Goal: Task Accomplishment & Management: Manage account settings

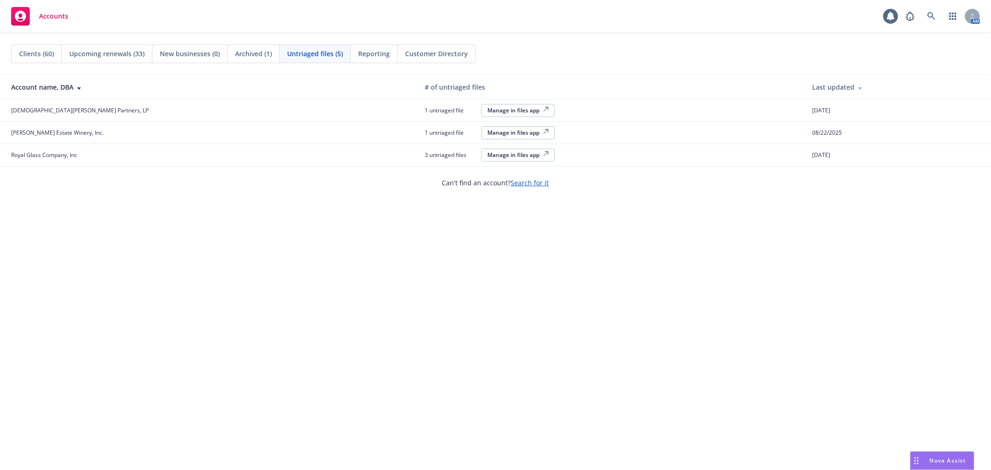
click at [44, 50] on span "Clients (60)" at bounding box center [36, 54] width 35 height 10
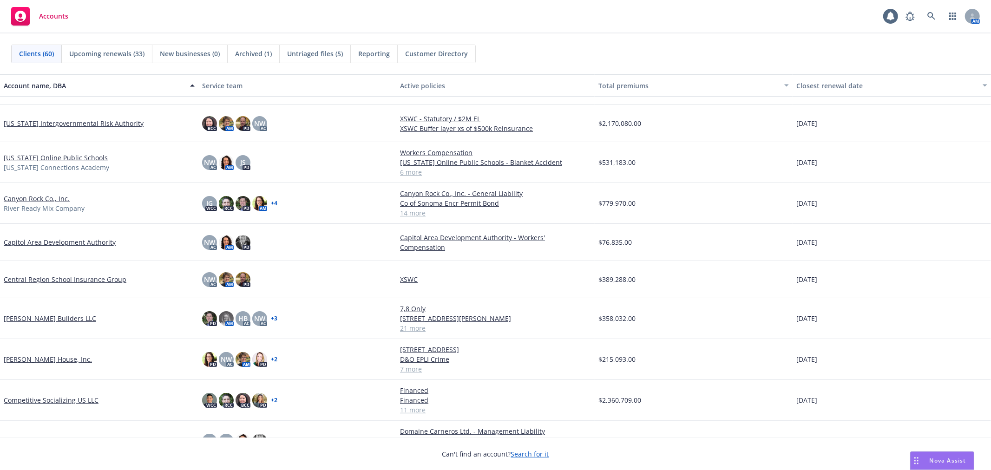
scroll to position [155, 0]
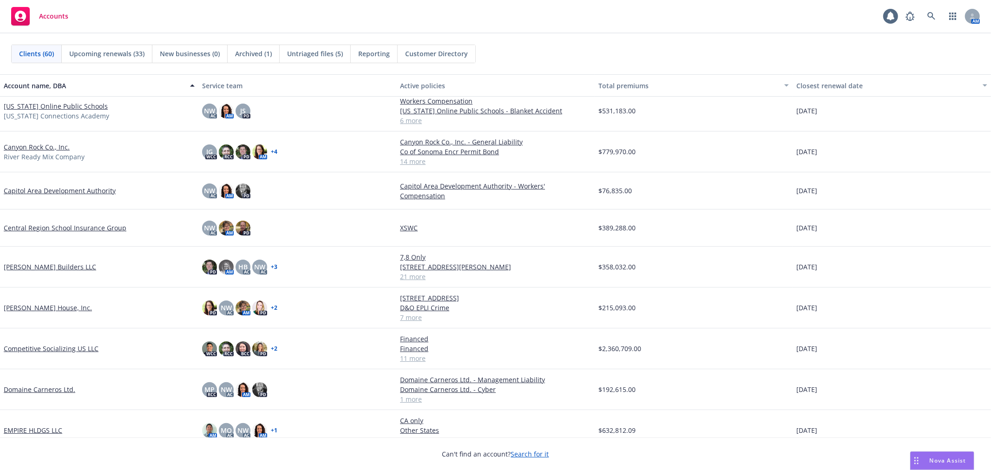
click at [28, 387] on link "Domaine Carneros Ltd." at bounding box center [40, 390] width 72 height 10
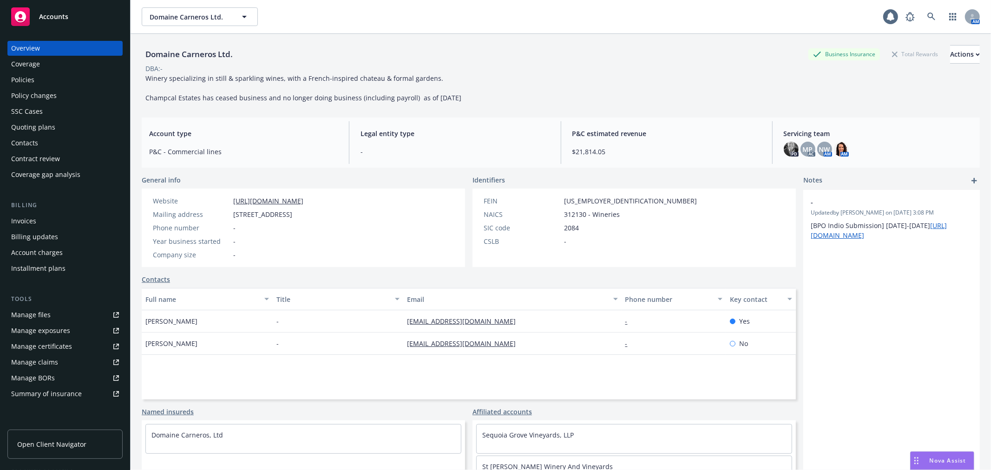
click at [22, 81] on div "Policies" at bounding box center [22, 79] width 23 height 15
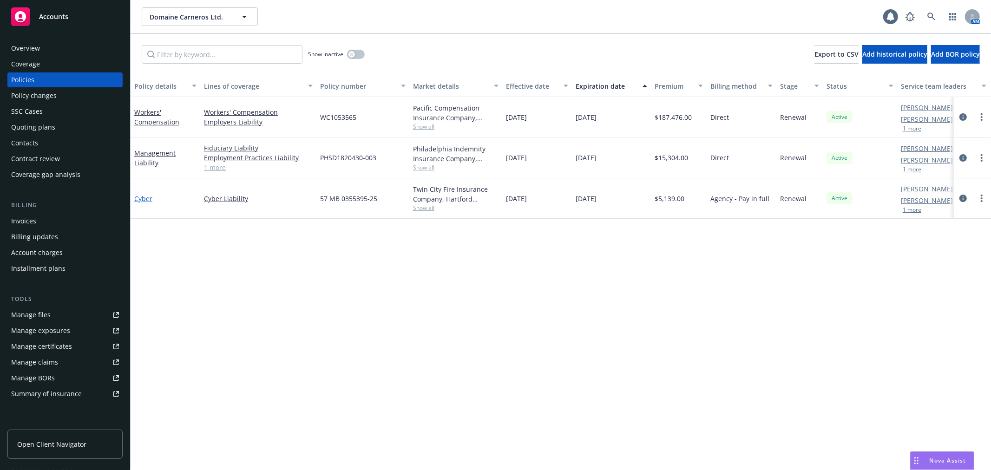
click at [142, 200] on link "Cyber" at bounding box center [143, 198] width 18 height 9
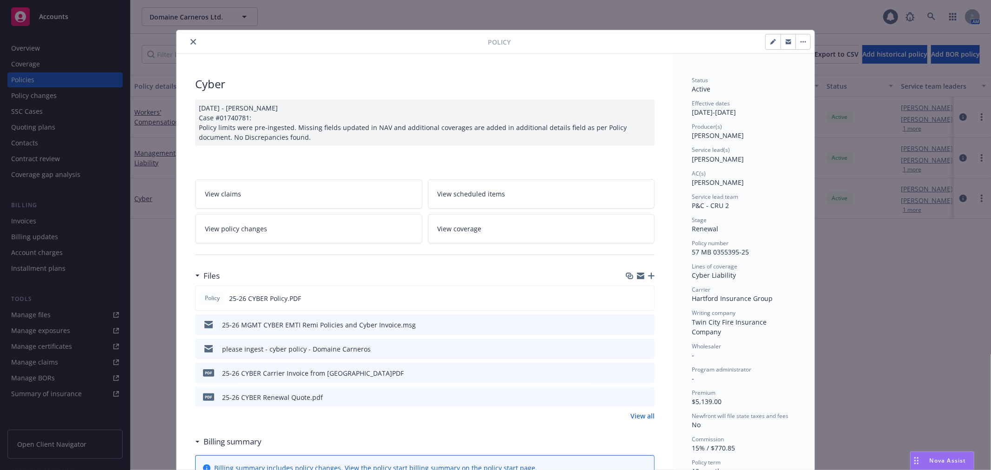
click at [637, 276] on icon "button" at bounding box center [640, 275] width 7 height 7
drag, startPoint x: 188, startPoint y: 42, endPoint x: 169, endPoint y: 98, distance: 59.5
click at [190, 42] on icon "close" at bounding box center [193, 42] width 6 height 6
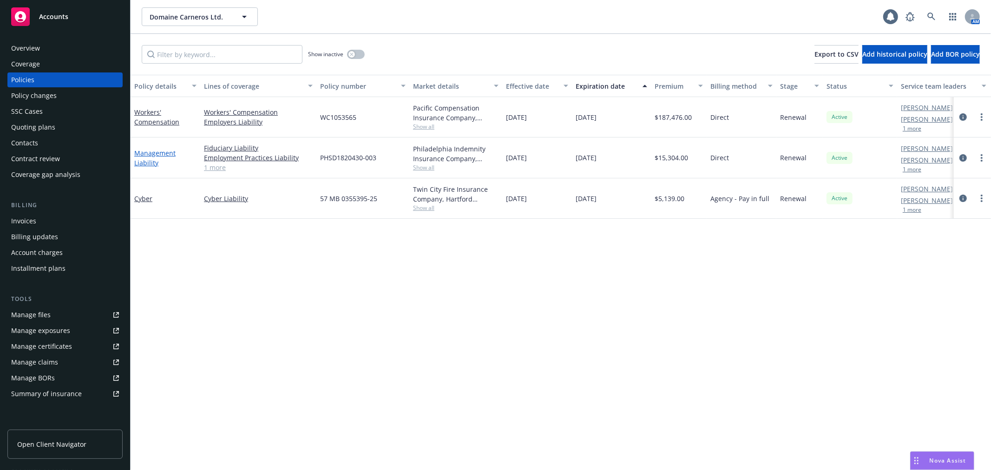
click at [146, 156] on link "Management Liability" at bounding box center [154, 158] width 41 height 19
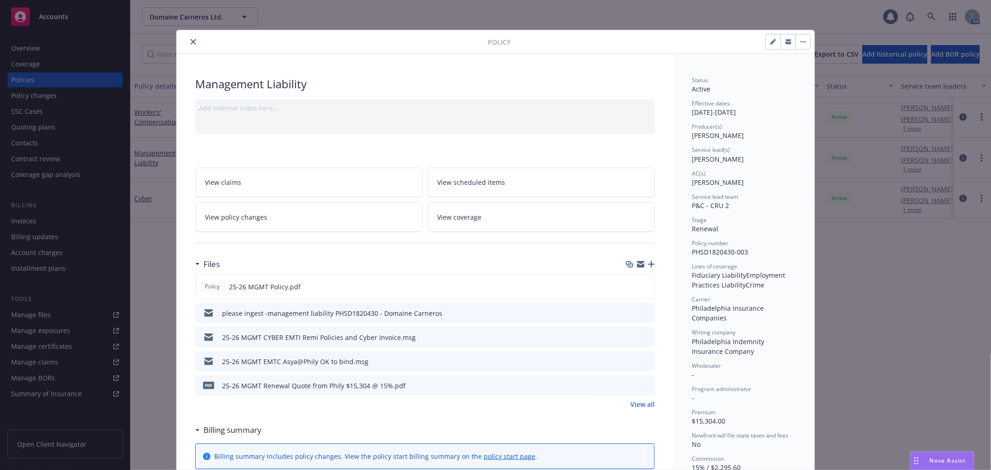
click at [637, 265] on icon "button" at bounding box center [640, 265] width 7 height 4
click at [188, 44] on button "close" at bounding box center [193, 41] width 11 height 11
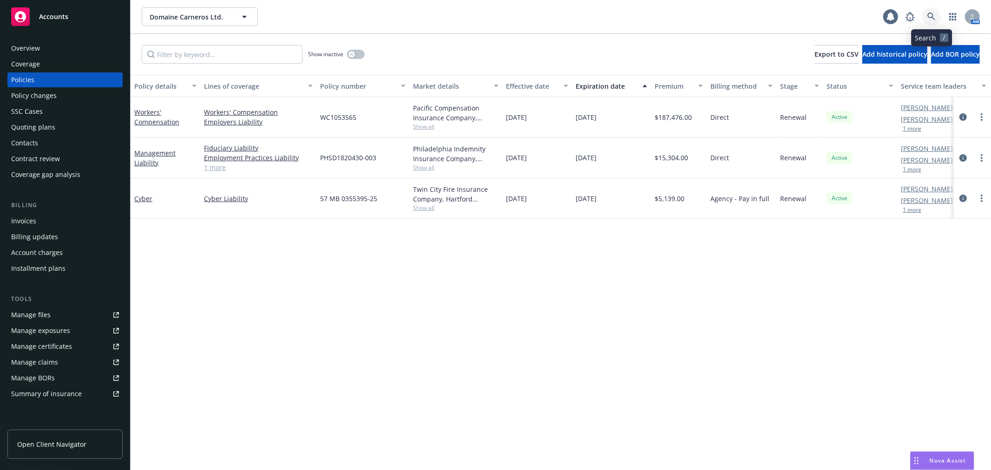
click at [935, 19] on icon at bounding box center [931, 17] width 8 height 8
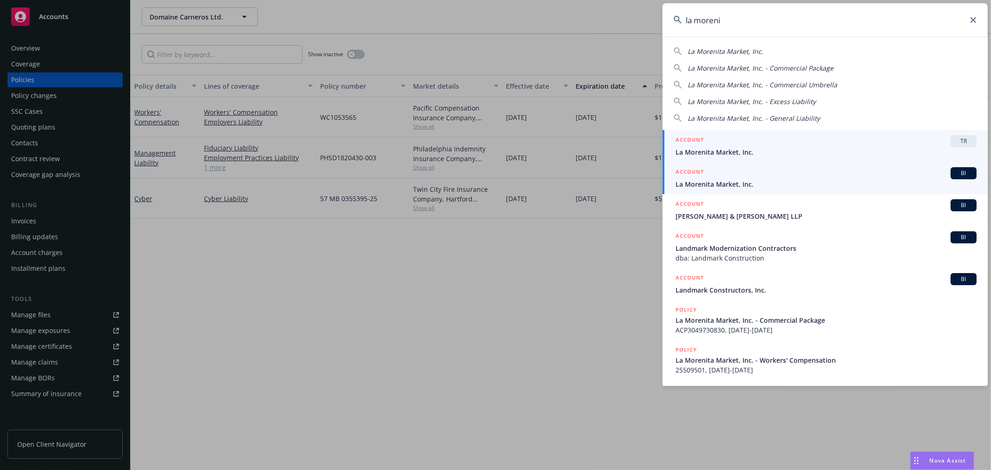
type input "la moreni"
click at [847, 174] on div "ACCOUNT BI" at bounding box center [826, 173] width 301 height 12
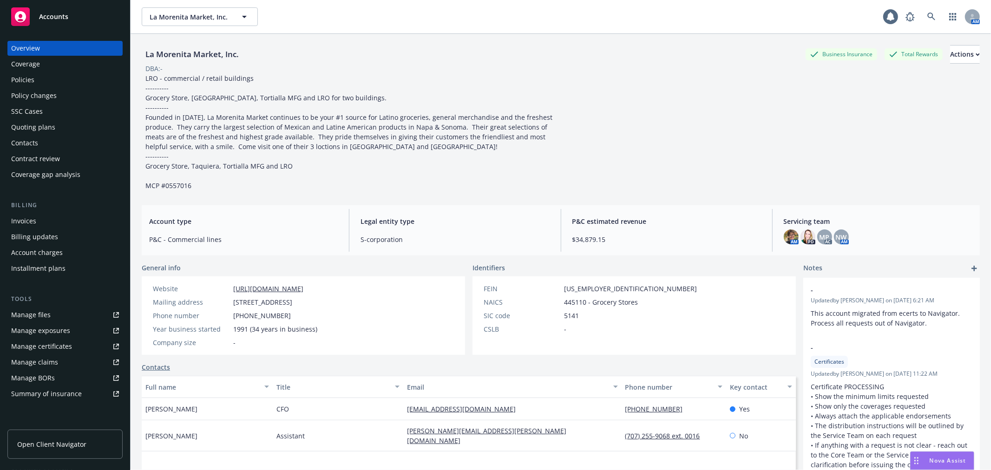
click at [59, 99] on div "Policy changes" at bounding box center [65, 95] width 108 height 15
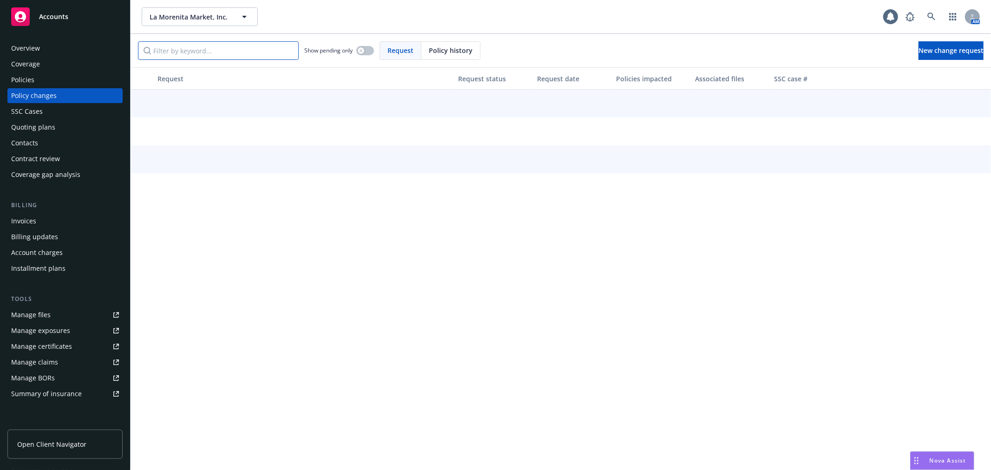
click at [164, 48] on input "Filter by keyword..." at bounding box center [218, 50] width 161 height 19
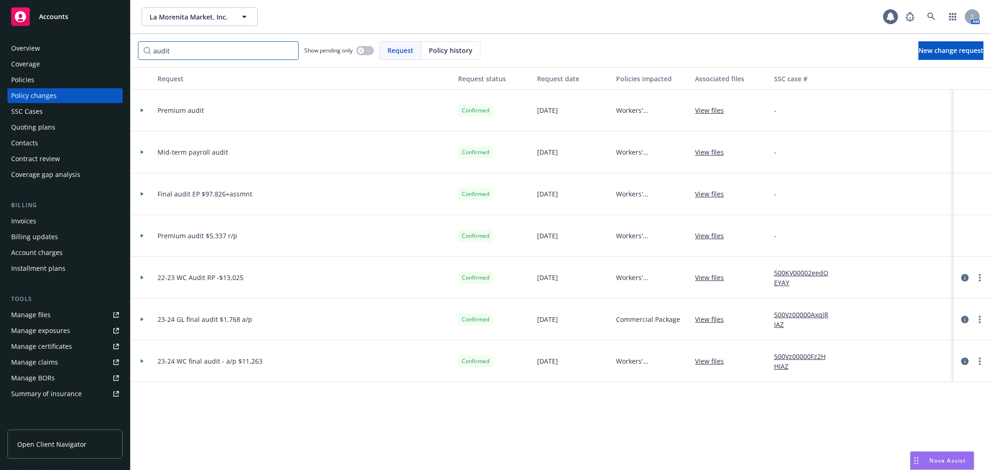
type input "audit"
drag, startPoint x: 154, startPoint y: 321, endPoint x: 216, endPoint y: 320, distance: 62.7
click at [216, 320] on div "23-24 GL final audit $1,768 a/p" at bounding box center [304, 320] width 301 height 42
copy span "23-24 GL final audit"
click at [918, 49] on span "New change request" at bounding box center [950, 50] width 65 height 9
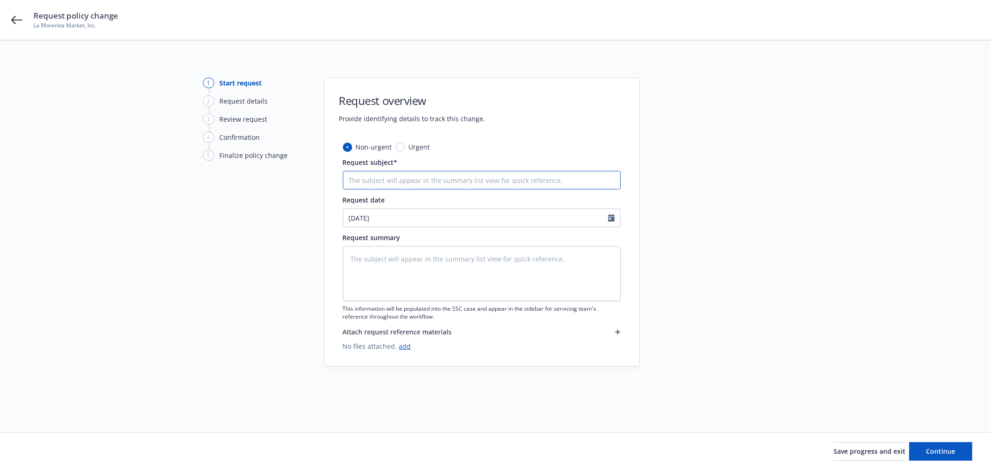
click at [462, 180] on input "Request subject*" at bounding box center [482, 180] width 278 height 19
paste input "23-24 GL final audit"
type textarea "x"
type input "23-24 GL final audit"
click at [354, 181] on input "23-24 GL final audit" at bounding box center [482, 180] width 278 height 19
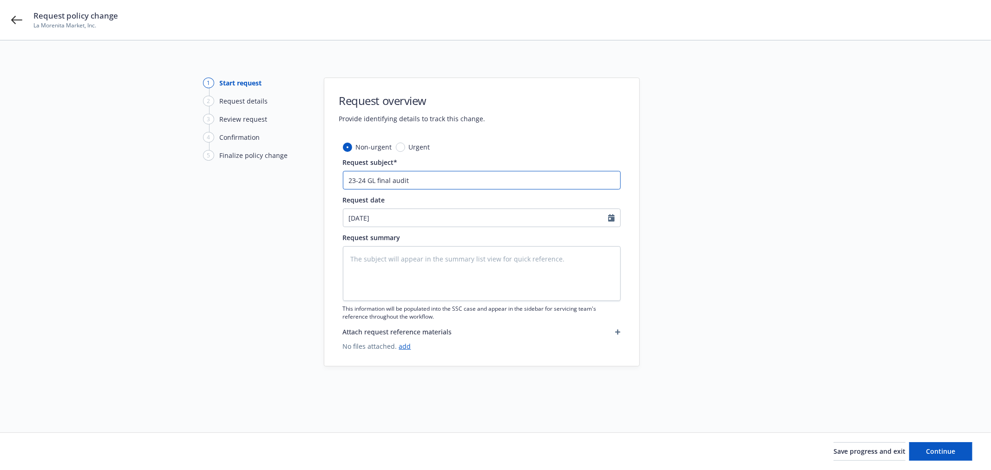
type textarea "x"
type input "2-24 GL final audit"
type textarea "x"
type input "24-24 GL final audit"
type textarea "x"
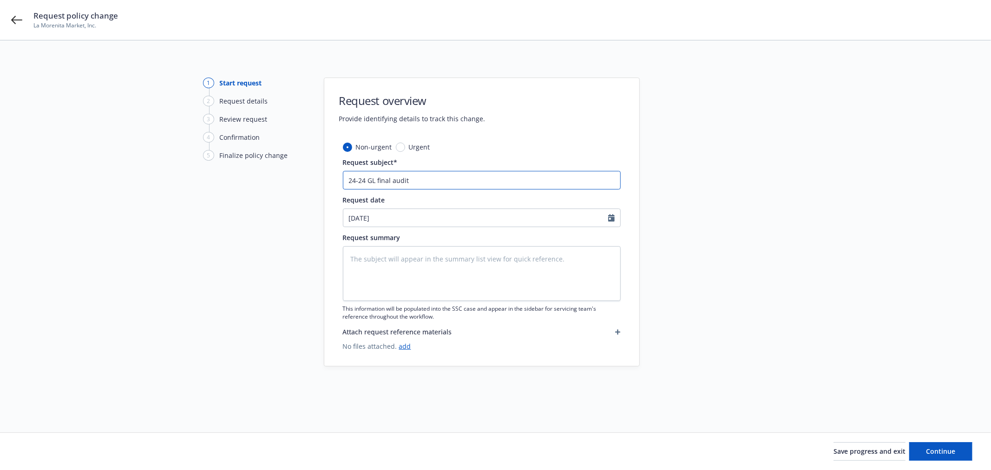
type input "24-2 GL final audit"
type textarea "x"
type input "24-25 GL final audit"
click at [448, 179] on input "24-25 GL final audit" at bounding box center [482, 180] width 278 height 19
type textarea "x"
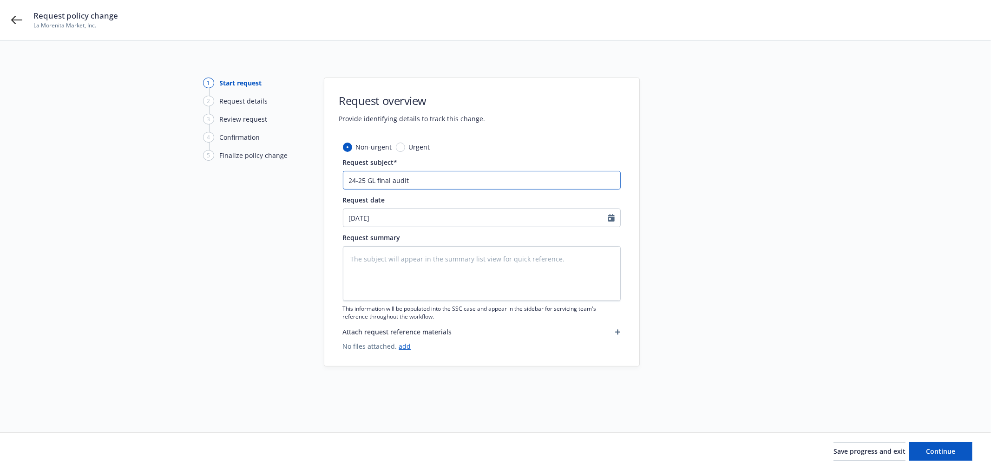
type input "24-25 GL final audit"
type textarea "x"
type input "24-25 GL final audit ("
type textarea "x"
type input "24-25 GL final audit (P"
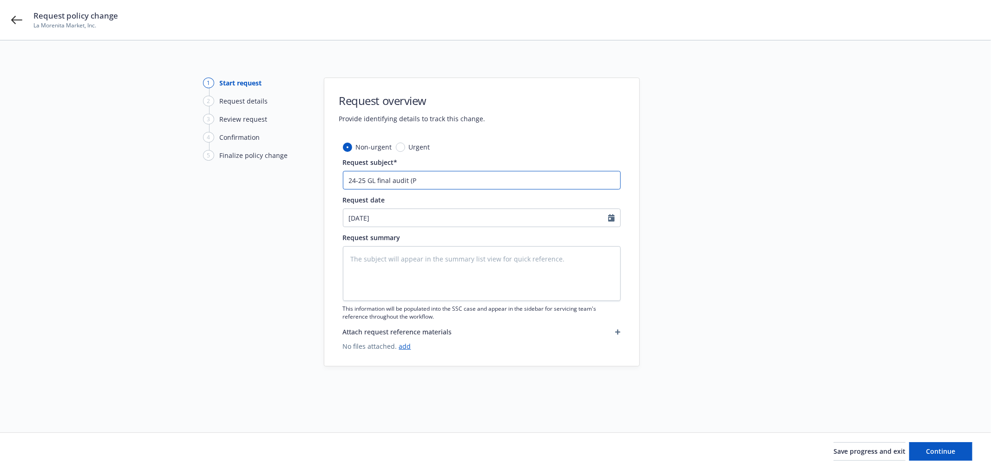
type textarea "x"
type input "24-25 GL final audit (Pe"
type textarea "x"
type input "24-25 GL final audit (Pen"
type textarea "x"
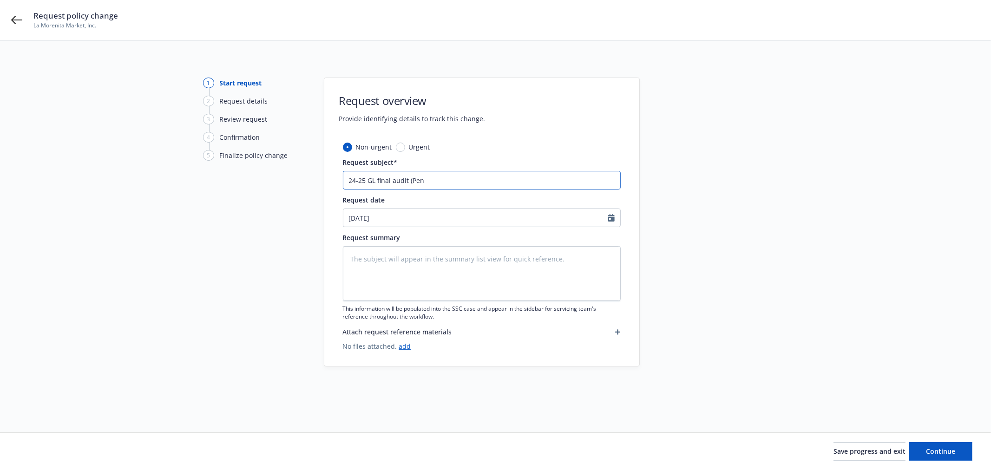
type input "24-25 GL final audit (Pend"
type textarea "x"
type input "24-25 GL final audit (Pendi"
type textarea "x"
type input "24-25 GL final audit (Pendin"
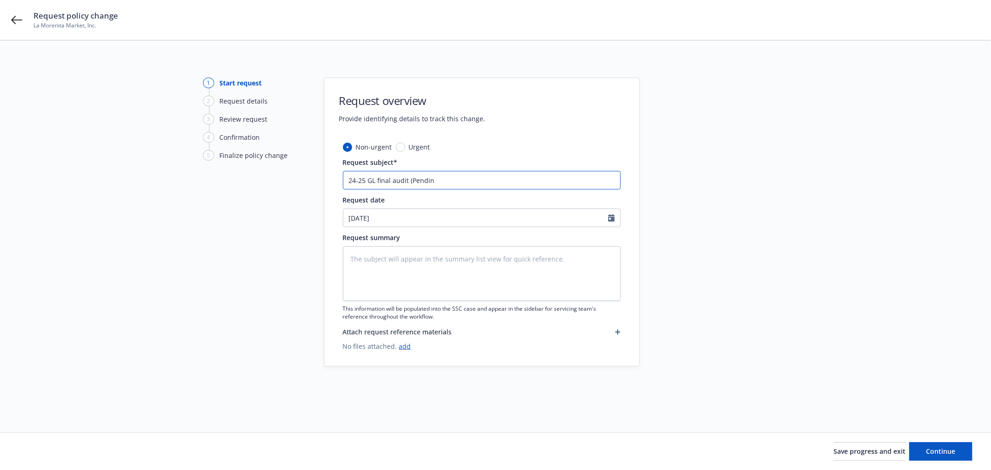
type textarea "x"
type input "24-25 GL final audit (Pending"
type textarea "x"
type input "24-25 GL final audit (Pending)"
click at [417, 284] on textarea at bounding box center [482, 273] width 278 height 55
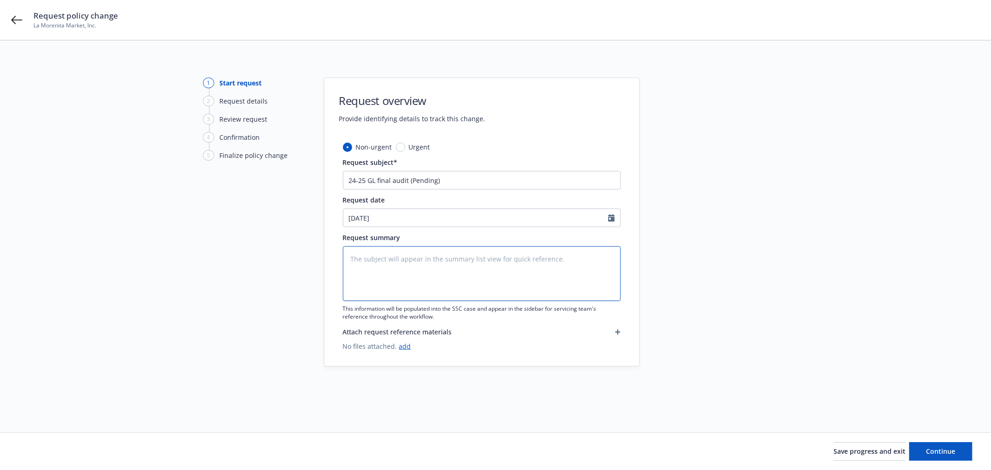
paste textarea "24-25 GL final audit (Pending)"
type textarea "x"
type textarea "24-25 GL final audit (Pending)"
click at [968, 454] on button "Continue" at bounding box center [940, 451] width 63 height 19
type textarea "x"
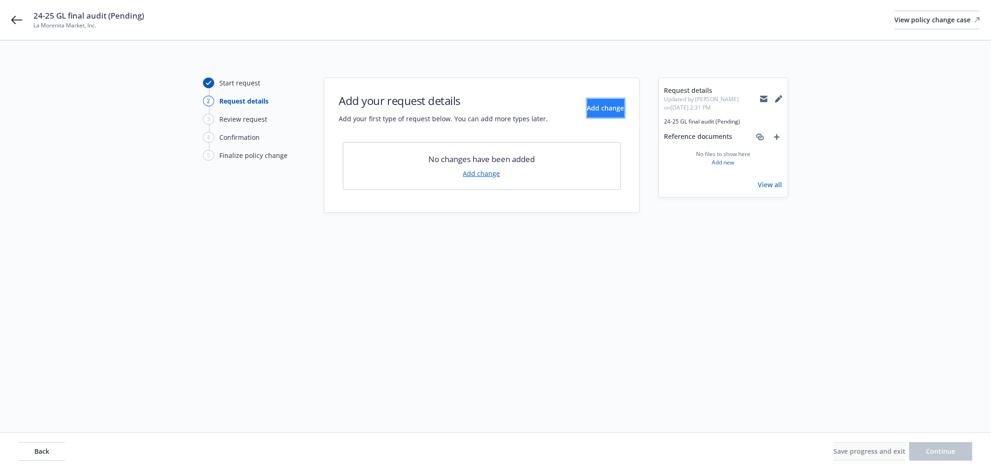
click at [589, 105] on span "Add change" at bounding box center [605, 108] width 37 height 9
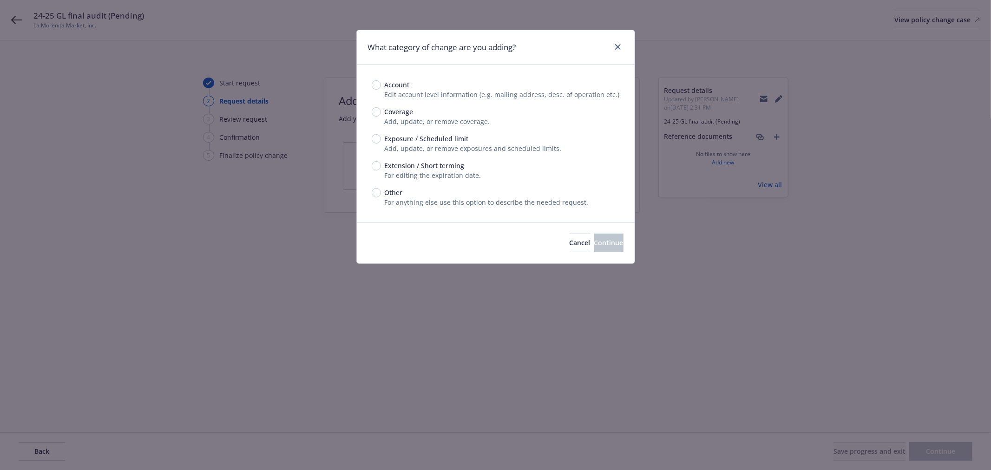
click at [382, 139] on span "Exposure / Scheduled limit" at bounding box center [425, 139] width 88 height 10
click at [381, 139] on input "Exposure / Scheduled limit" at bounding box center [376, 138] width 9 height 9
radio input "true"
click at [594, 249] on button "Continue" at bounding box center [608, 243] width 29 height 19
type textarea "x"
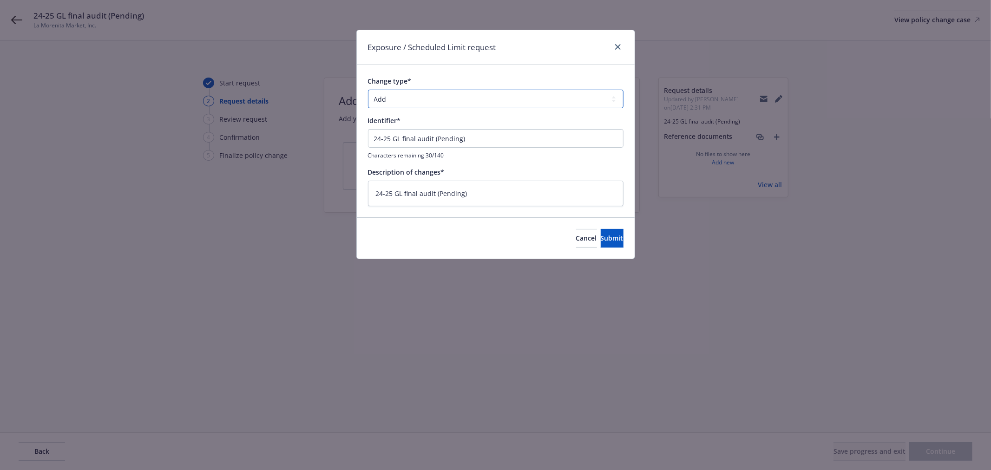
click at [467, 101] on select "Add Audit Change Remove" at bounding box center [496, 99] width 256 height 19
select select "AUDIT"
click at [368, 90] on select "Add Audit Change Remove" at bounding box center [496, 99] width 256 height 19
click at [611, 236] on button "Submit" at bounding box center [612, 238] width 23 height 19
type textarea "x"
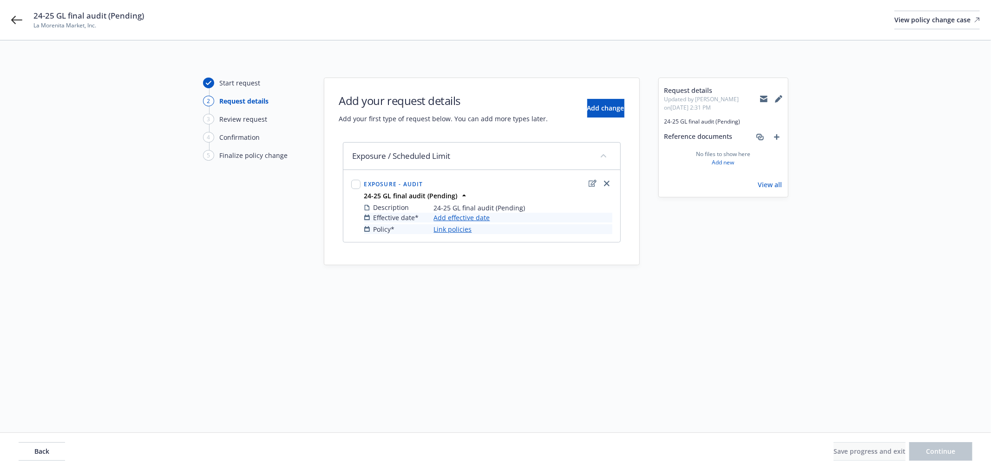
click at [465, 222] on link "Add effective date" at bounding box center [462, 218] width 56 height 10
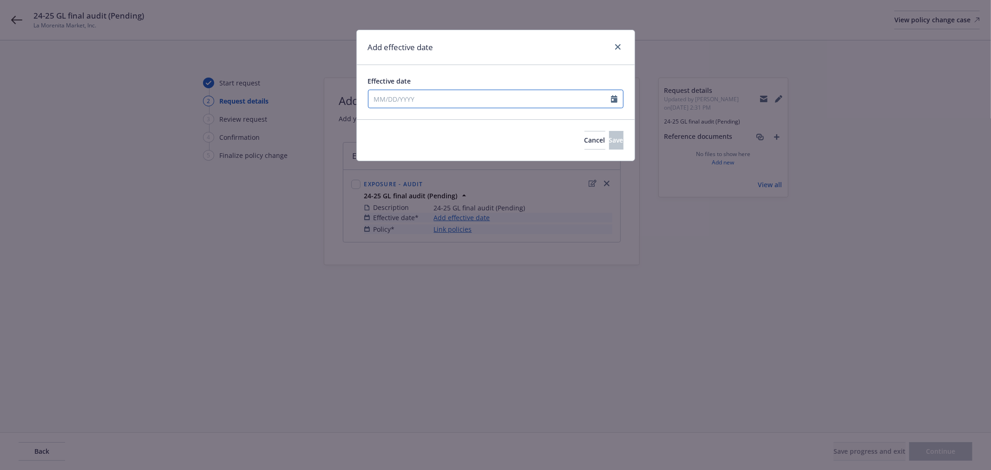
select select "8"
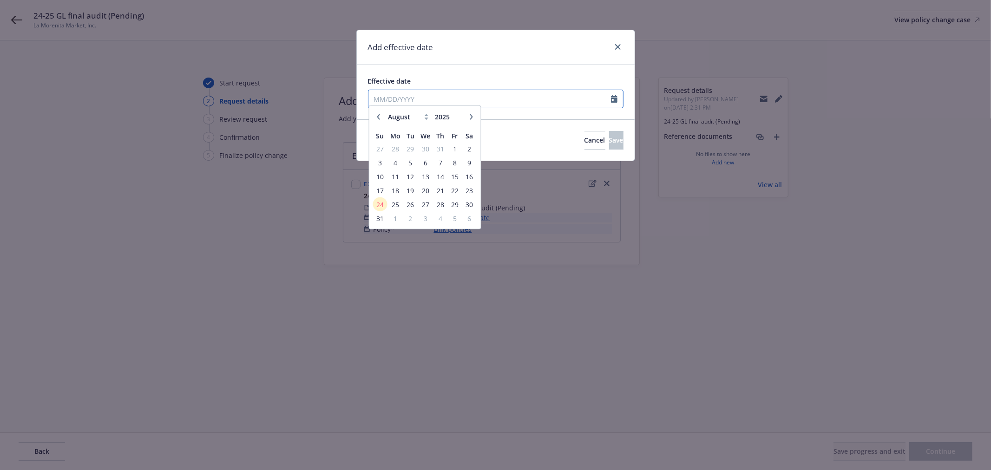
click at [394, 101] on input "Effective date" at bounding box center [489, 99] width 243 height 18
type input "07/17/2024"
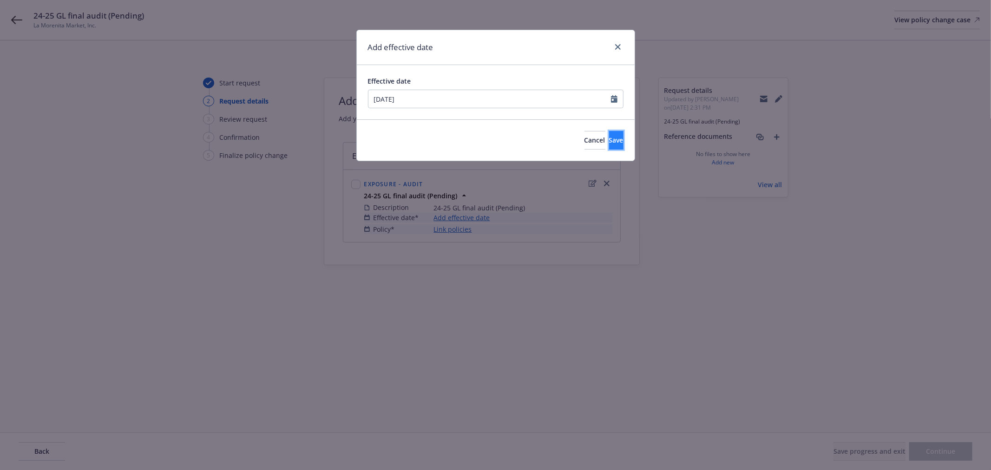
click at [609, 147] on button "Save" at bounding box center [616, 140] width 14 height 19
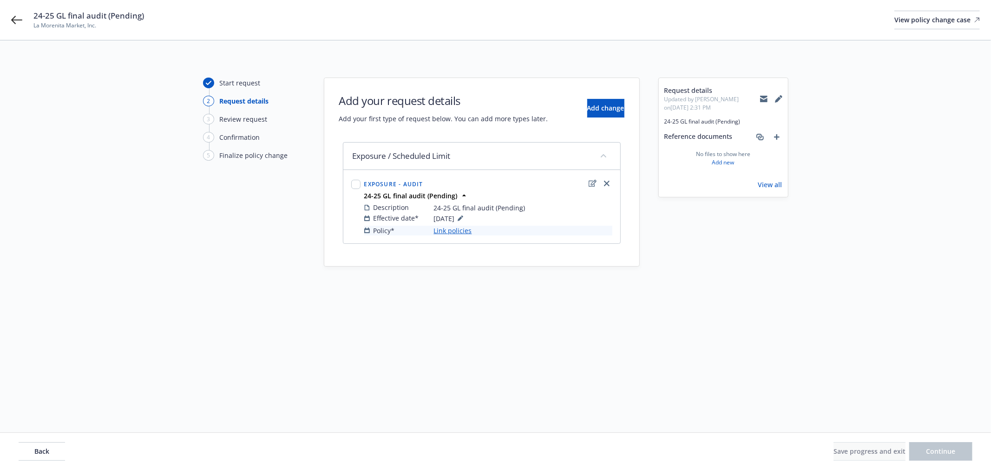
click at [454, 233] on link "Link policies" at bounding box center [453, 231] width 38 height 10
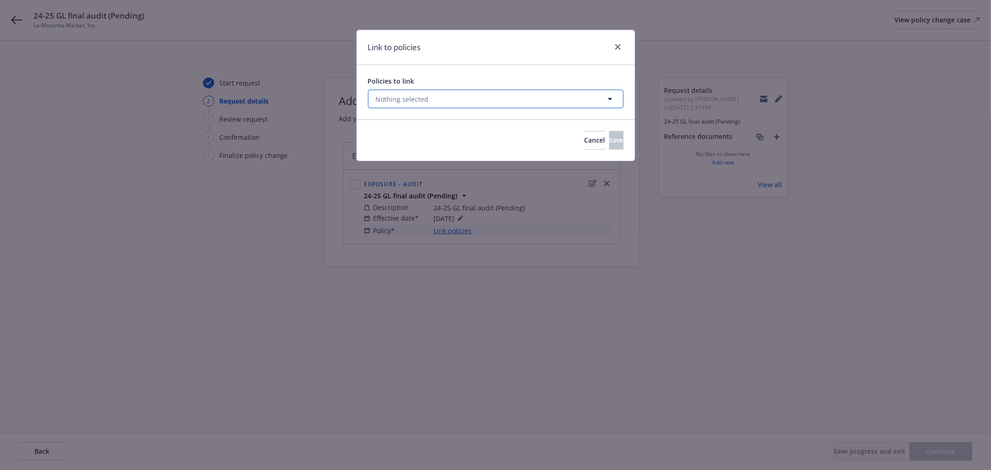
click at [433, 98] on button "Nothing selected" at bounding box center [496, 99] width 256 height 19
select select "ACTIVE"
type input "gen"
click at [588, 123] on select "All Active Upcoming Expired Cancelled" at bounding box center [577, 121] width 53 height 15
select select "EXPIRED"
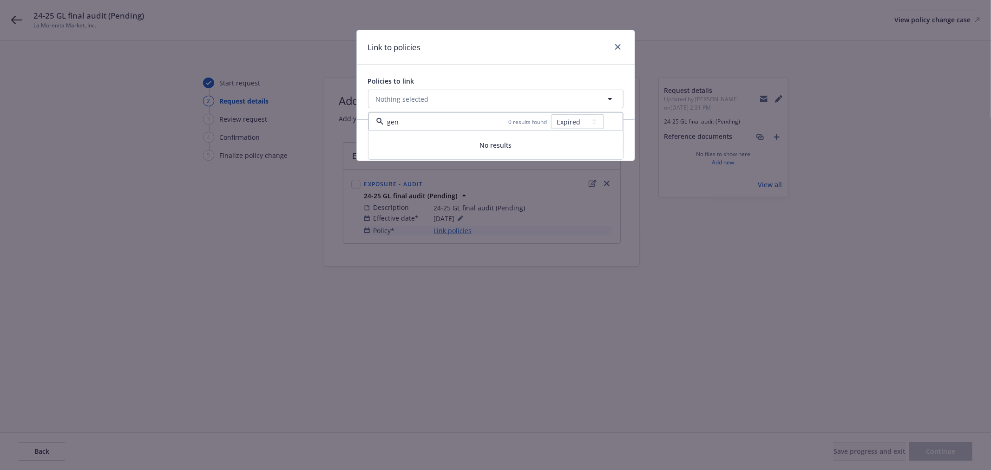
click at [551, 114] on select "All Active Upcoming Expired Cancelled" at bounding box center [577, 121] width 53 height 15
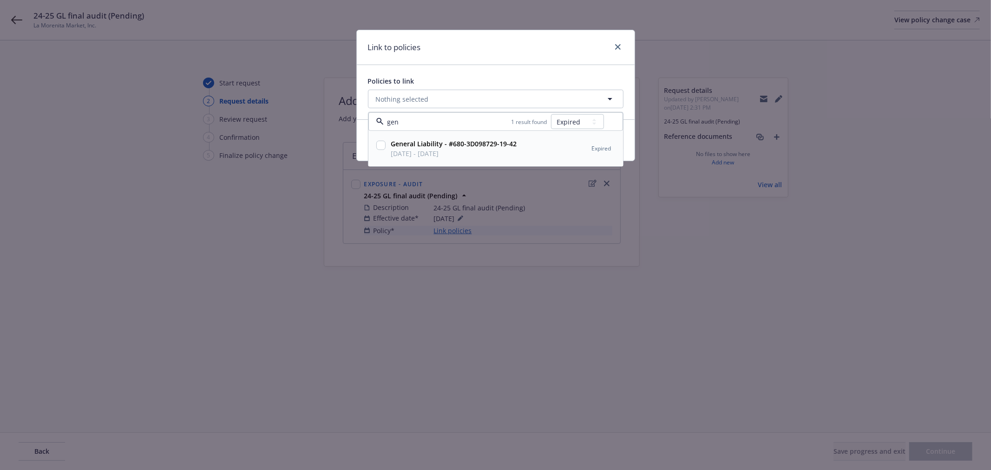
click at [392, 123] on input "gen" at bounding box center [448, 122] width 128 height 10
click at [392, 123] on input at bounding box center [467, 122] width 167 height 10
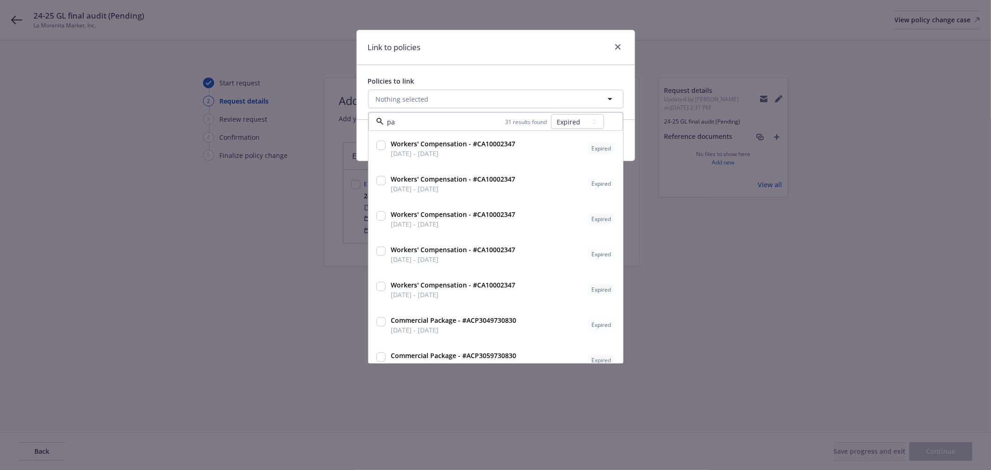
type input "pac"
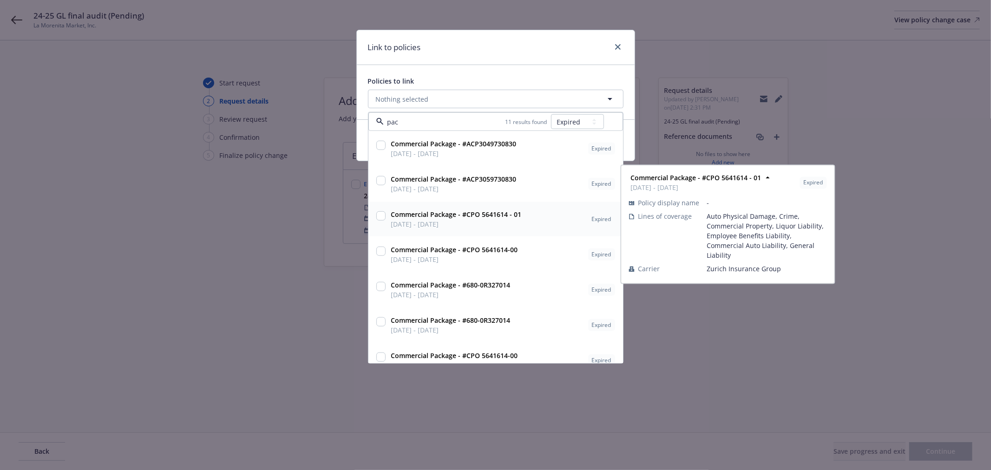
click at [380, 217] on input "checkbox" at bounding box center [380, 215] width 9 height 9
checkbox input "true"
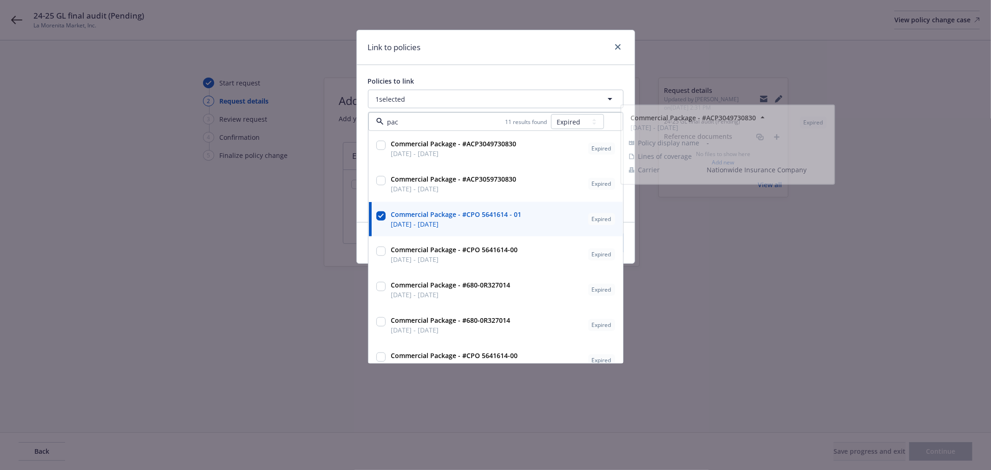
type input "pac"
click at [481, 75] on div "Policies to link 1 selected pac 11 results found All Active Upcoming Expired Ca…" at bounding box center [496, 143] width 278 height 157
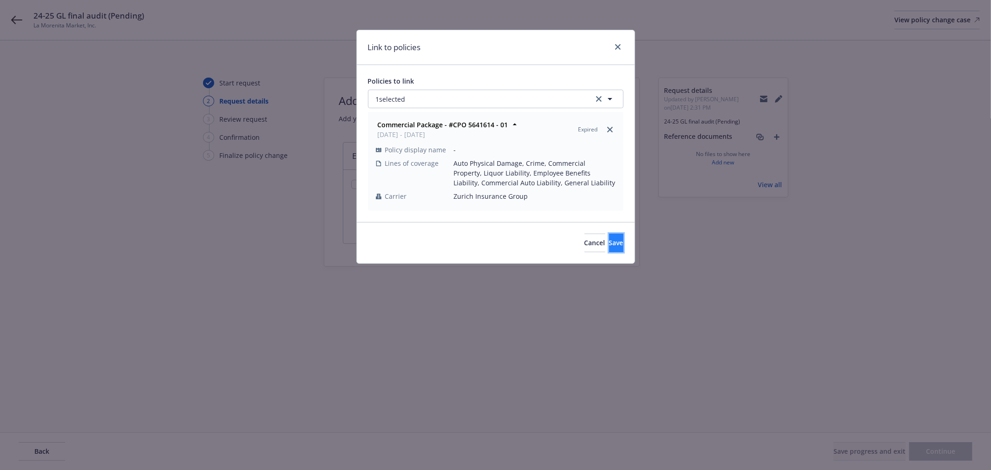
click at [609, 242] on span "Save" at bounding box center [616, 242] width 14 height 9
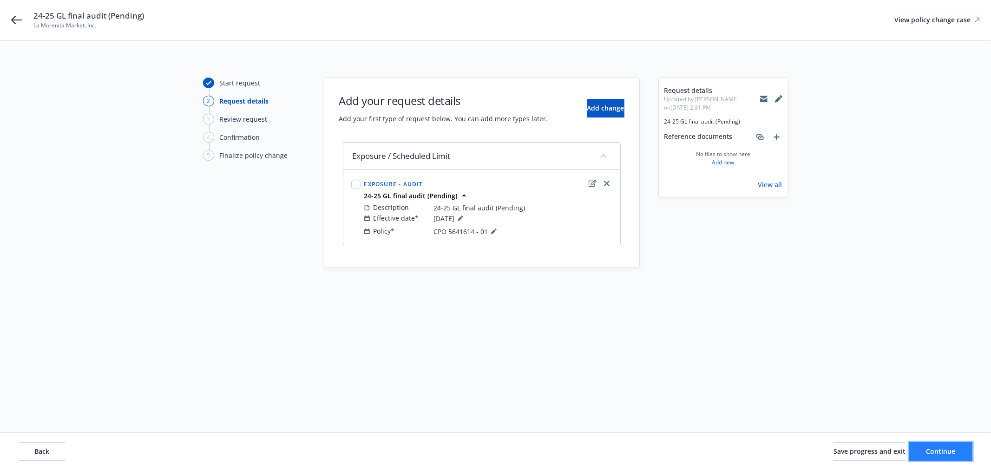
click at [953, 453] on span "Continue" at bounding box center [940, 451] width 29 height 9
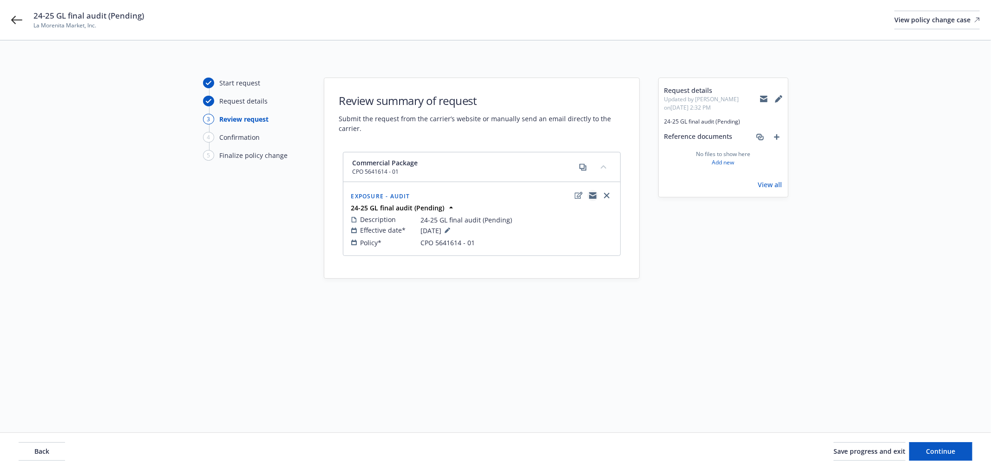
click at [592, 193] on icon "copyLogging" at bounding box center [592, 193] width 7 height 3
click at [875, 450] on span "Save progress and exit" at bounding box center [869, 451] width 72 height 9
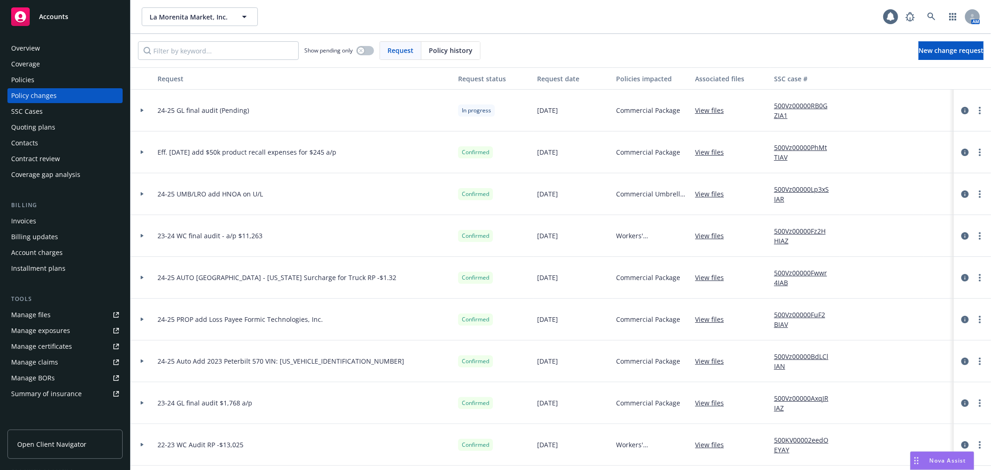
click at [40, 48] on div "Overview" at bounding box center [65, 48] width 108 height 15
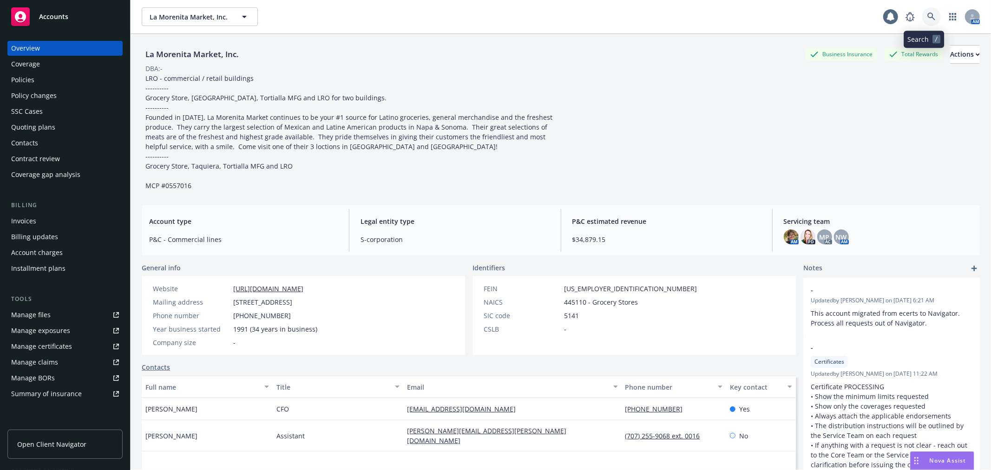
click at [927, 13] on icon at bounding box center [931, 17] width 8 height 8
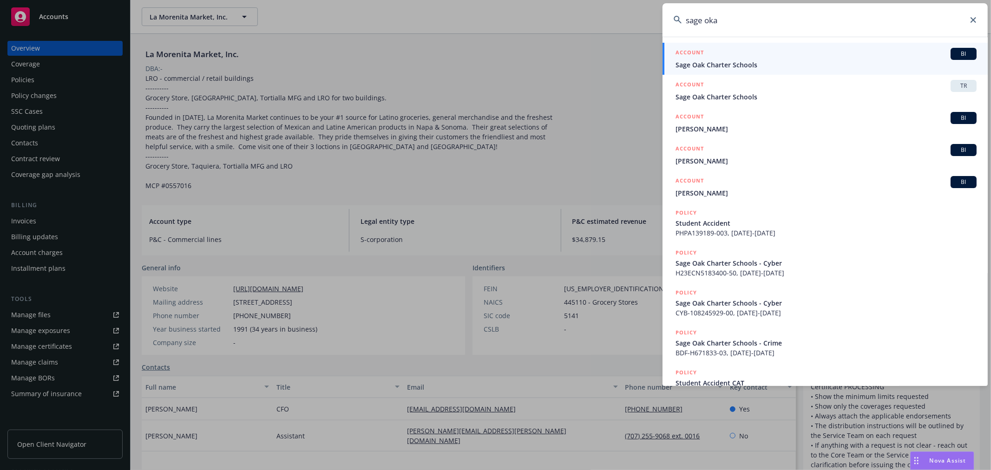
type input "sage oka"
click at [741, 66] on span "Sage Oak Charter Schools" at bounding box center [826, 65] width 301 height 10
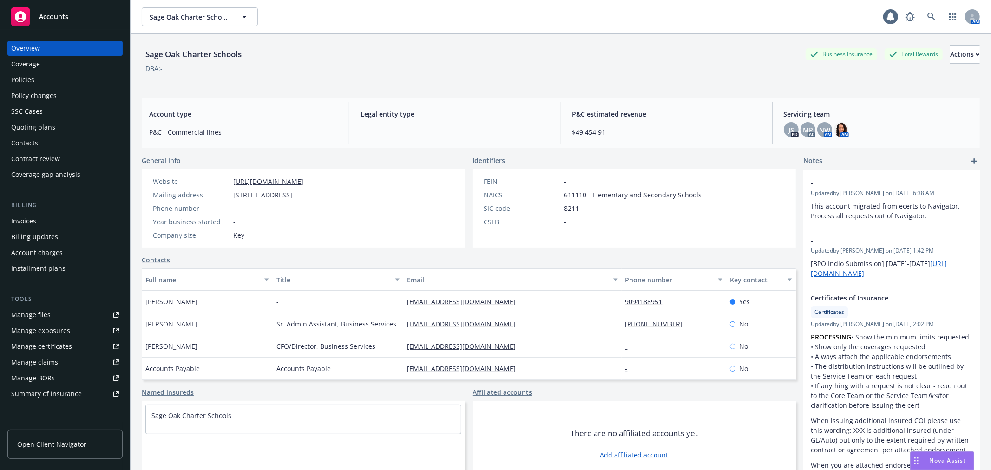
click at [48, 318] on div "Manage files" at bounding box center [30, 315] width 39 height 15
click at [927, 19] on icon at bounding box center [931, 17] width 8 height 8
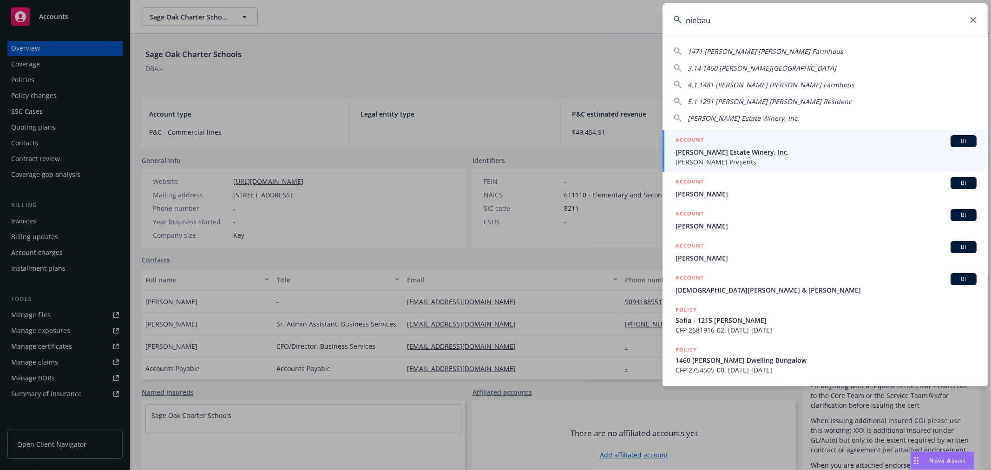
type input "niebau"
click at [758, 151] on span "Niebaum-Coppola Estate Winery, Inc." at bounding box center [826, 152] width 301 height 10
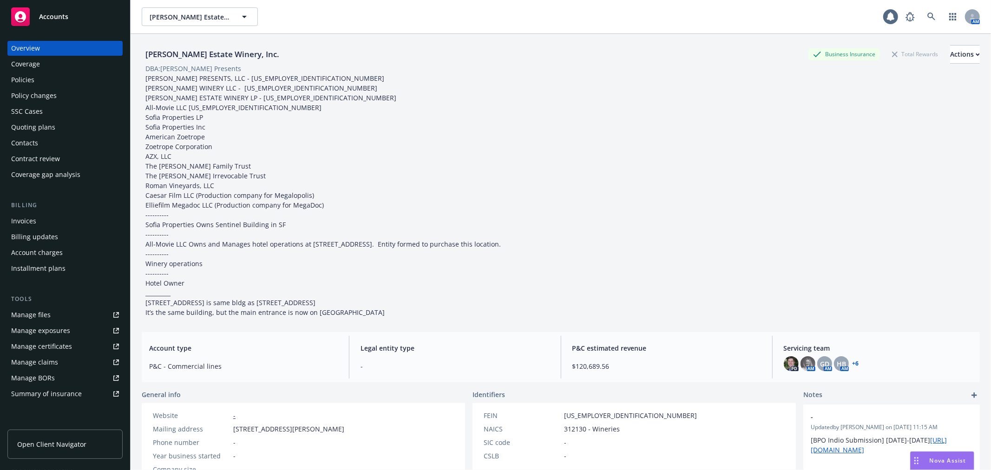
click at [47, 110] on div "SSC Cases" at bounding box center [65, 111] width 108 height 15
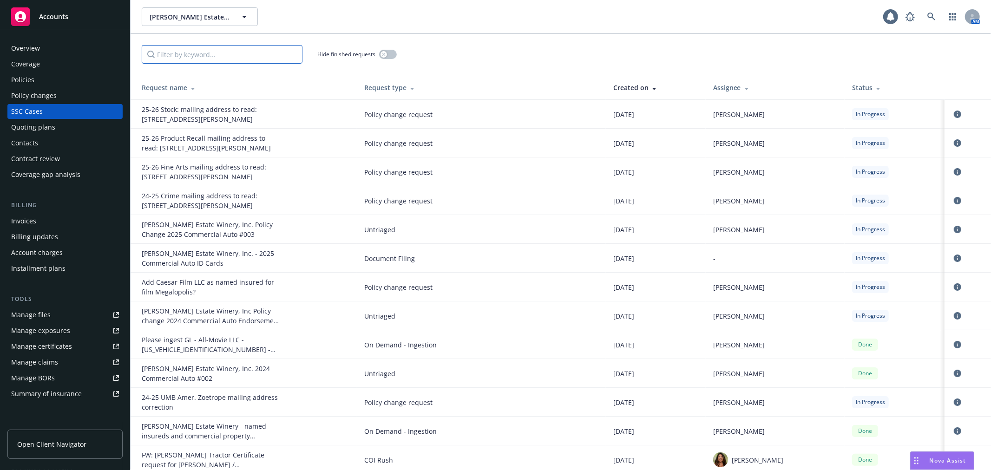
click at [210, 56] on input "Filter by keyword..." at bounding box center [222, 54] width 161 height 19
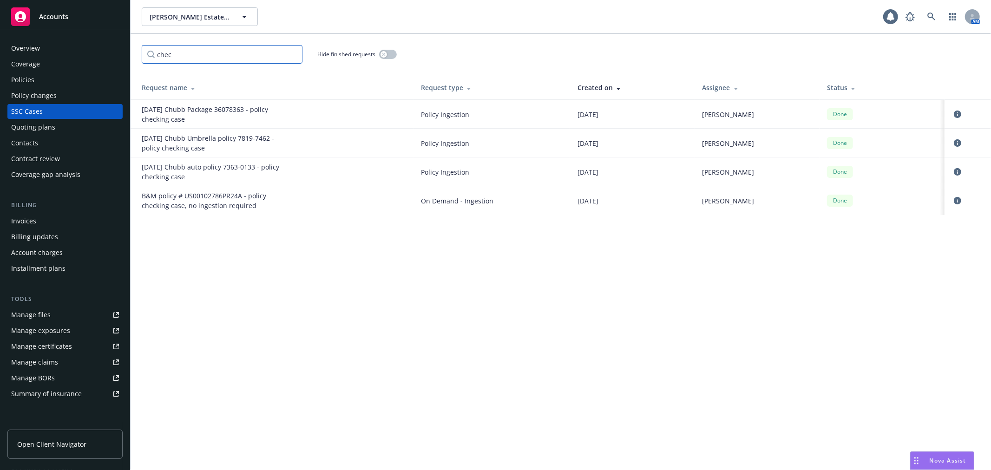
type input "chec"
click at [931, 16] on icon at bounding box center [931, 17] width 8 height 8
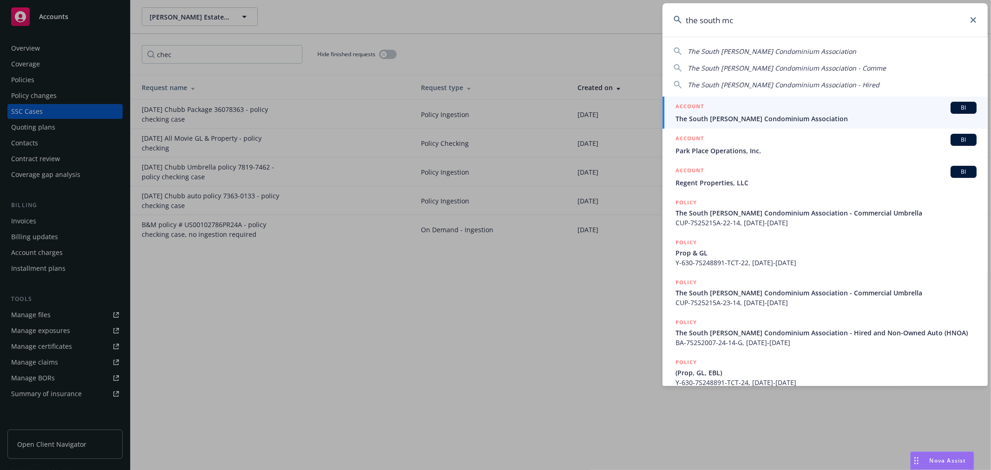
type input "the south mc"
click at [748, 104] on div "ACCOUNT BI" at bounding box center [826, 108] width 301 height 12
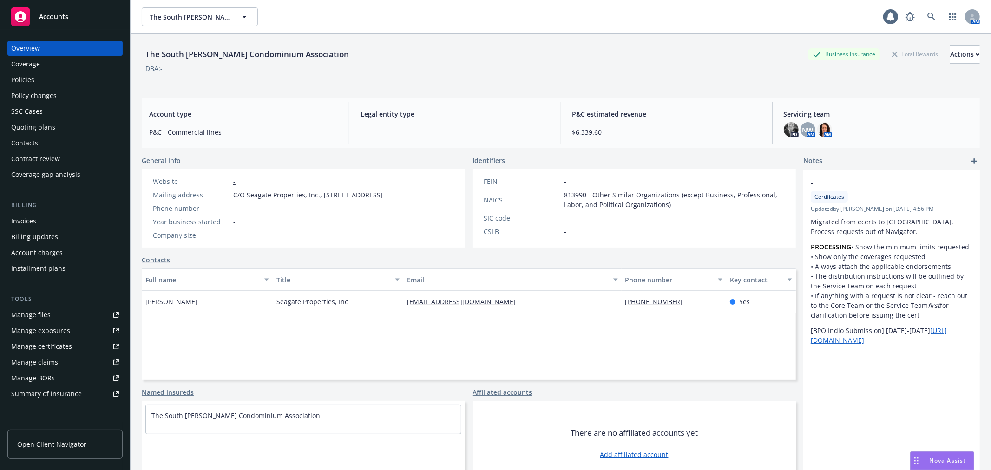
click at [72, 93] on div "Policy changes" at bounding box center [65, 95] width 108 height 15
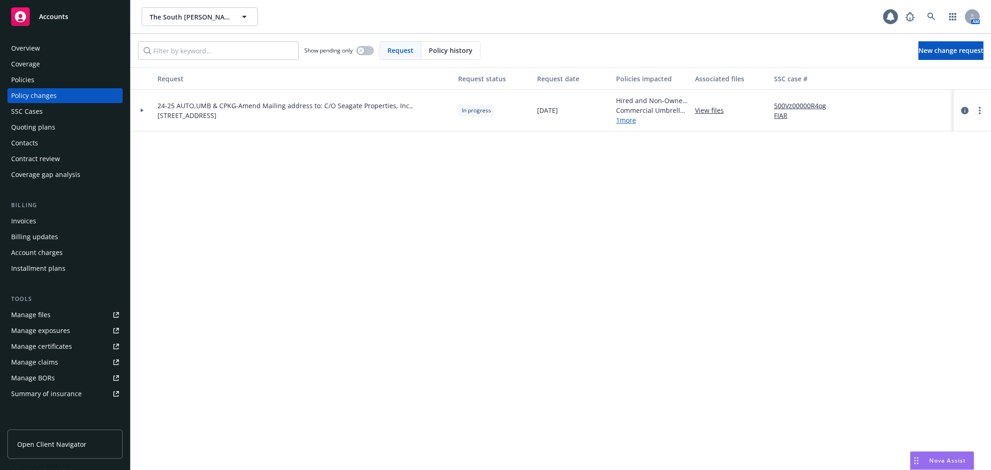
click at [140, 110] on icon at bounding box center [142, 110] width 4 height 3
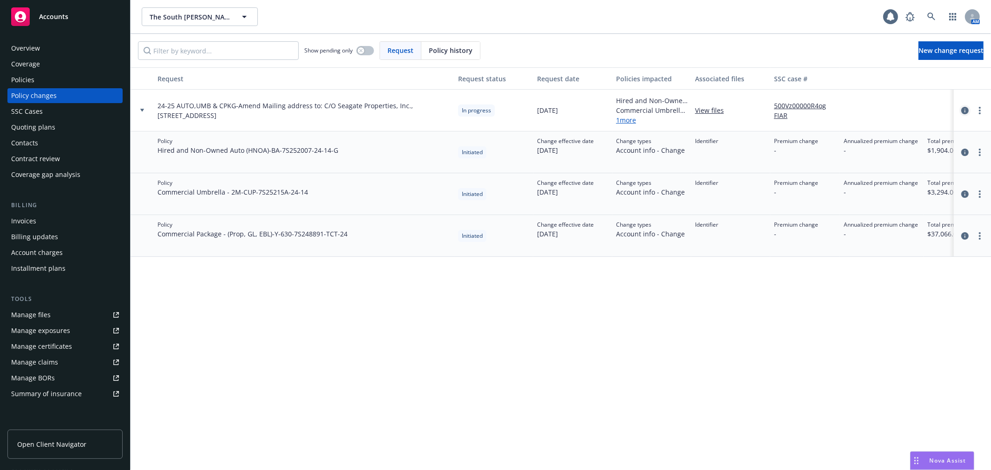
click at [961, 109] on icon "circleInformation" at bounding box center [964, 110] width 7 height 7
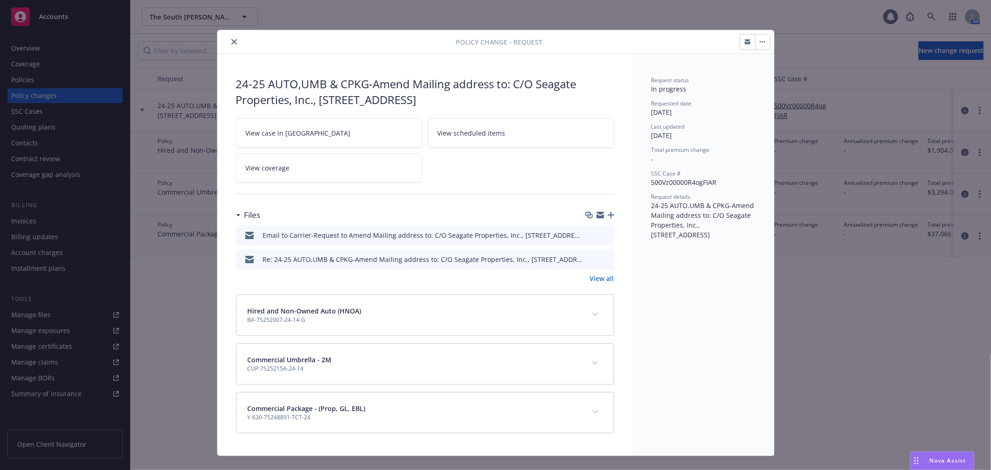
click at [602, 235] on icon "preview file" at bounding box center [605, 234] width 8 height 7
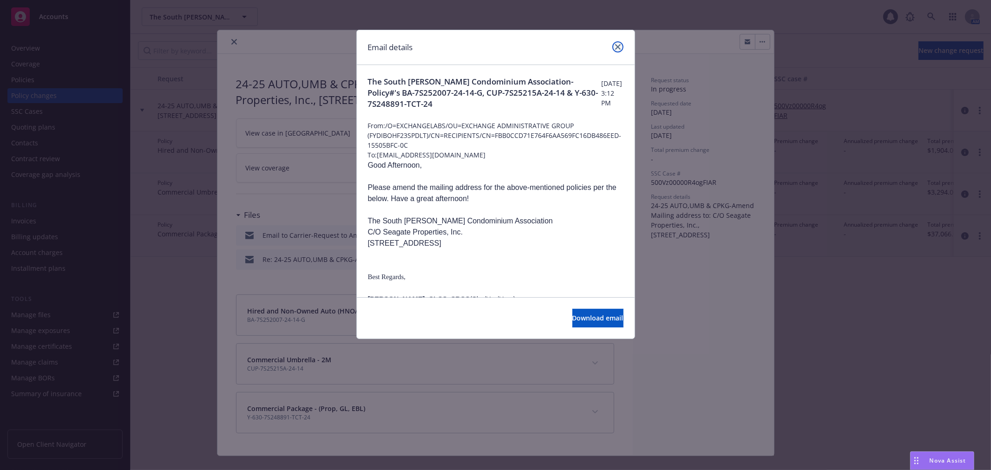
click at [616, 45] on icon "close" at bounding box center [618, 47] width 6 height 6
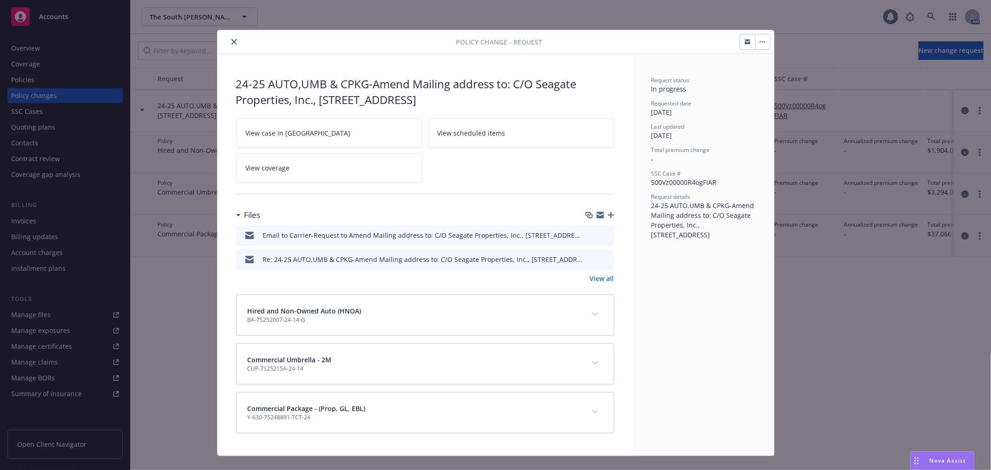
click at [231, 42] on icon "close" at bounding box center [234, 42] width 6 height 6
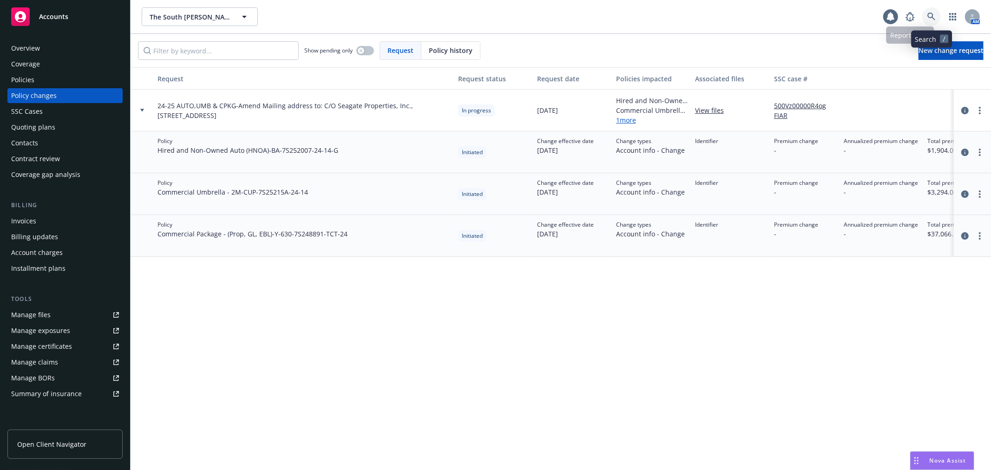
click at [929, 17] on icon at bounding box center [931, 17] width 8 height 8
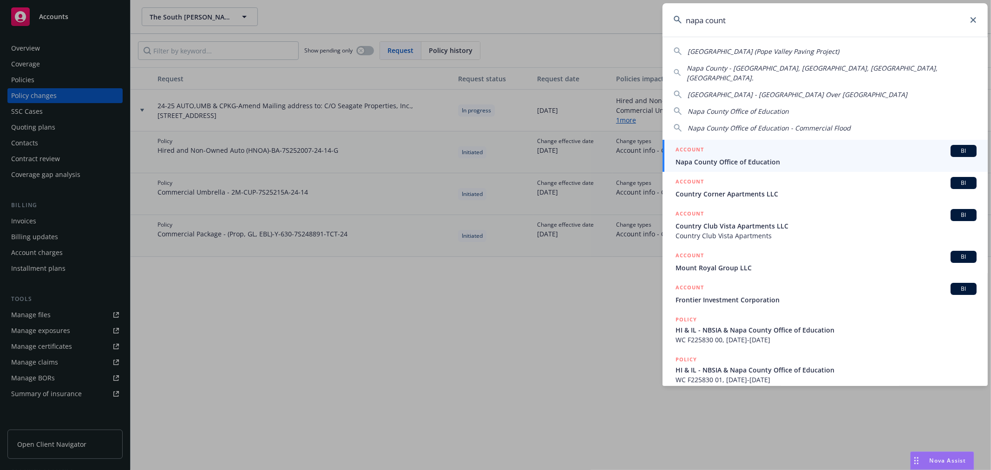
type input "napa count"
click at [751, 145] on div "ACCOUNT BI" at bounding box center [826, 151] width 301 height 12
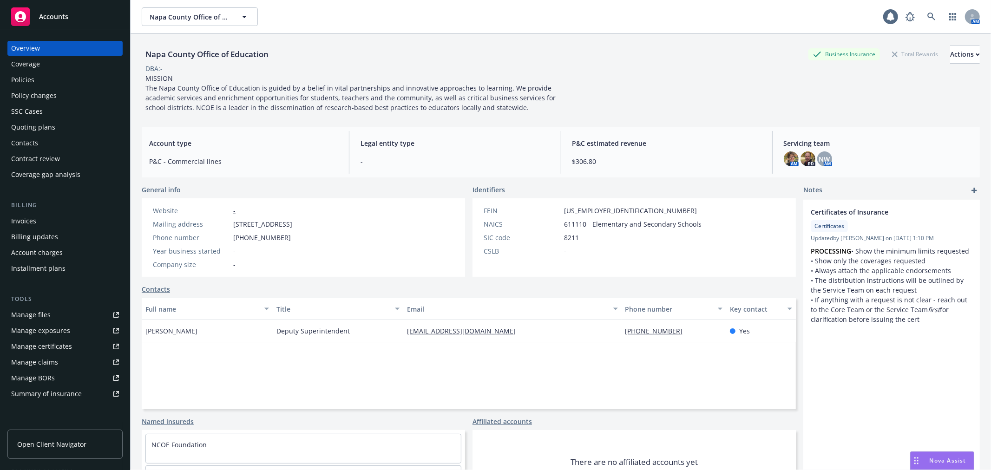
click at [63, 98] on div "Policy changes" at bounding box center [65, 95] width 108 height 15
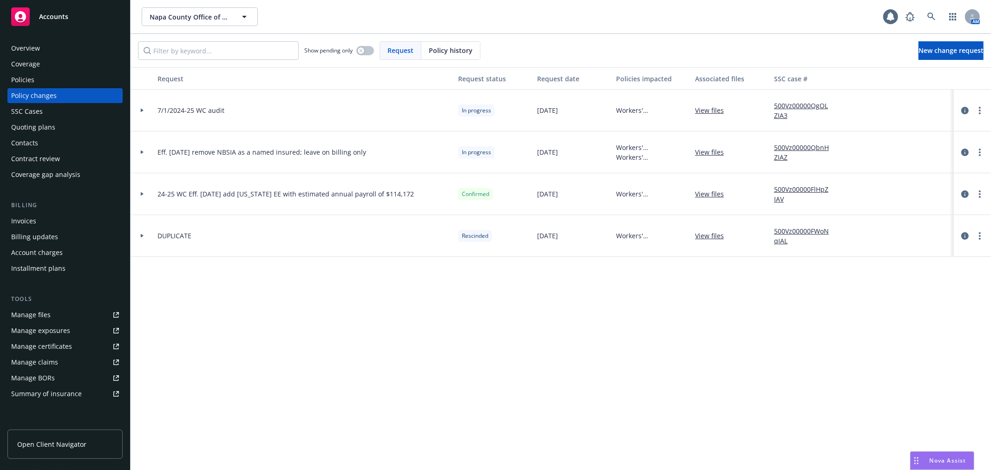
click at [44, 76] on div "Policies" at bounding box center [65, 79] width 108 height 15
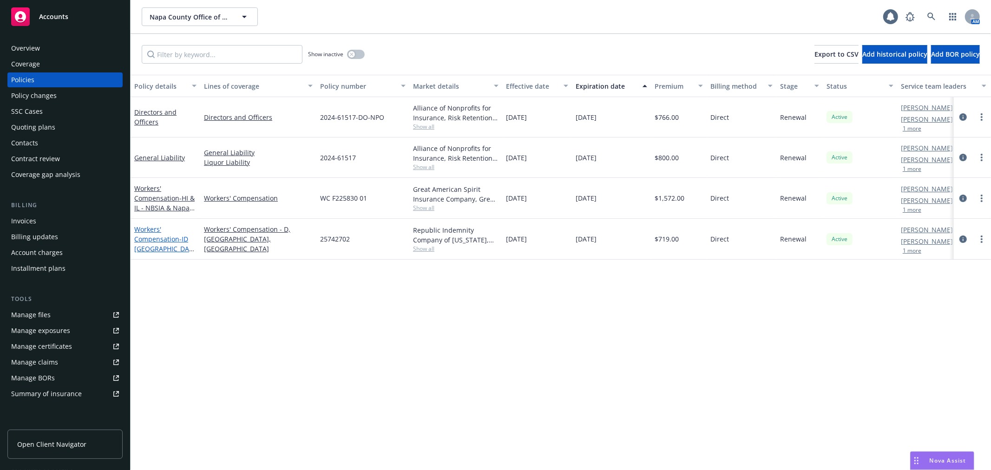
click at [152, 242] on link "Workers' Compensation - ID TX OR - NBSIA & Napa County Office of Education" at bounding box center [163, 263] width 59 height 77
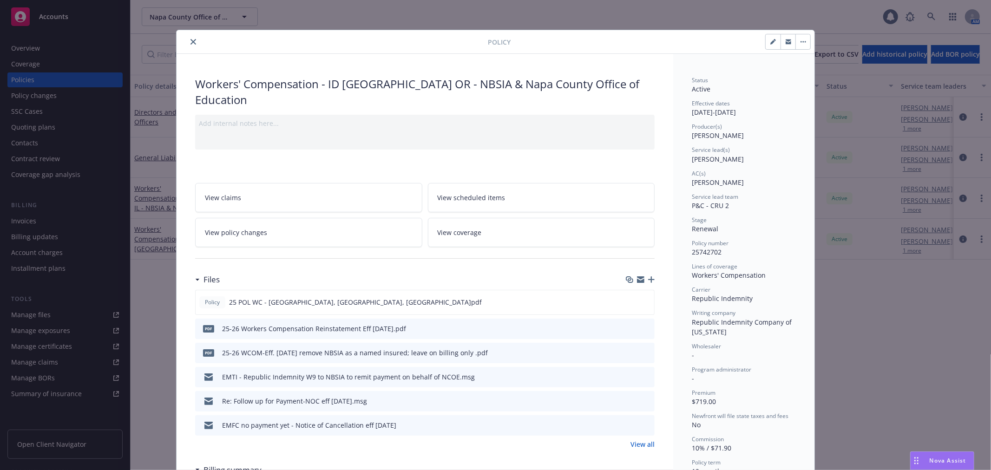
click at [643, 325] on icon "preview file" at bounding box center [646, 328] width 8 height 7
click at [190, 42] on icon "close" at bounding box center [193, 42] width 6 height 6
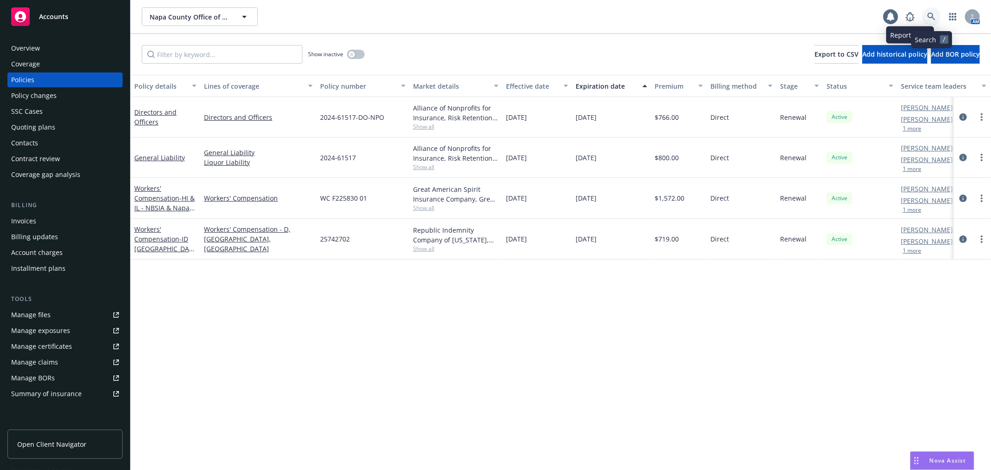
click at [929, 11] on link at bounding box center [931, 16] width 19 height 19
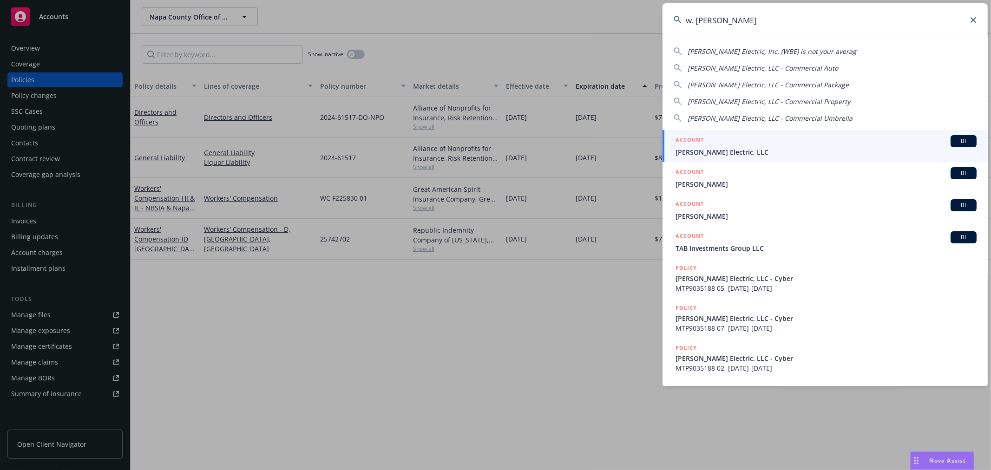
type input "w. brad"
click at [753, 152] on span "W. Bradley Electric, LLC" at bounding box center [826, 152] width 301 height 10
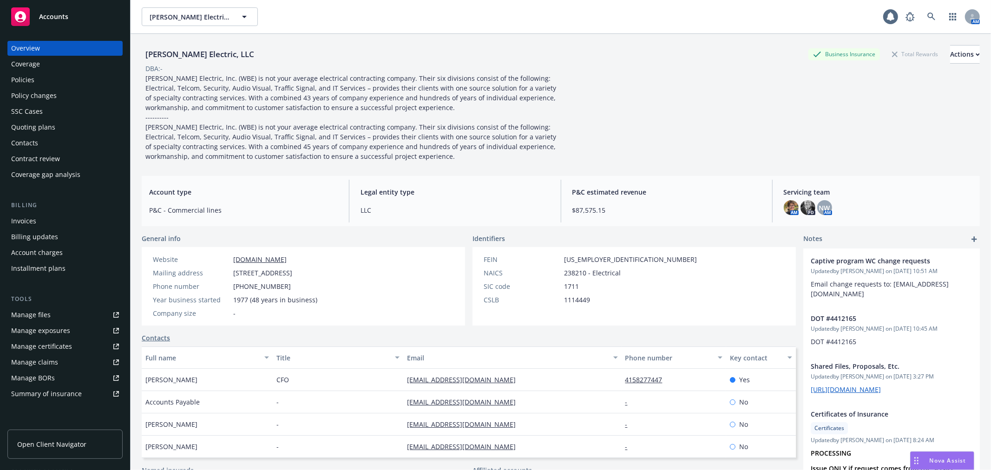
click at [59, 313] on link "Manage files" at bounding box center [64, 315] width 115 height 15
click at [84, 15] on div "Accounts" at bounding box center [65, 16] width 108 height 19
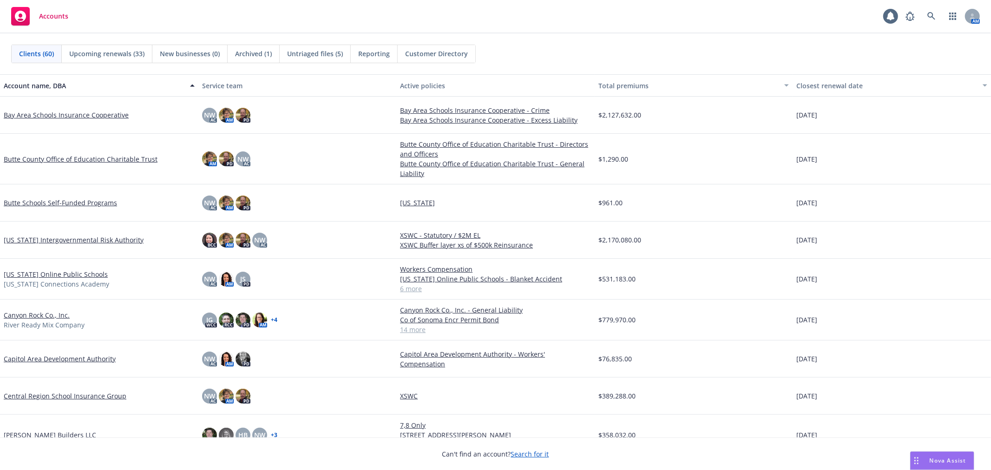
click at [302, 52] on span "Untriaged files (5)" at bounding box center [315, 54] width 56 height 10
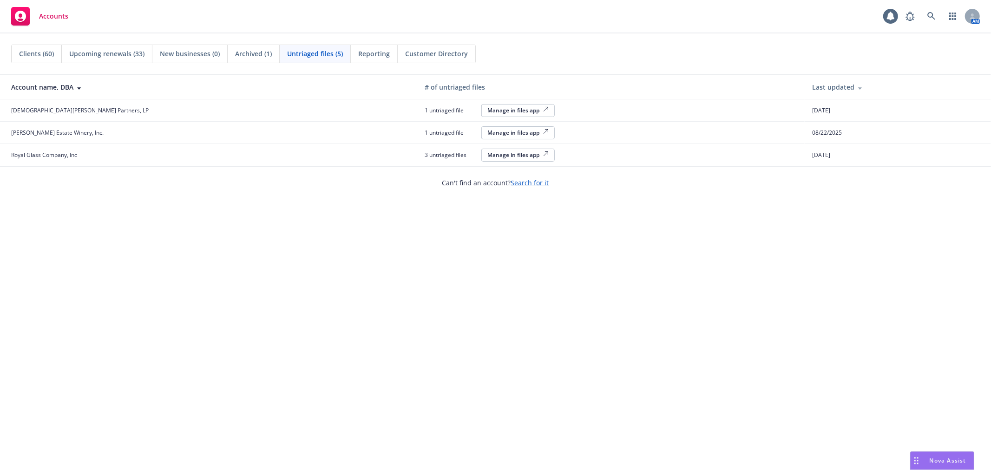
click at [487, 155] on div "Manage in files app" at bounding box center [517, 155] width 61 height 8
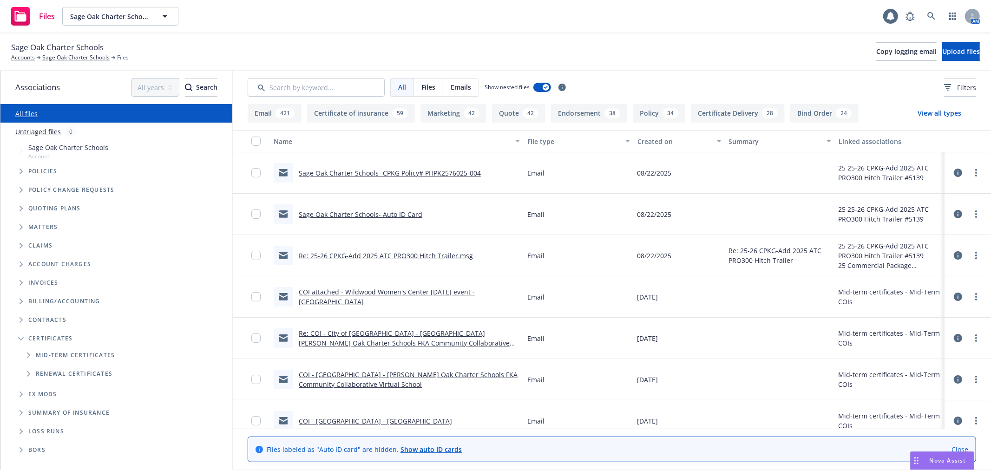
click at [25, 354] on span "Folder Tree Example" at bounding box center [28, 355] width 15 height 15
click at [47, 387] on link "Mid-Term COIs" at bounding box center [59, 391] width 47 height 10
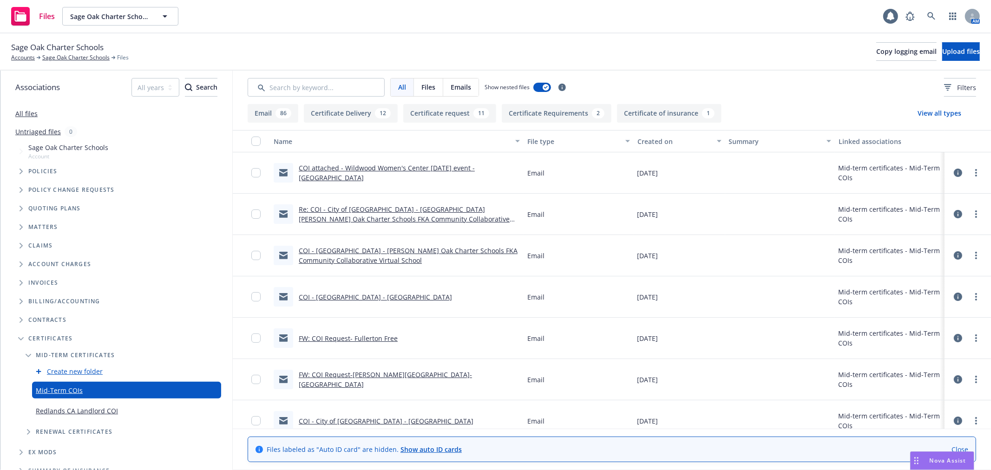
click at [858, 42] on div "Sage Oak Charter Schools Accounts Sage Oak Charter Schools Files Copy logging e…" at bounding box center [495, 51] width 969 height 20
click at [876, 47] on span "Copy logging email" at bounding box center [906, 51] width 60 height 9
click at [929, 20] on icon at bounding box center [931, 16] width 8 height 8
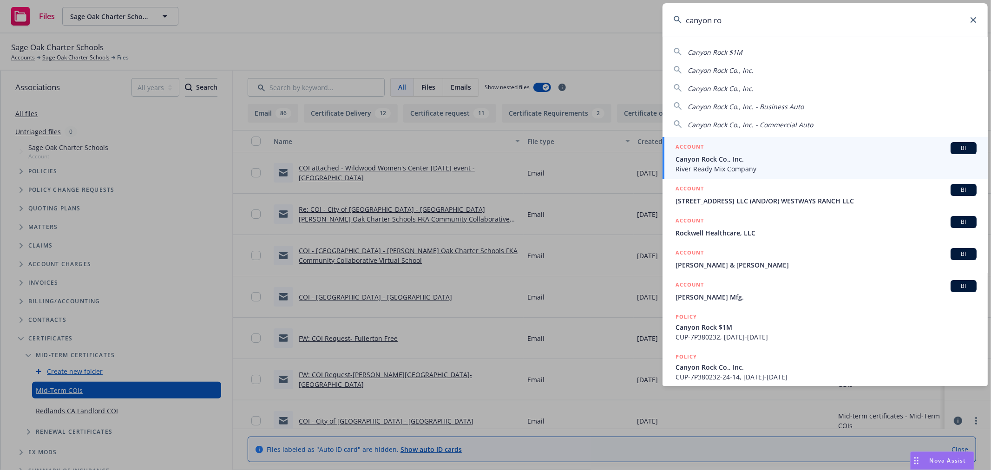
type input "canyon ro"
click at [756, 153] on div "ACCOUNT BI" at bounding box center [826, 148] width 301 height 12
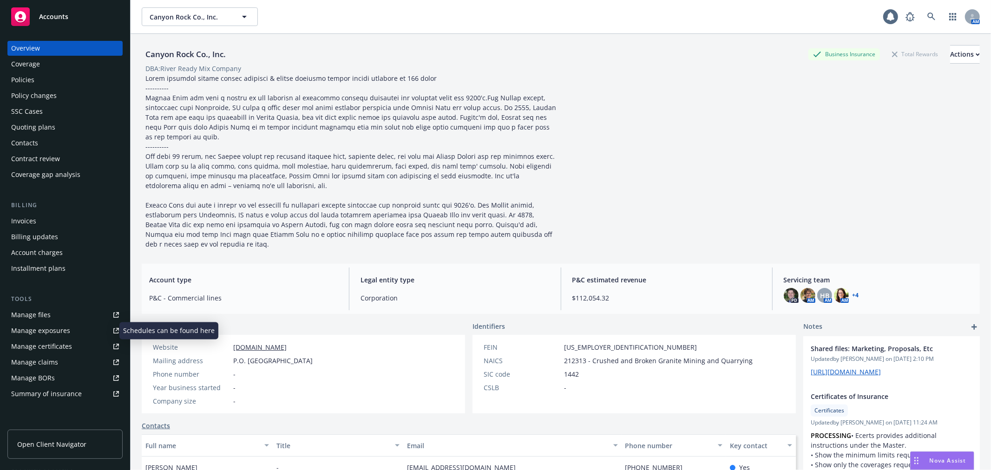
click at [44, 329] on div "Manage exposures" at bounding box center [40, 330] width 59 height 15
click at [922, 12] on link at bounding box center [931, 16] width 19 height 19
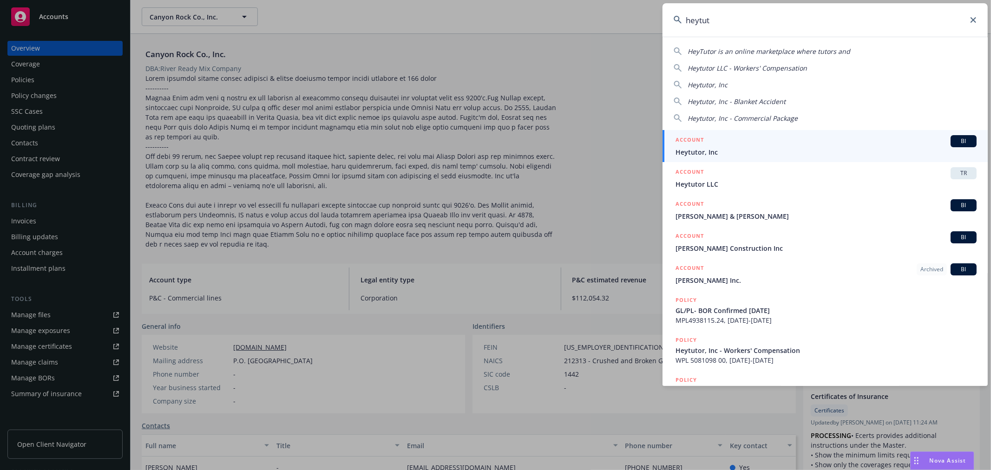
type input "heytut"
click at [754, 147] on span "Heytutor, Inc" at bounding box center [826, 152] width 301 height 10
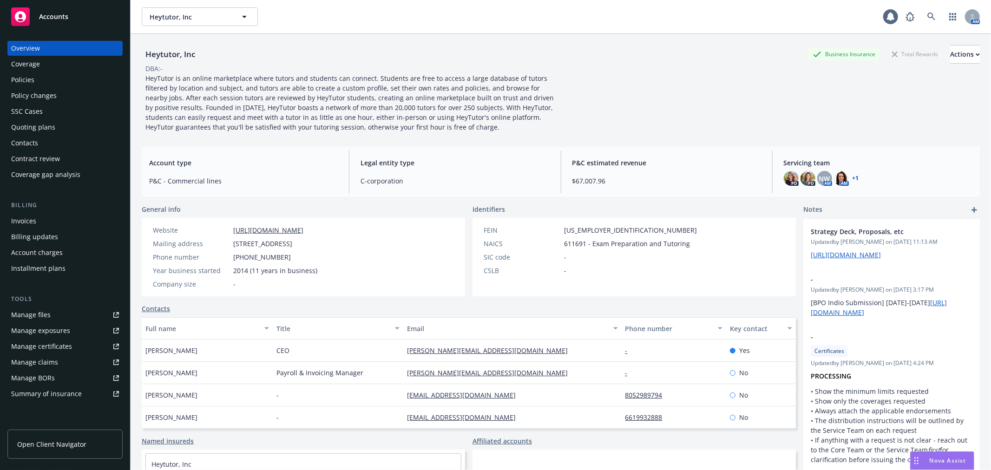
click at [36, 223] on div "Invoices" at bounding box center [65, 221] width 108 height 15
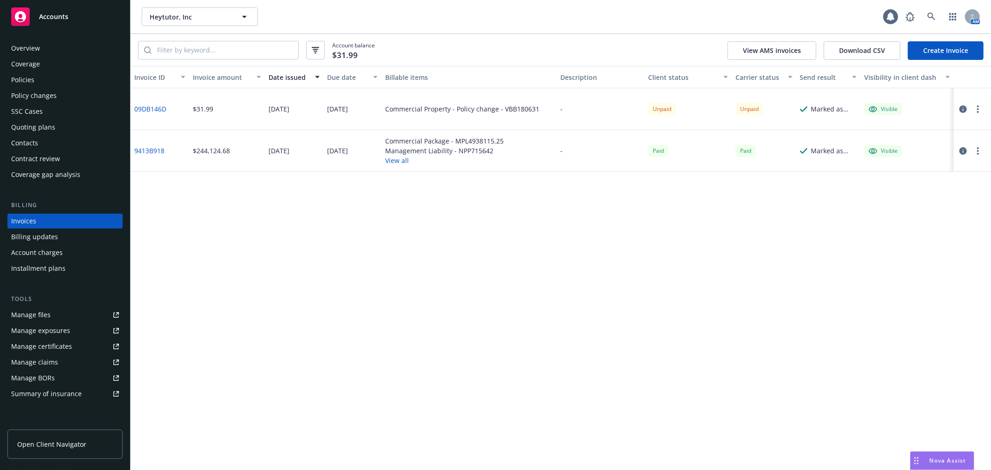
click at [55, 95] on div "Policy changes" at bounding box center [34, 95] width 46 height 15
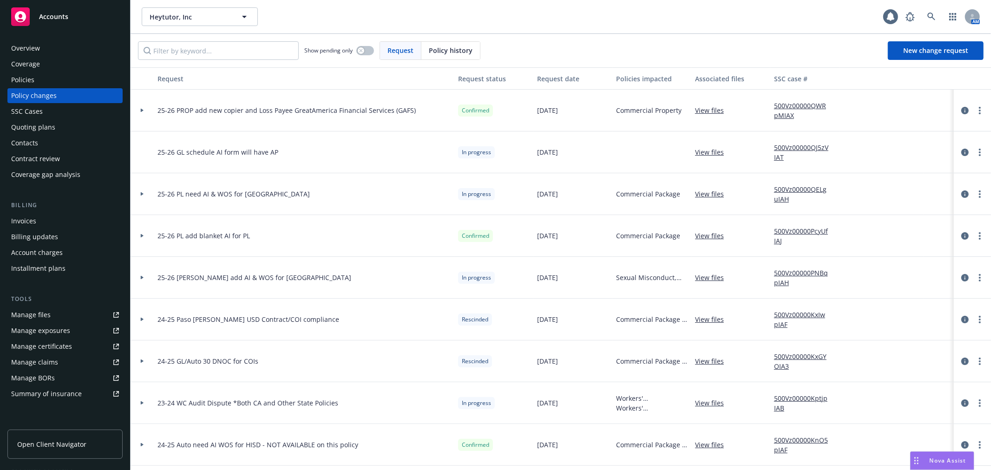
click at [140, 112] on icon at bounding box center [142, 110] width 4 height 3
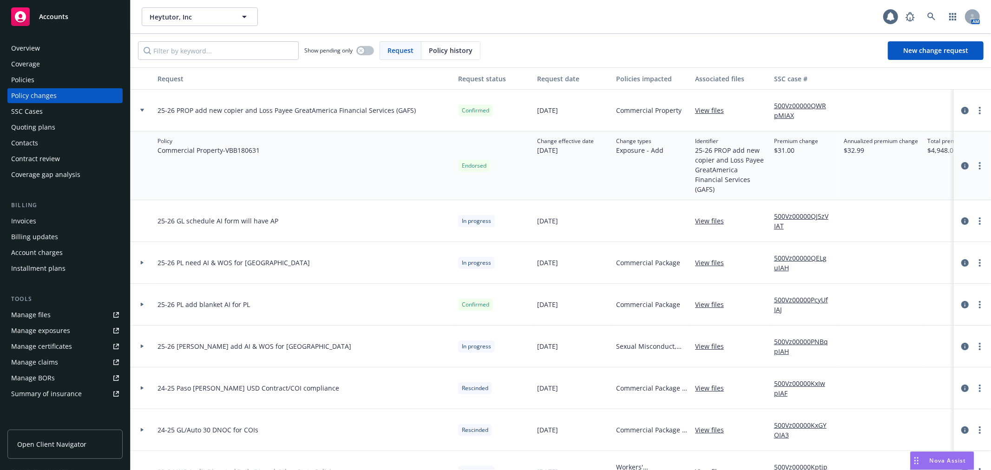
click at [140, 112] on icon at bounding box center [142, 110] width 4 height 3
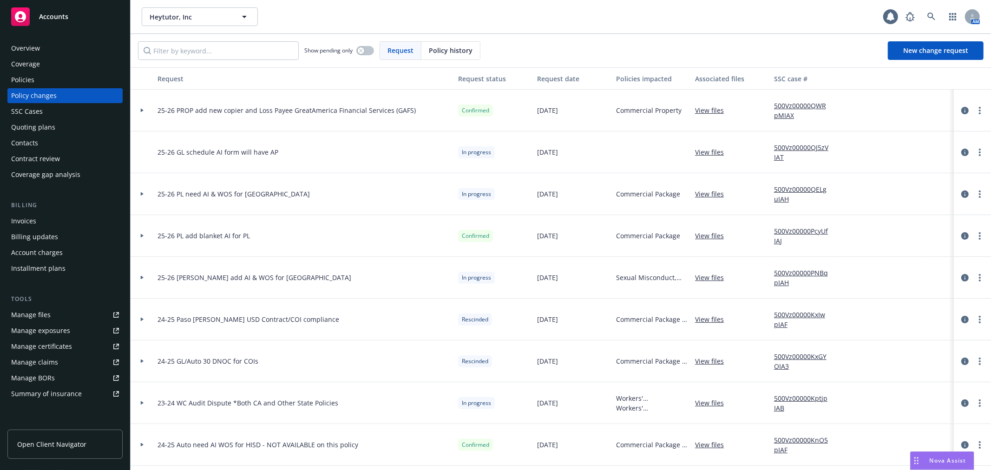
click at [140, 112] on icon at bounding box center [142, 110] width 4 height 3
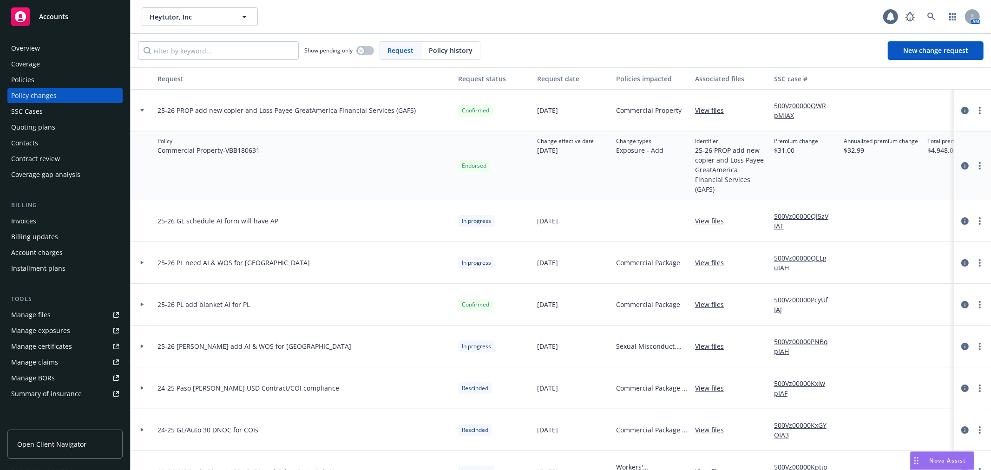
click at [961, 113] on icon "circleInformation" at bounding box center [964, 110] width 7 height 7
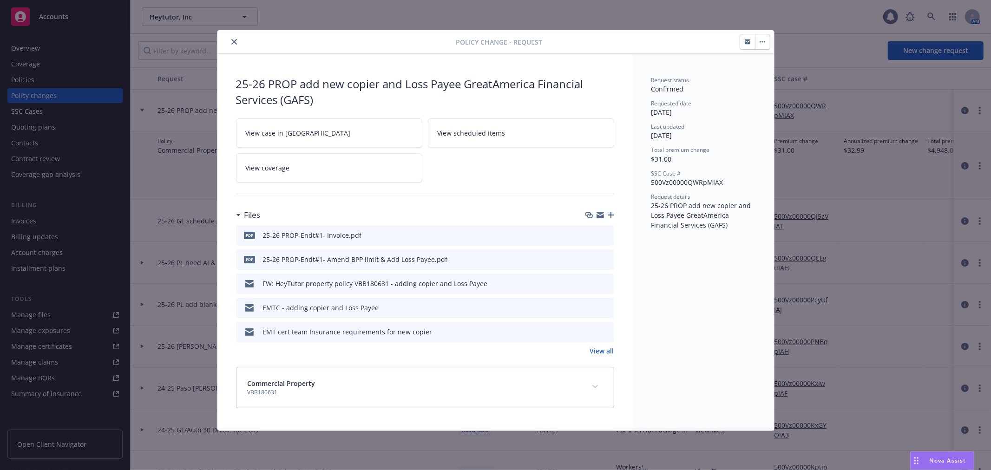
click at [605, 283] on icon "preview file" at bounding box center [605, 283] width 8 height 7
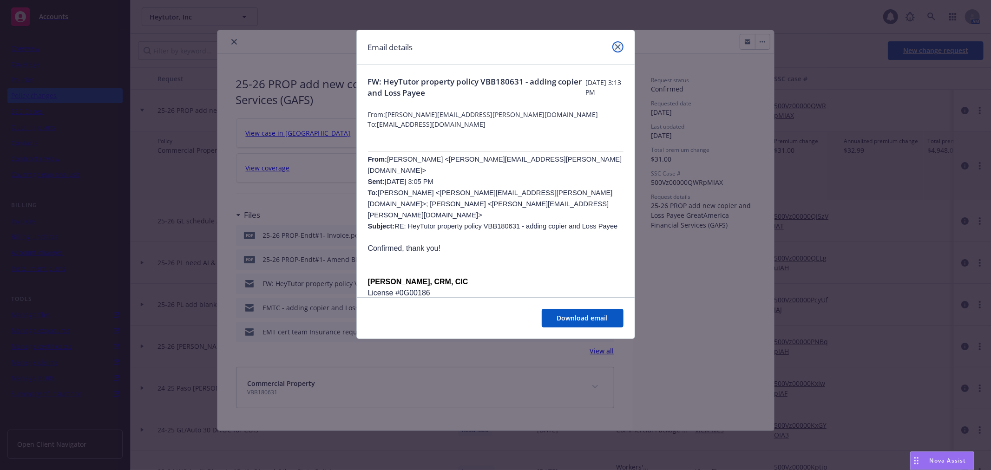
click at [617, 45] on icon "close" at bounding box center [618, 47] width 6 height 6
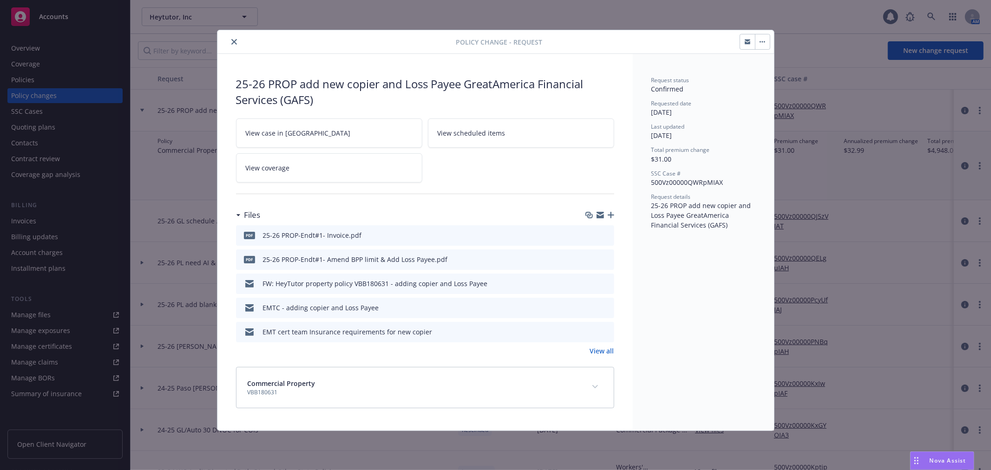
click at [605, 234] on icon "preview file" at bounding box center [605, 234] width 8 height 7
click at [233, 36] on button "close" at bounding box center [234, 41] width 11 height 11
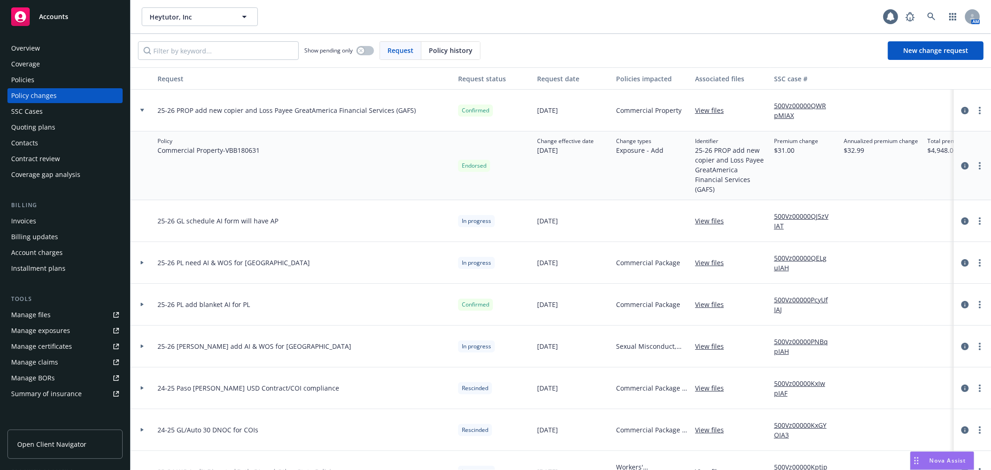
click at [36, 219] on div "Invoices" at bounding box center [65, 221] width 108 height 15
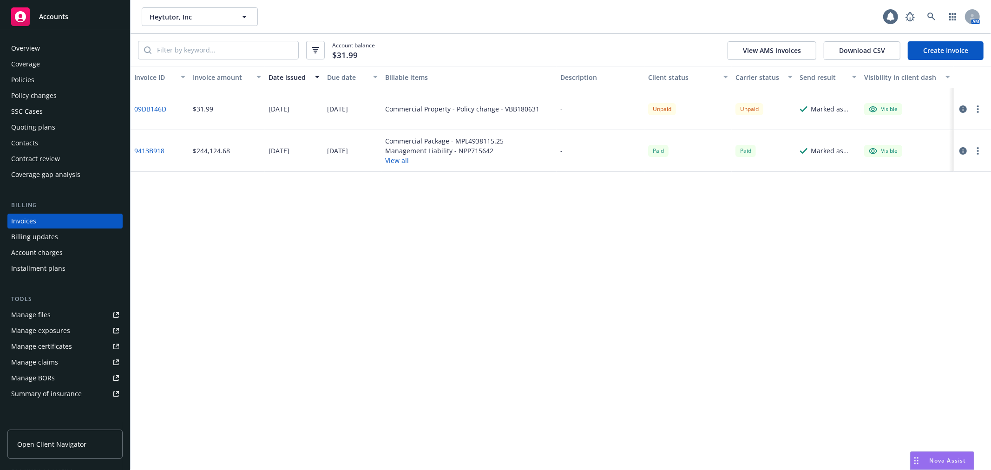
click at [964, 109] on icon "button" at bounding box center [962, 108] width 7 height 7
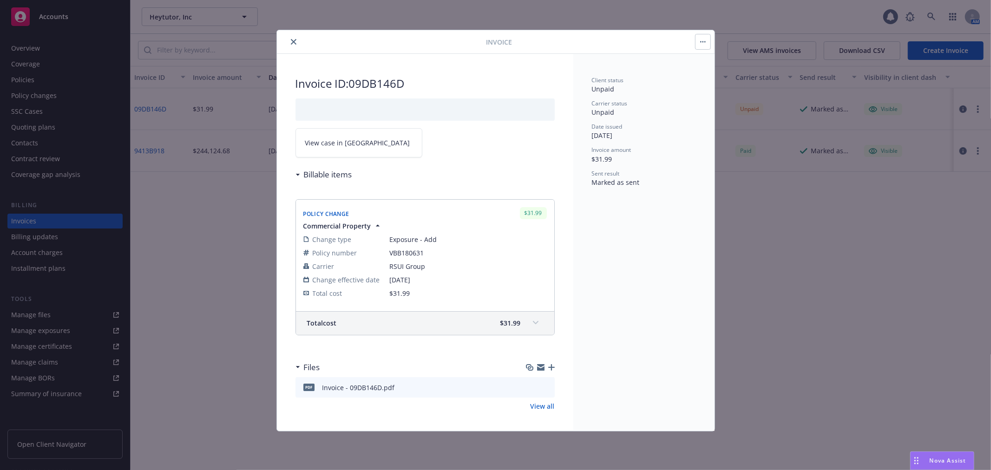
scroll to position [2, 0]
click at [542, 383] on icon "preview file" at bounding box center [546, 385] width 8 height 7
click at [294, 41] on icon "close" at bounding box center [294, 42] width 6 height 6
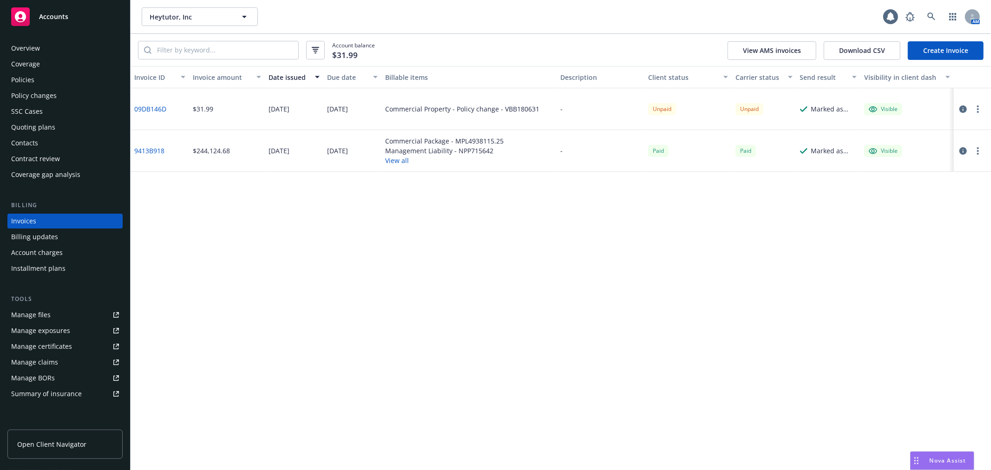
click at [85, 94] on div "Policy changes" at bounding box center [65, 95] width 108 height 15
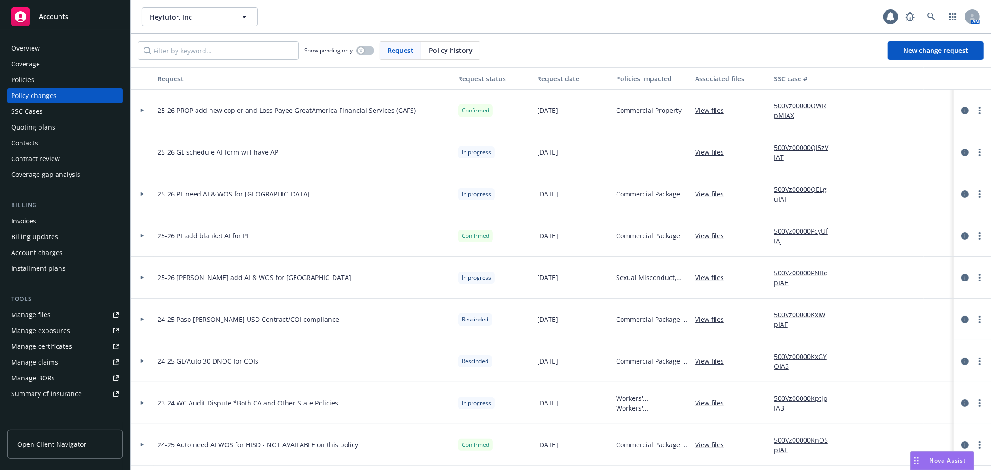
click at [142, 112] on icon at bounding box center [142, 111] width 3 height 4
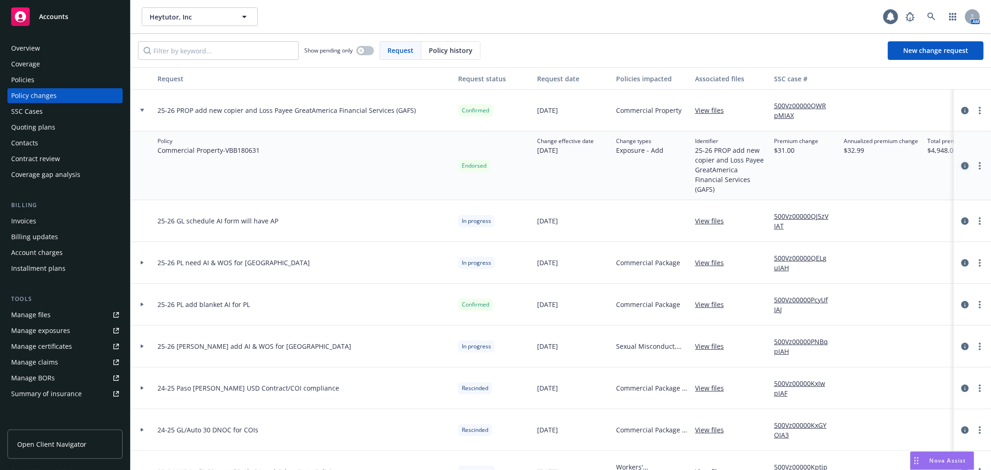
click at [961, 162] on icon "circleInformation" at bounding box center [964, 165] width 7 height 7
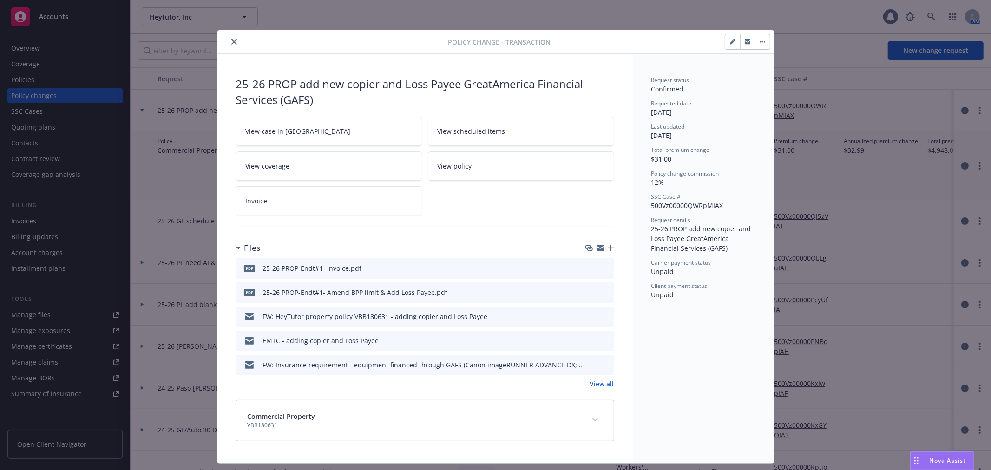
click at [597, 251] on icon "button" at bounding box center [600, 249] width 7 height 4
click at [231, 39] on icon "close" at bounding box center [234, 42] width 6 height 6
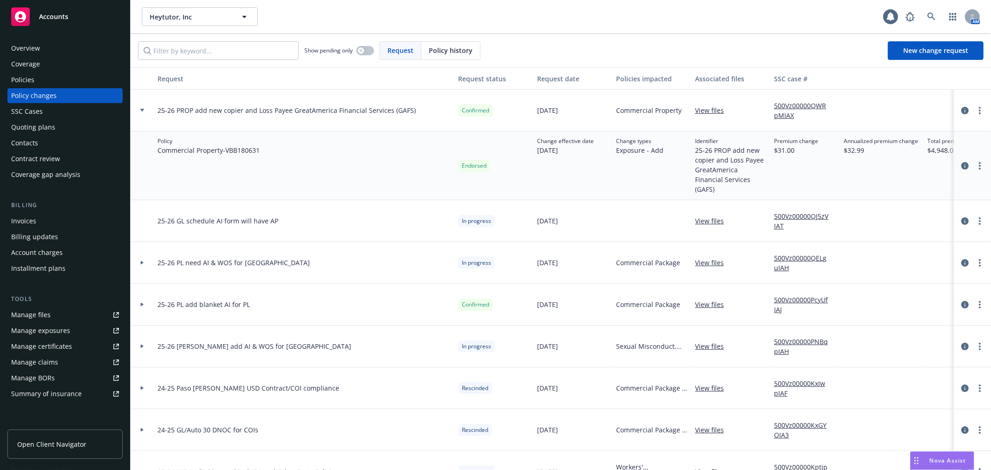
click at [66, 216] on div "Invoices" at bounding box center [65, 221] width 108 height 15
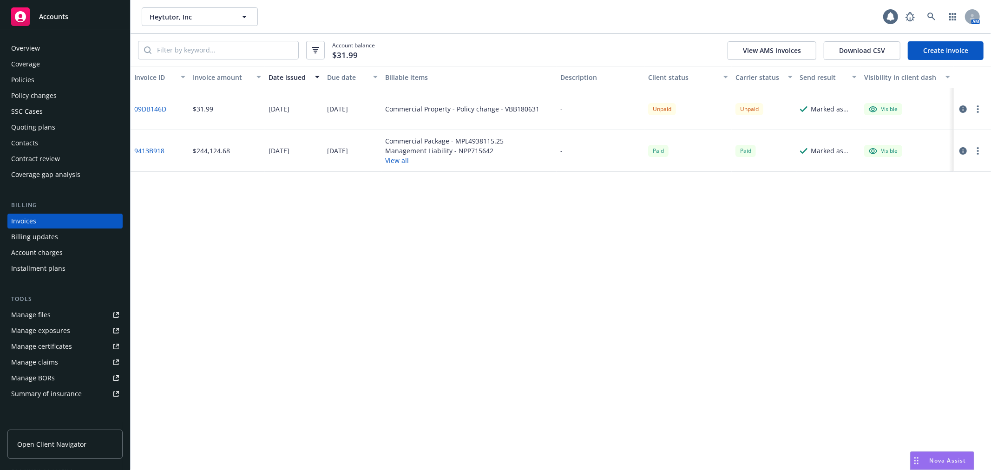
click at [149, 108] on link "09DB146D" at bounding box center [150, 109] width 32 height 10
click at [82, 97] on div "Policy changes" at bounding box center [65, 95] width 108 height 15
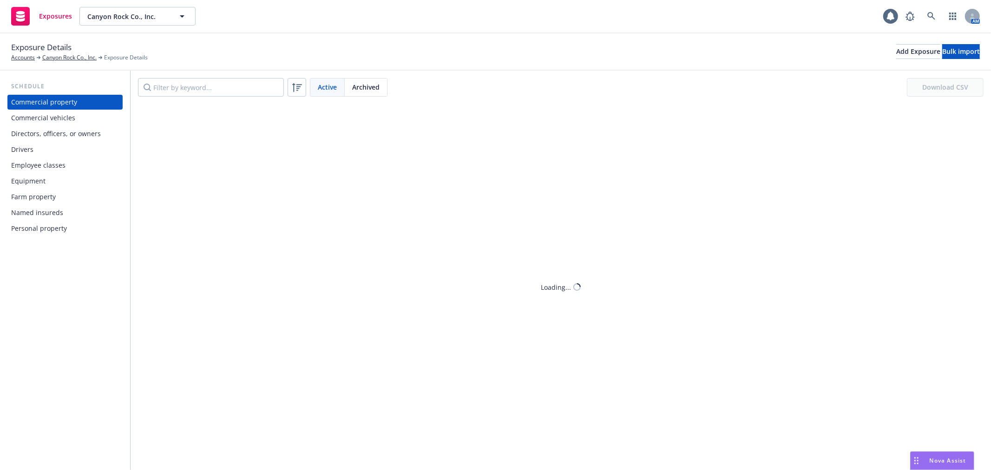
click at [44, 150] on div "Drivers" at bounding box center [65, 149] width 108 height 15
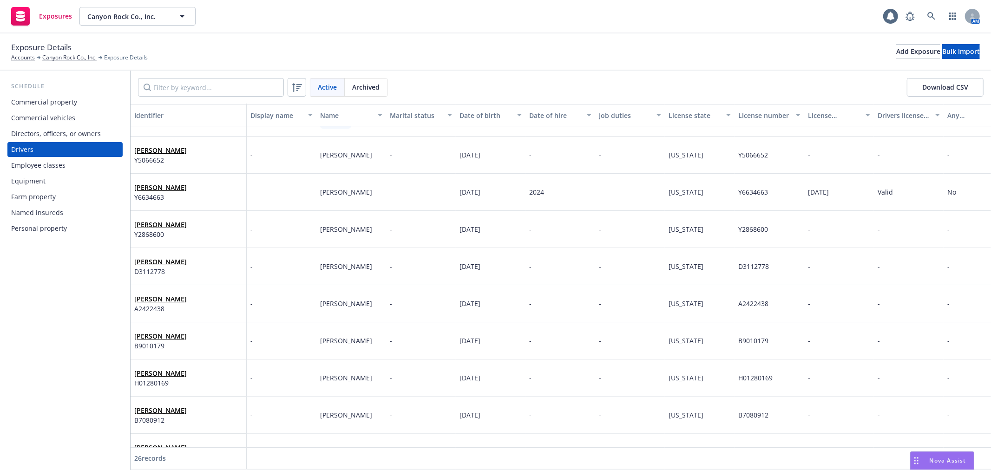
scroll to position [52, 0]
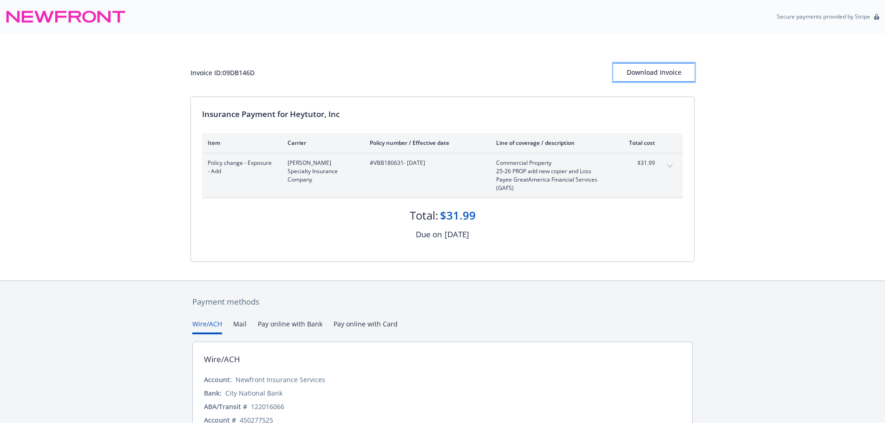
click at [660, 72] on div "Download Invoice" at bounding box center [653, 73] width 81 height 18
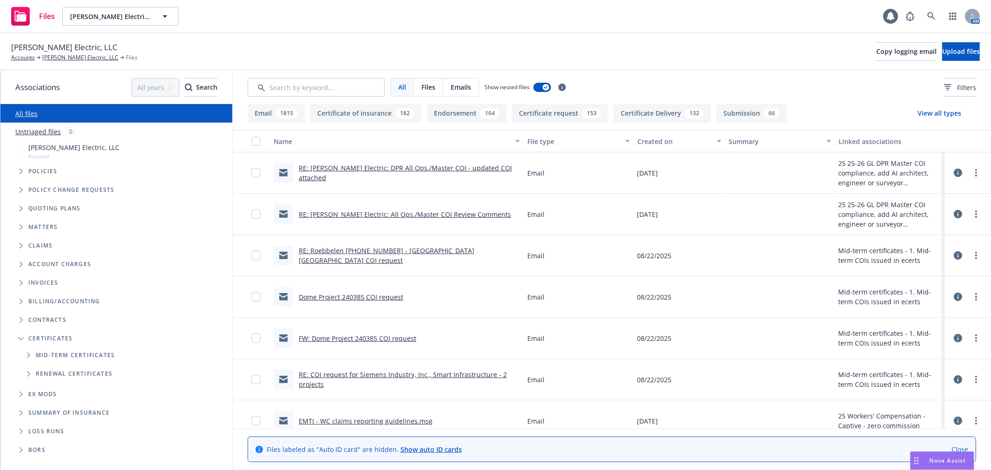
click at [27, 358] on span "Folder Tree Example" at bounding box center [28, 355] width 15 height 15
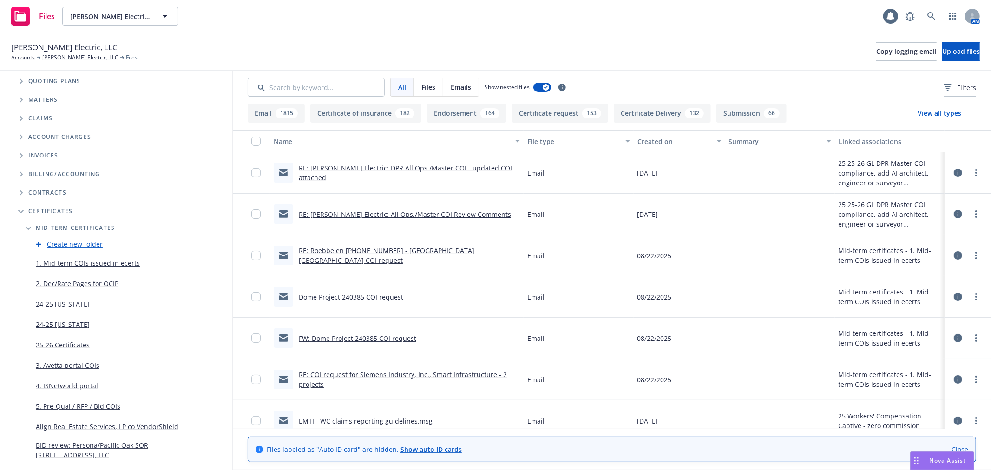
scroll to position [155, 0]
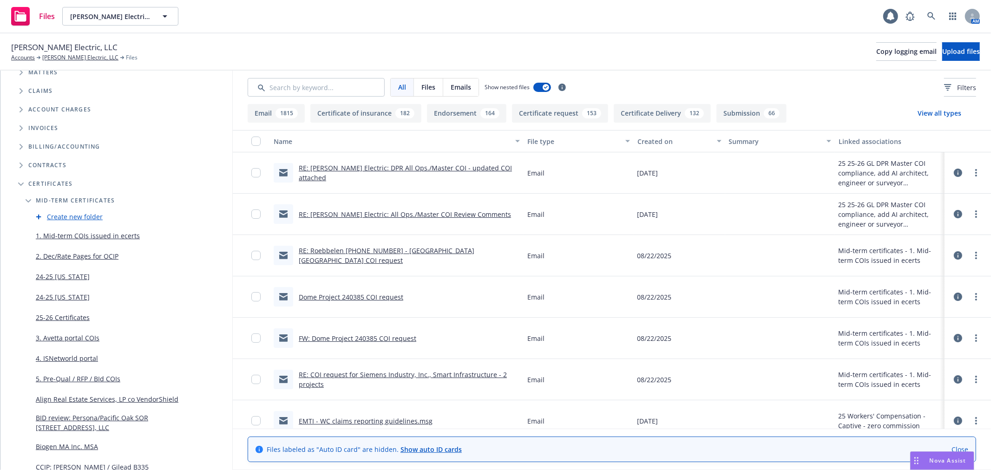
click at [107, 377] on link "5. Pre-Qual / RFP / BId COIs" at bounding box center [78, 379] width 85 height 10
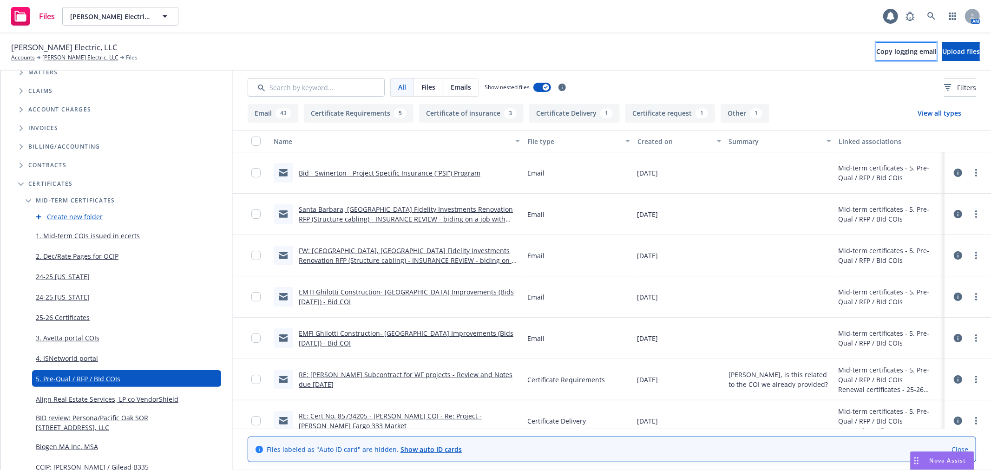
click at [876, 52] on span "Copy logging email" at bounding box center [906, 51] width 60 height 9
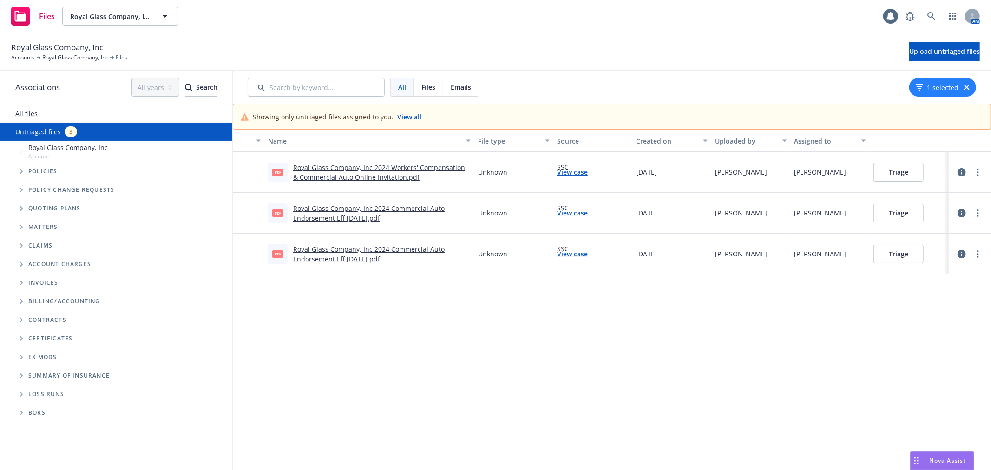
click at [411, 206] on link "Royal Glass Company, Inc 2024 Commercial Auto Endorsement Eff [DATE].pdf" at bounding box center [368, 213] width 151 height 19
click at [905, 216] on button "Triage" at bounding box center [898, 213] width 50 height 19
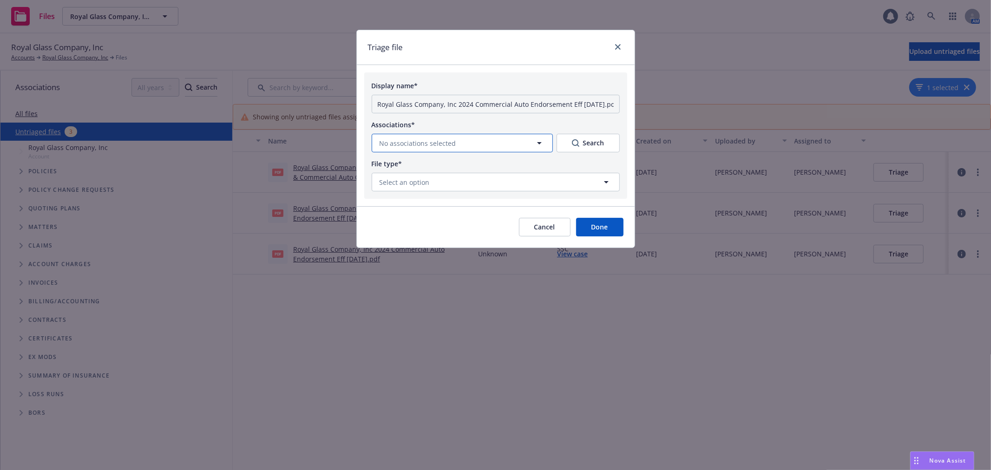
click at [430, 146] on span "No associations selected" at bounding box center [418, 143] width 77 height 10
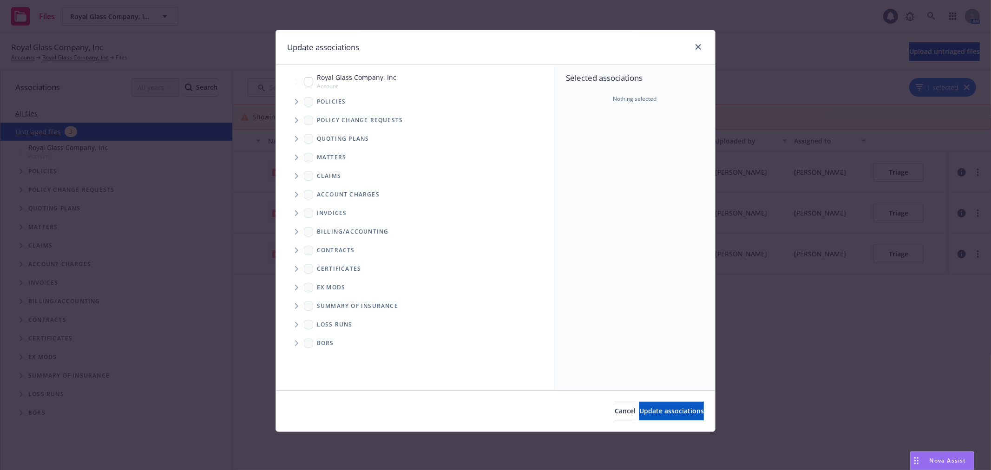
click at [296, 118] on icon "Tree Example" at bounding box center [297, 121] width 4 height 6
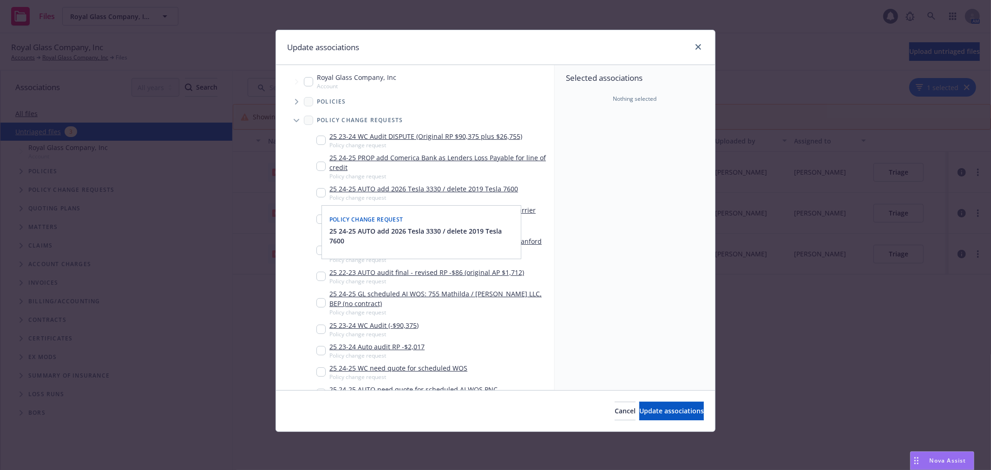
click at [322, 193] on input "Tree Example" at bounding box center [320, 192] width 9 height 9
checkbox input "true"
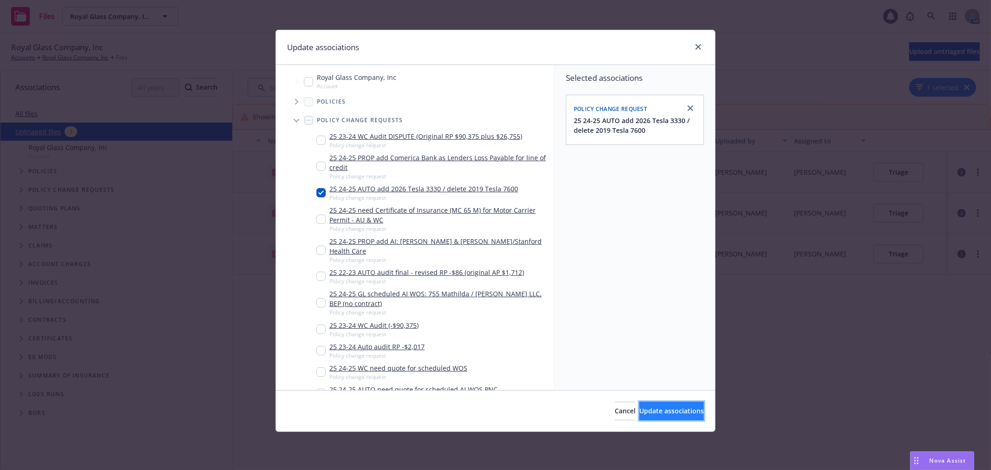
click at [658, 412] on span "Update associations" at bounding box center [671, 411] width 65 height 9
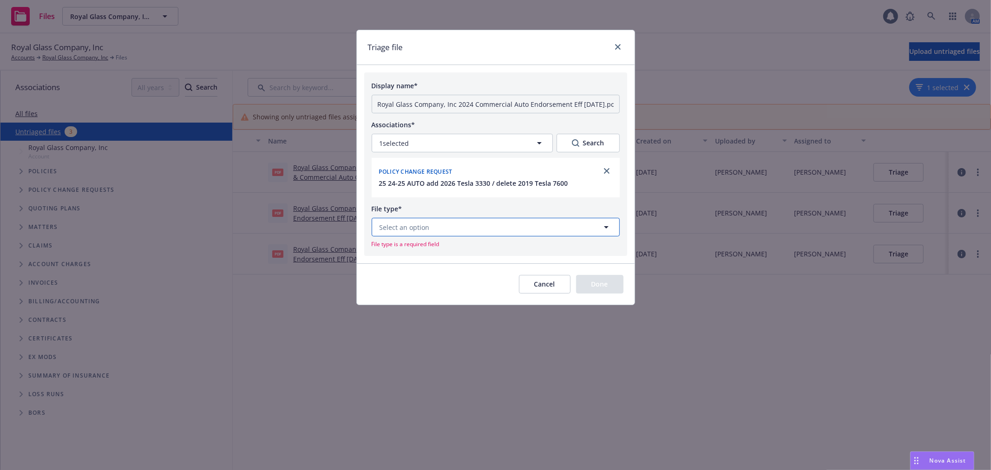
click at [439, 231] on button "Select an option" at bounding box center [496, 227] width 248 height 19
type input "end"
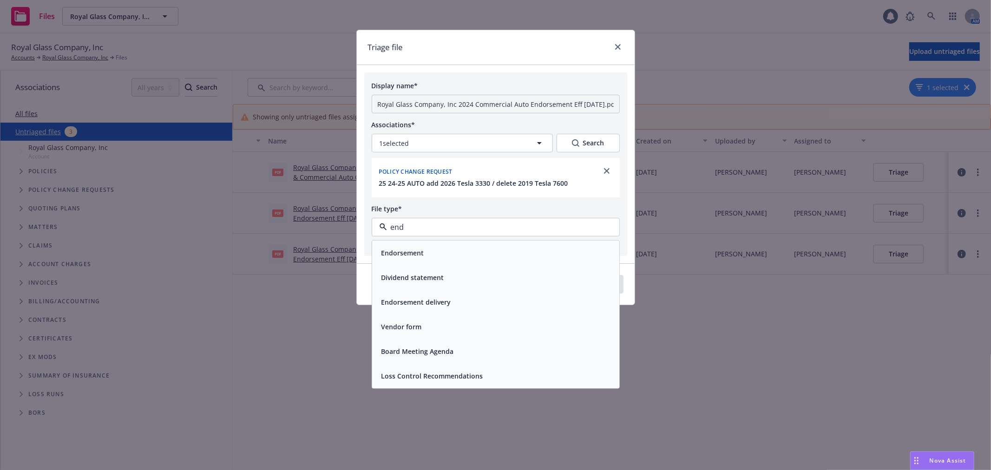
click at [439, 249] on div "Endorsement" at bounding box center [496, 252] width 236 height 13
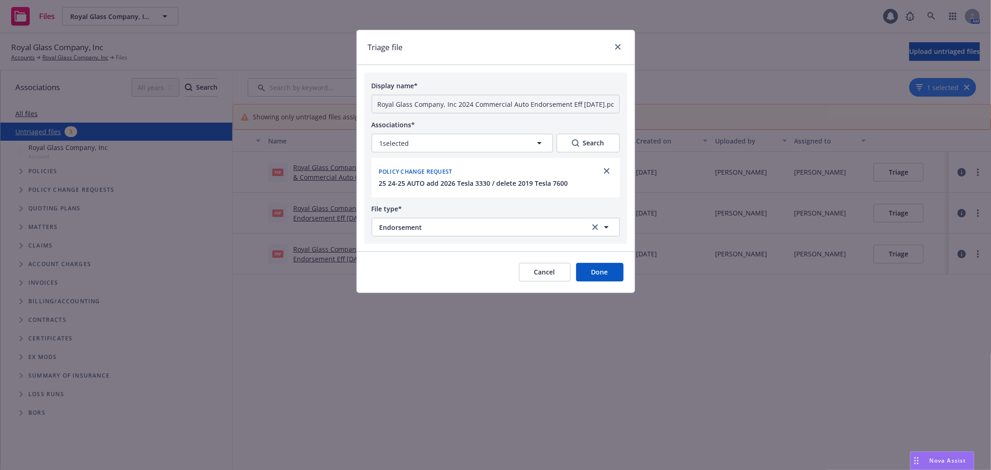
click at [606, 274] on button "Done" at bounding box center [599, 272] width 47 height 19
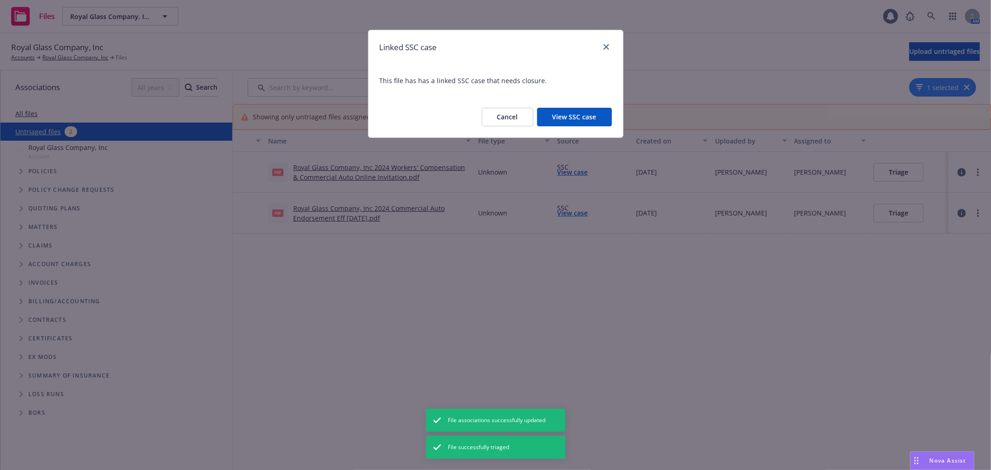
click at [565, 119] on button "View SSC case" at bounding box center [574, 117] width 75 height 19
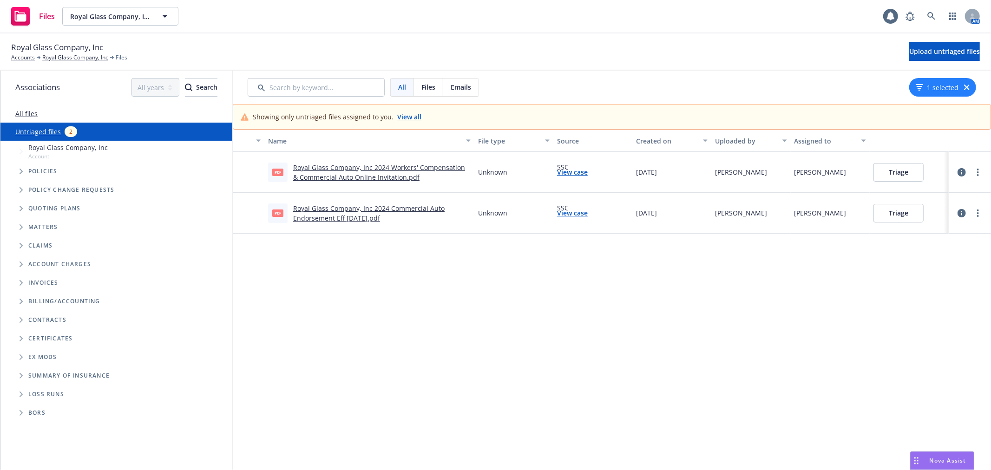
click at [309, 205] on link "Royal Glass Company, Inc 2024 Commercial Auto Endorsement Eff [DATE].pdf" at bounding box center [368, 213] width 151 height 19
click at [887, 210] on button "Triage" at bounding box center [898, 213] width 50 height 19
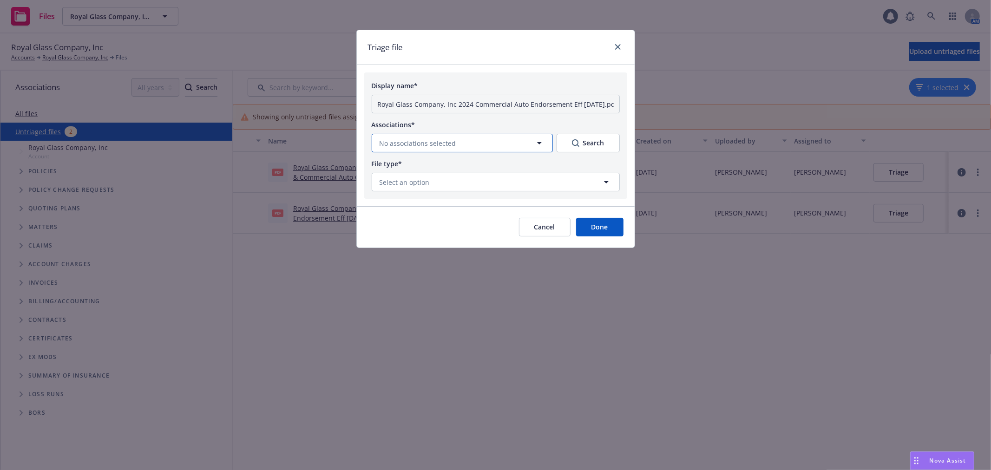
click at [523, 138] on button "No associations selected" at bounding box center [462, 143] width 181 height 19
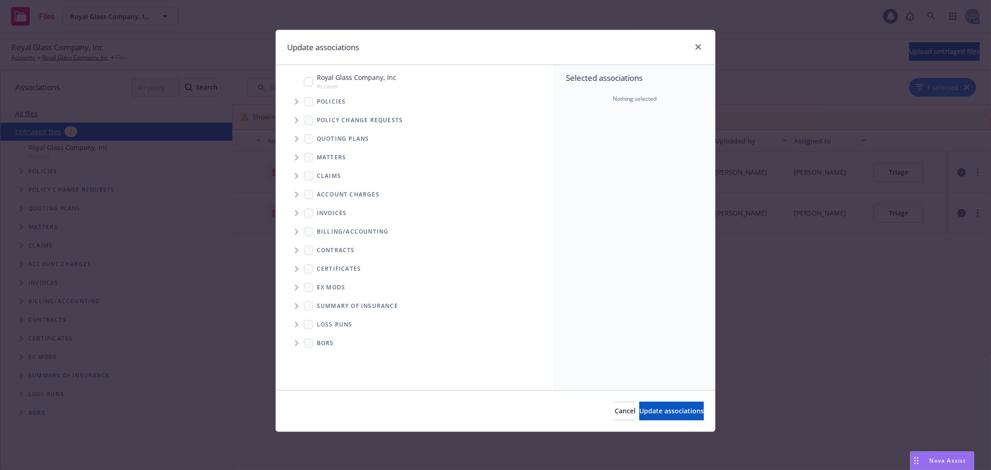
click at [295, 123] on span "Tree Example" at bounding box center [296, 120] width 15 height 15
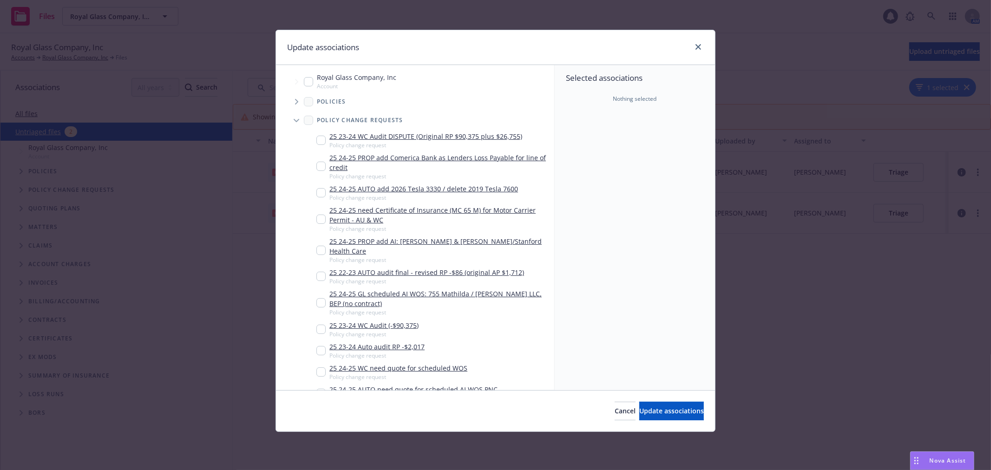
click at [321, 222] on input "Tree Example" at bounding box center [320, 219] width 9 height 9
checkbox input "true"
click at [654, 416] on button "Update associations" at bounding box center [671, 411] width 65 height 19
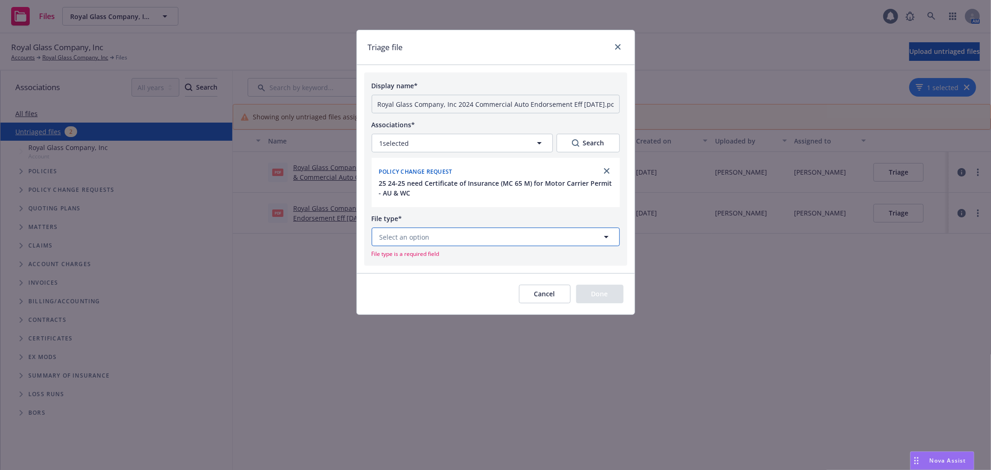
click at [462, 230] on button "Select an option" at bounding box center [496, 237] width 248 height 19
type input "end"
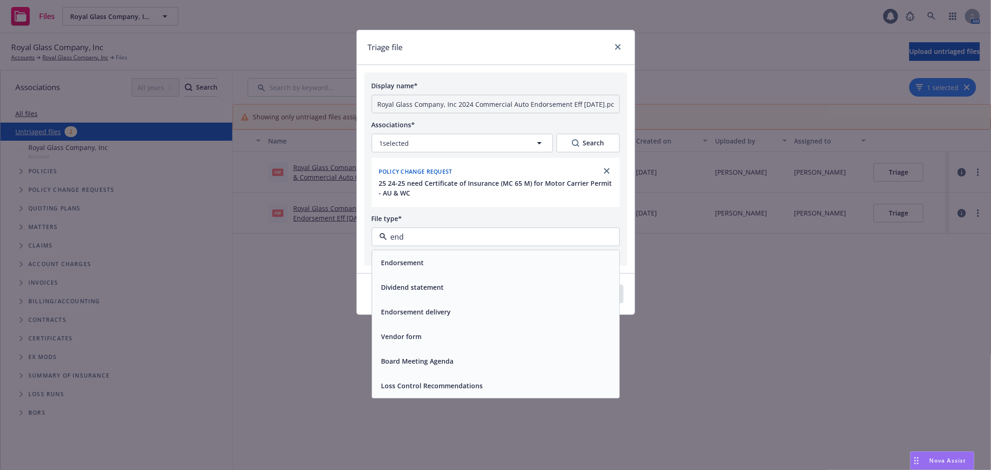
click at [457, 255] on div "Endorsement" at bounding box center [495, 262] width 247 height 25
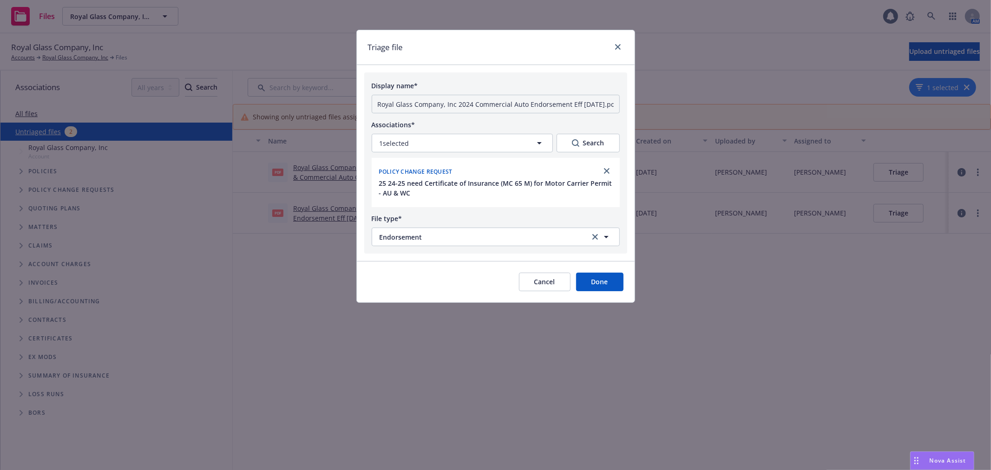
click at [593, 289] on button "Done" at bounding box center [599, 282] width 47 height 19
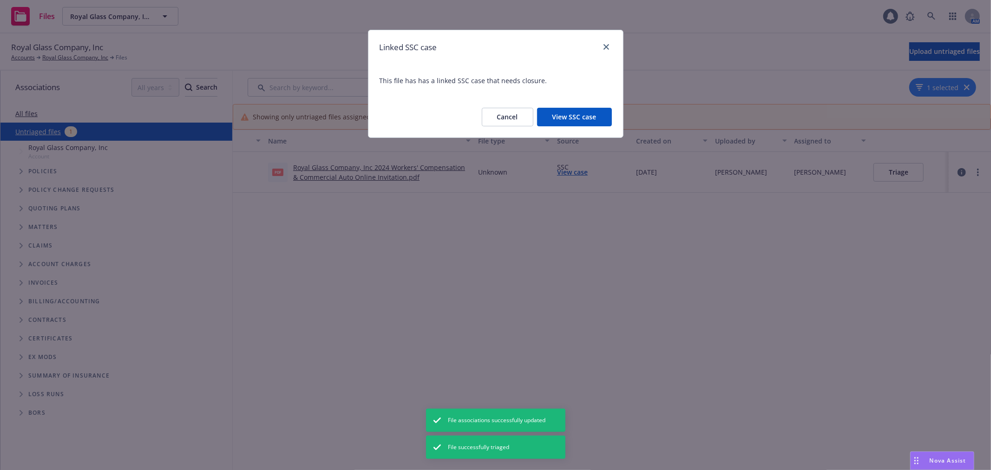
click at [577, 117] on button "View SSC case" at bounding box center [574, 117] width 75 height 19
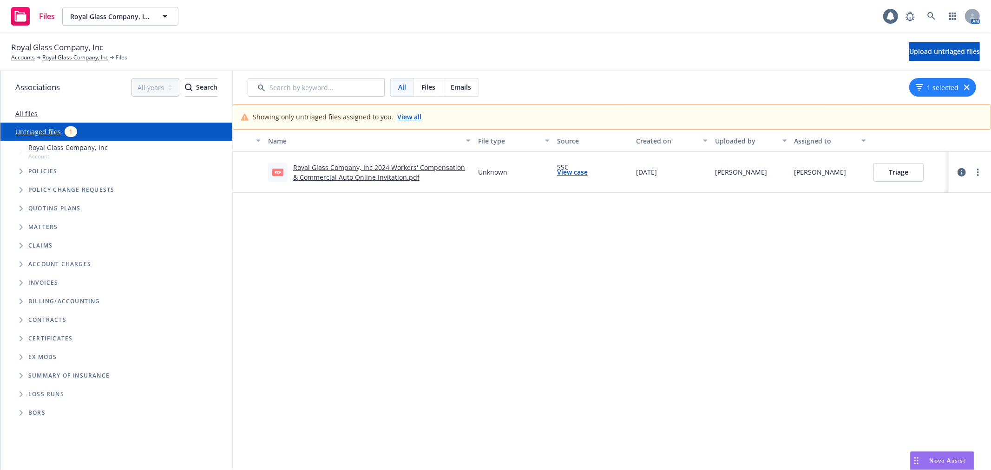
click at [404, 166] on link "Royal Glass Company, Inc 2024 Workers' Compensation & Commercial Auto Online In…" at bounding box center [379, 172] width 172 height 19
click at [68, 59] on link "Royal Glass Company, Inc" at bounding box center [75, 57] width 66 height 8
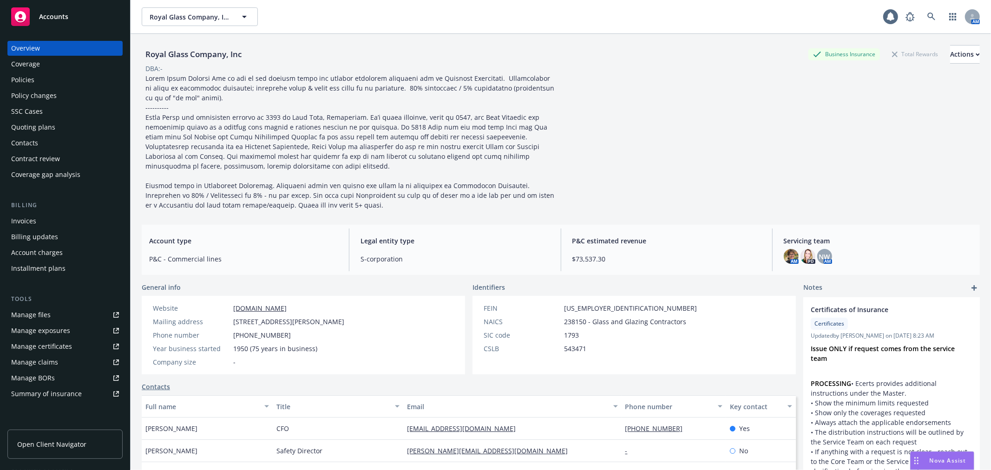
click at [69, 91] on div "Policy changes" at bounding box center [65, 95] width 108 height 15
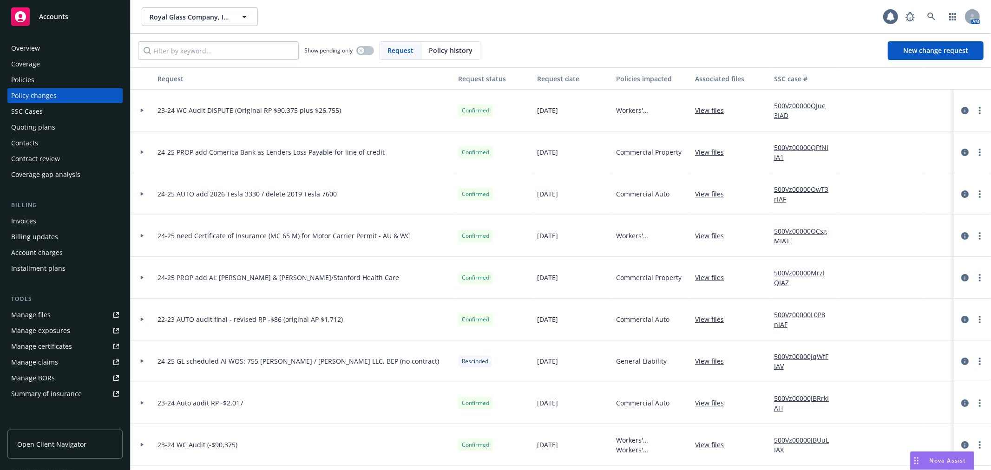
click at [140, 196] on icon at bounding box center [142, 193] width 4 height 3
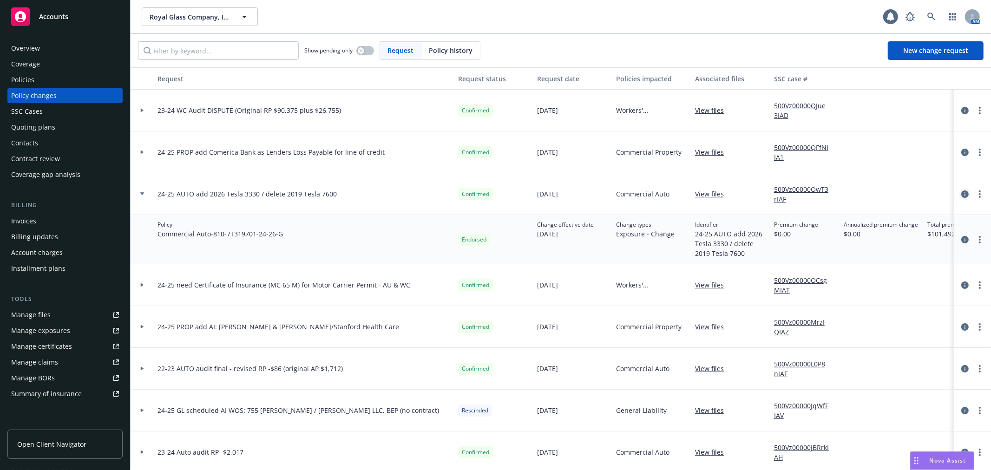
click at [961, 195] on icon "circleInformation" at bounding box center [964, 193] width 7 height 7
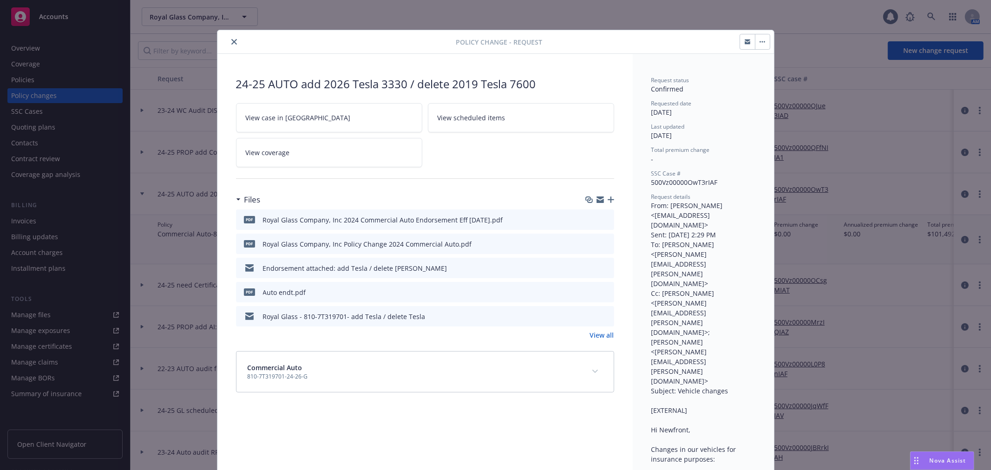
scroll to position [28, 0]
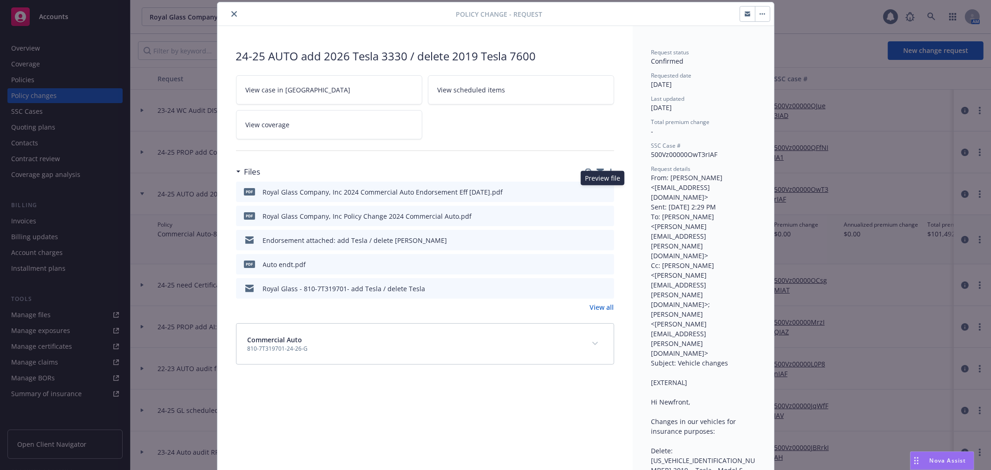
click at [602, 191] on icon "preview file" at bounding box center [605, 191] width 8 height 7
click at [231, 16] on icon "close" at bounding box center [234, 14] width 6 height 6
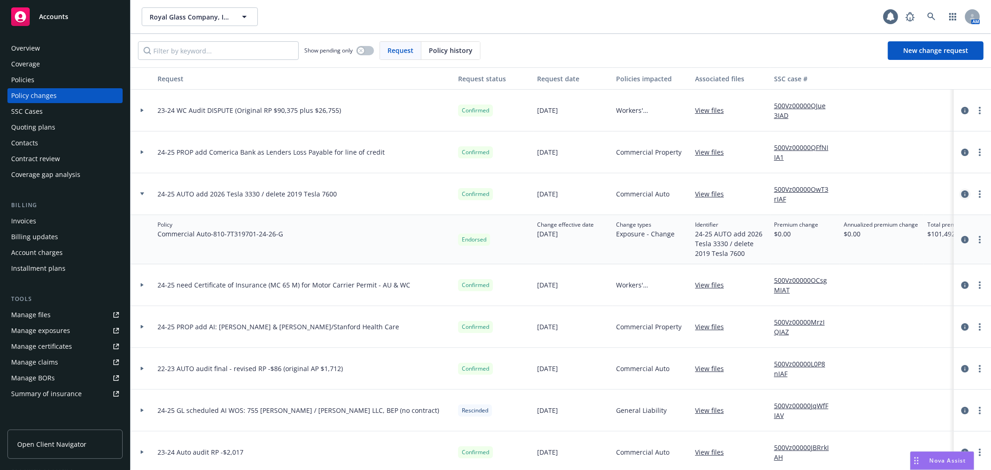
click at [961, 194] on icon "circleInformation" at bounding box center [964, 193] width 7 height 7
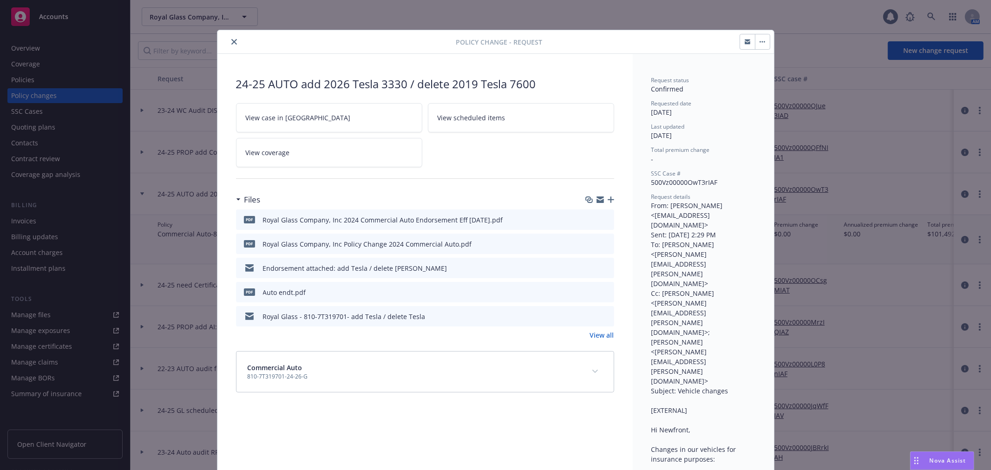
scroll to position [28, 0]
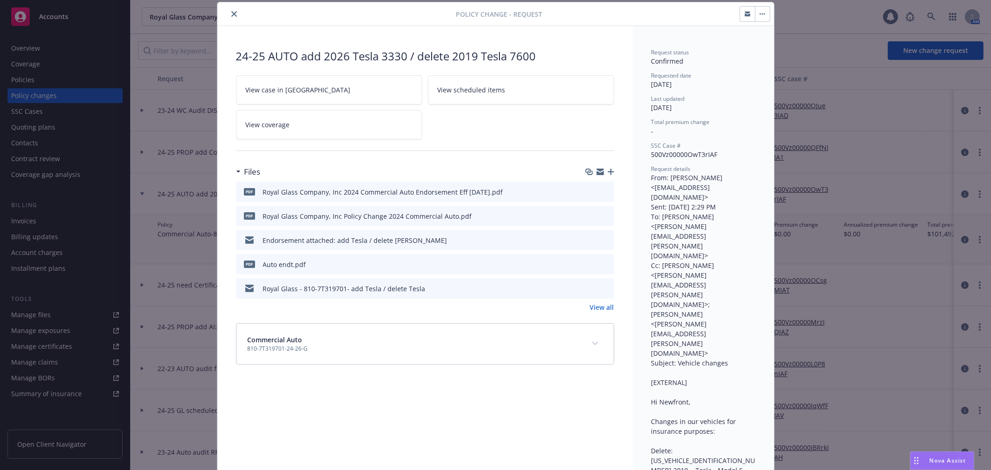
click at [229, 13] on button "close" at bounding box center [234, 13] width 11 height 11
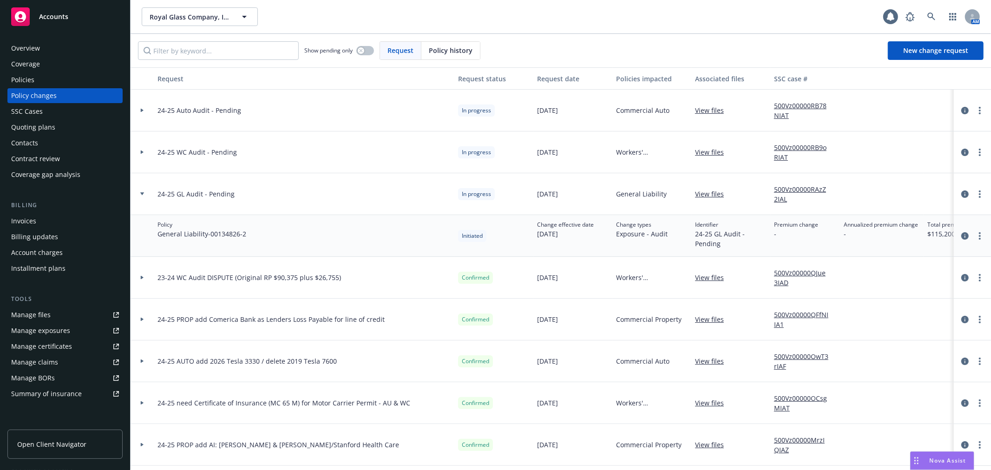
click at [142, 193] on icon at bounding box center [142, 193] width 4 height 3
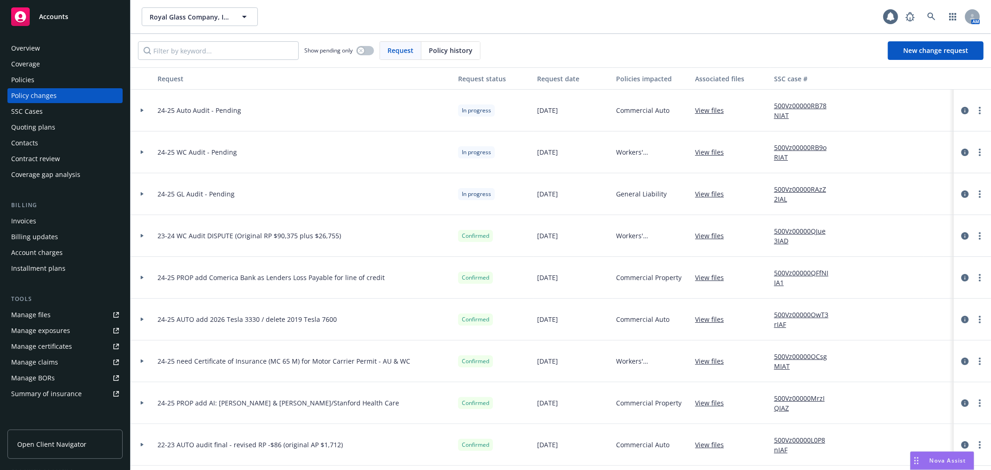
click at [138, 361] on div at bounding box center [142, 361] width 16 height 3
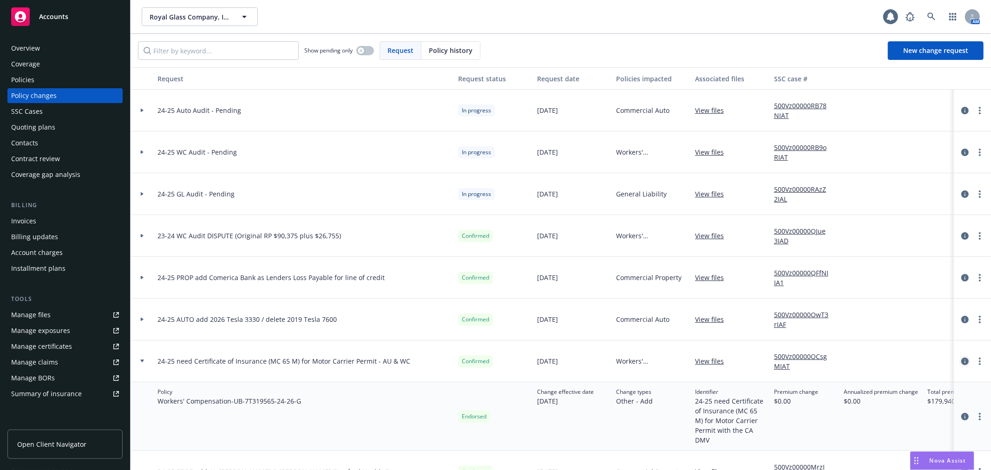
click at [961, 365] on icon "circleInformation" at bounding box center [964, 361] width 7 height 7
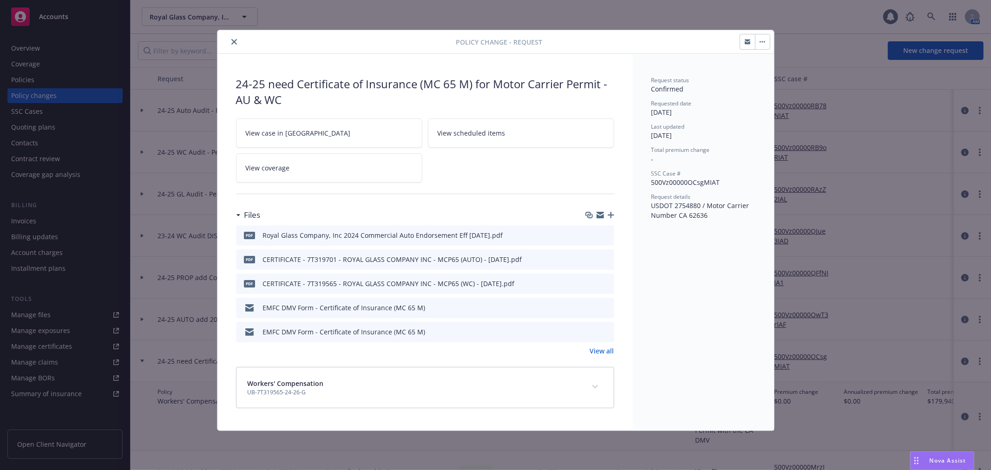
click at [231, 43] on icon "close" at bounding box center [234, 42] width 6 height 6
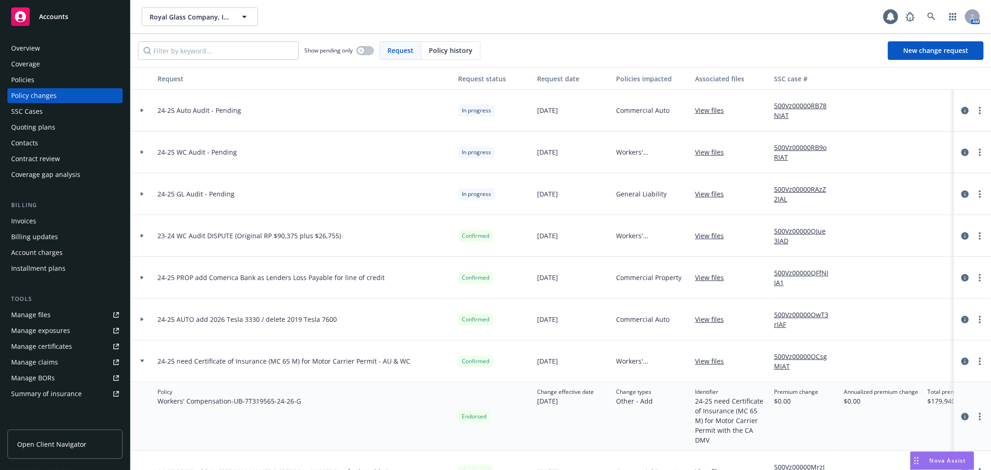
click at [138, 322] on div at bounding box center [142, 320] width 23 height 42
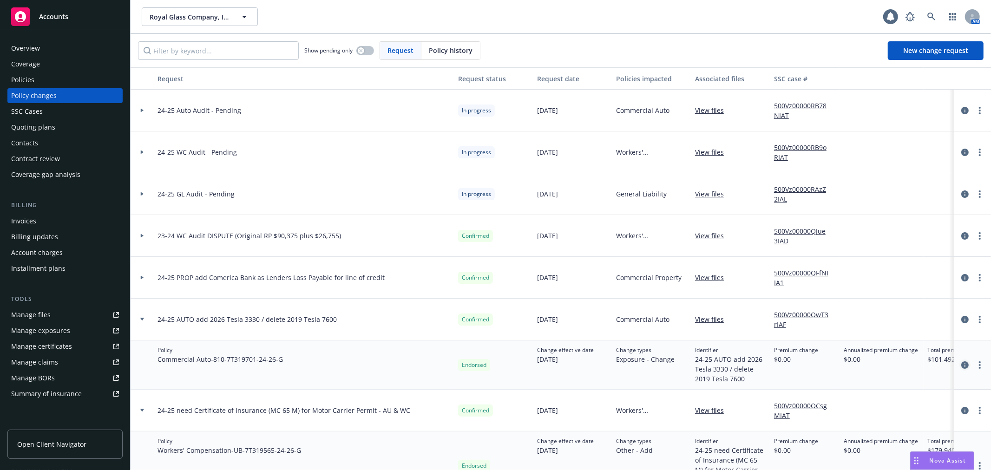
click at [961, 367] on icon "circleInformation" at bounding box center [964, 364] width 7 height 7
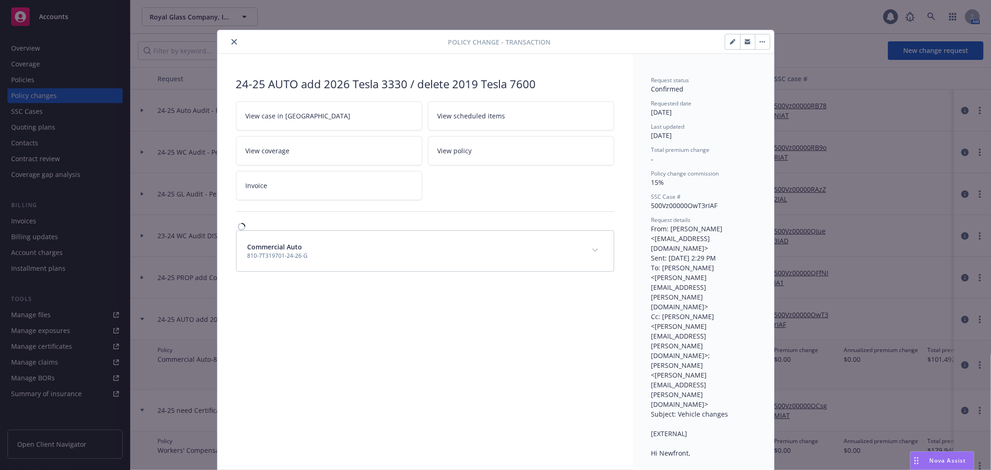
scroll to position [28, 0]
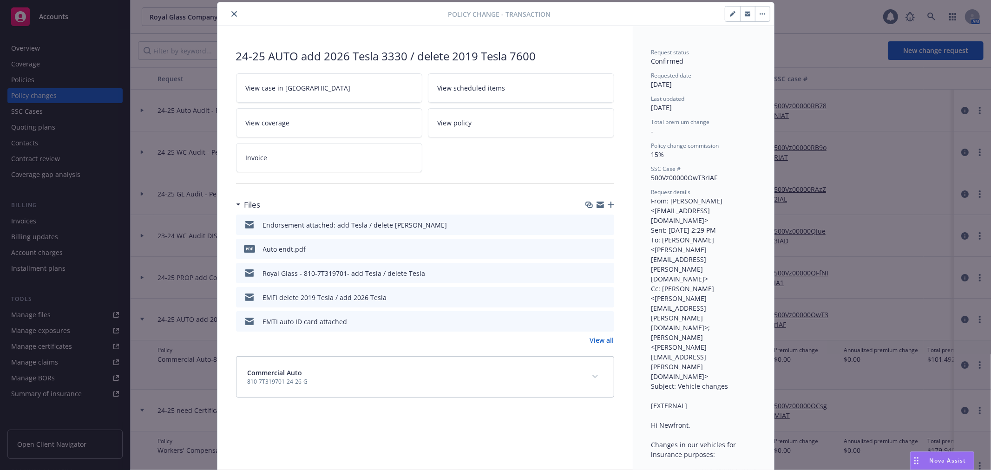
click at [231, 13] on icon "close" at bounding box center [234, 14] width 6 height 6
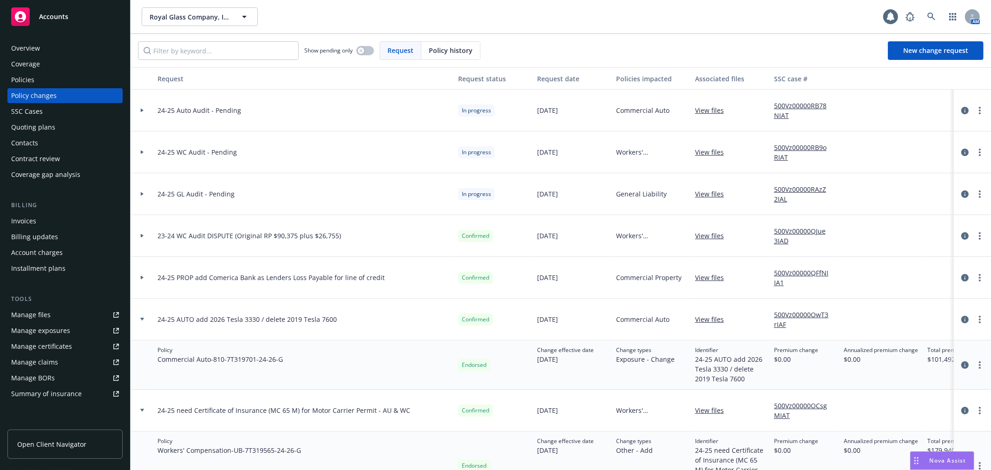
click at [59, 111] on div "SSC Cases" at bounding box center [65, 111] width 108 height 15
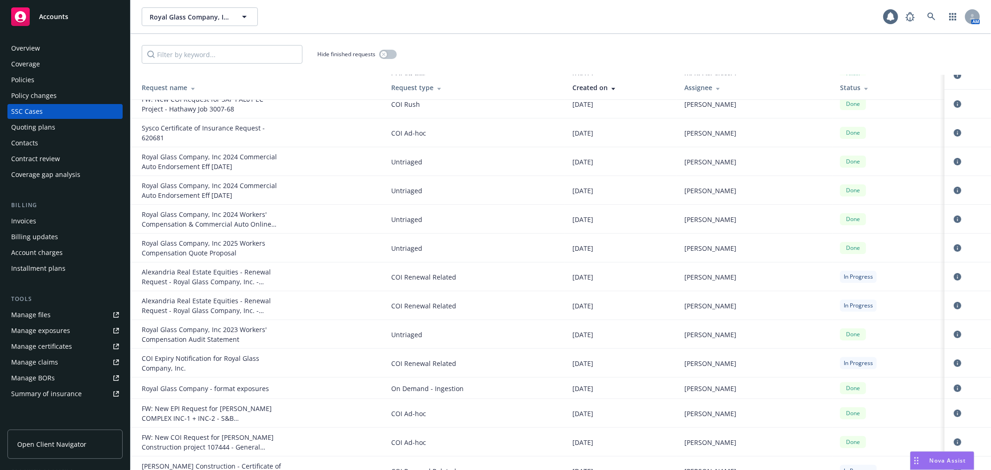
scroll to position [155, 0]
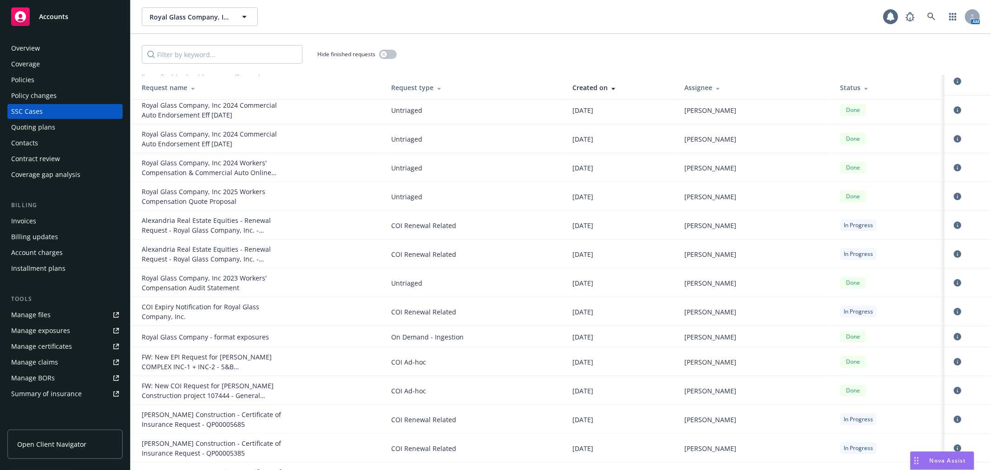
click at [58, 122] on div "Quoting plans" at bounding box center [65, 127] width 108 height 15
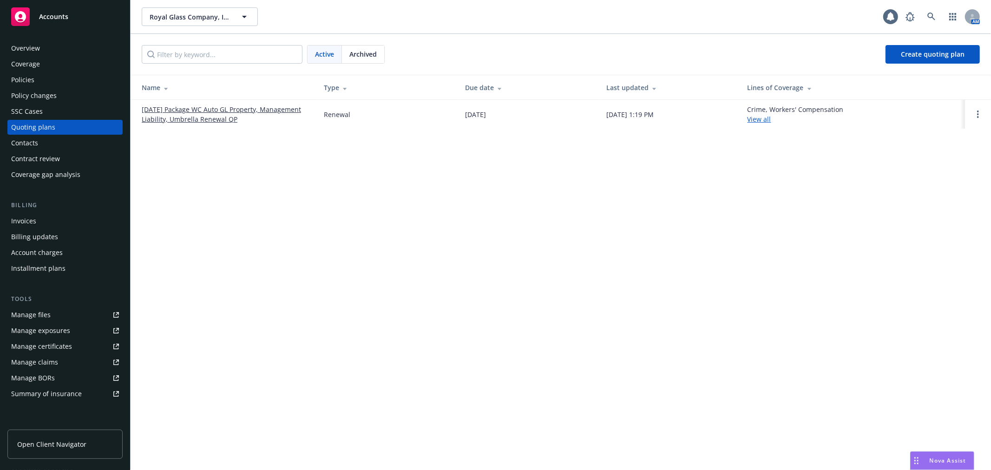
click at [197, 110] on link "09/01/25 Package WC Auto GL Property, Management Liability, Umbrella Renewal QP" at bounding box center [225, 115] width 167 height 20
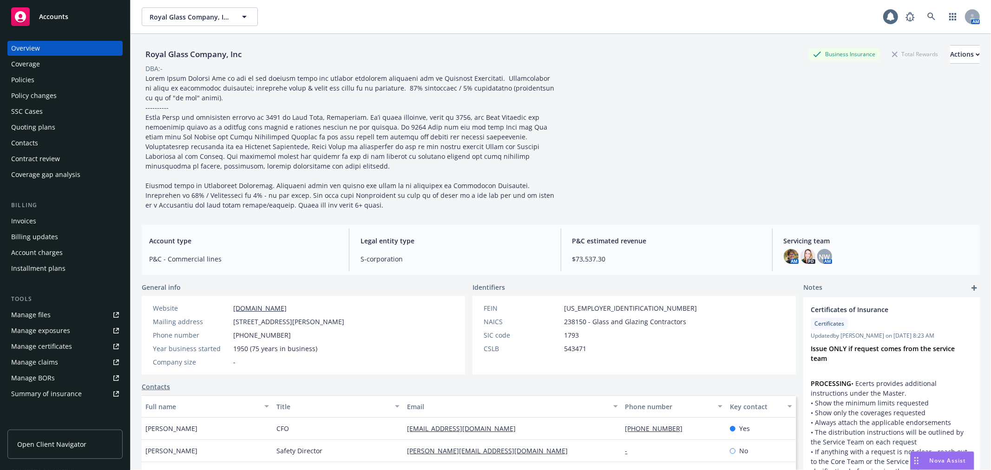
click at [57, 92] on div "Policy changes" at bounding box center [65, 95] width 108 height 15
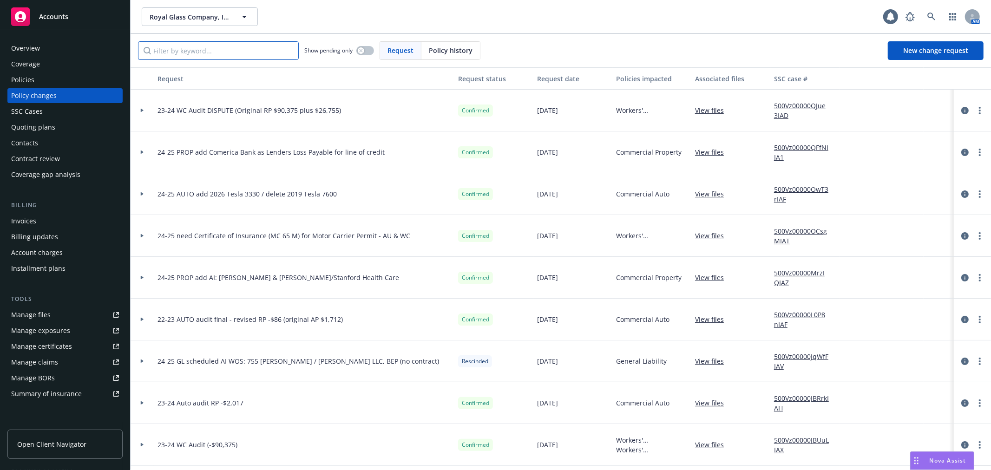
click at [208, 45] on input "Filter by keyword..." at bounding box center [218, 50] width 161 height 19
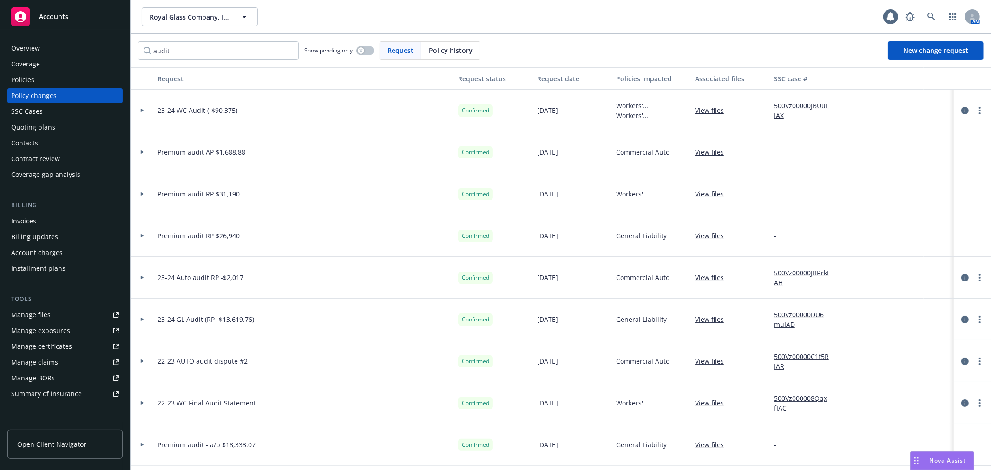
click at [177, 75] on div "Request" at bounding box center [303, 79] width 293 height 10
click at [558, 74] on div "Request date" at bounding box center [573, 79] width 72 height 10
drag, startPoint x: 172, startPoint y: 53, endPoint x: 144, endPoint y: 50, distance: 28.0
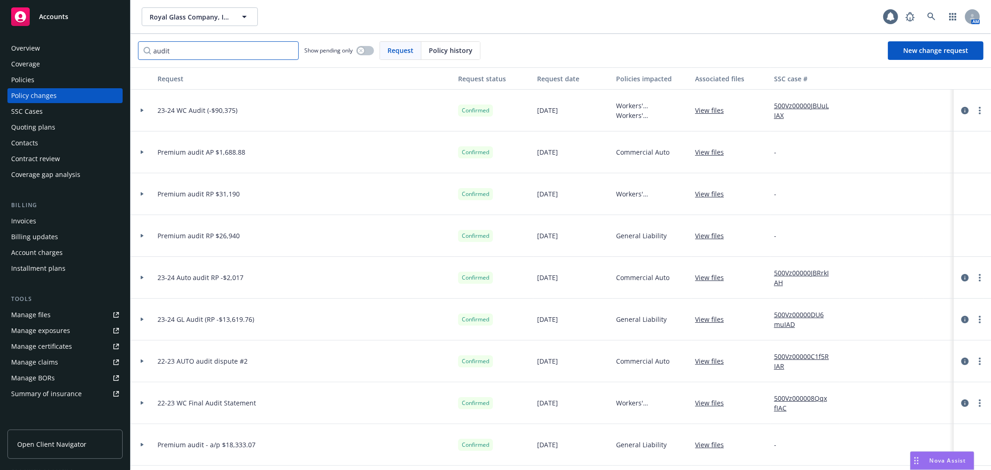
click at [144, 50] on input "audit" at bounding box center [218, 50] width 161 height 19
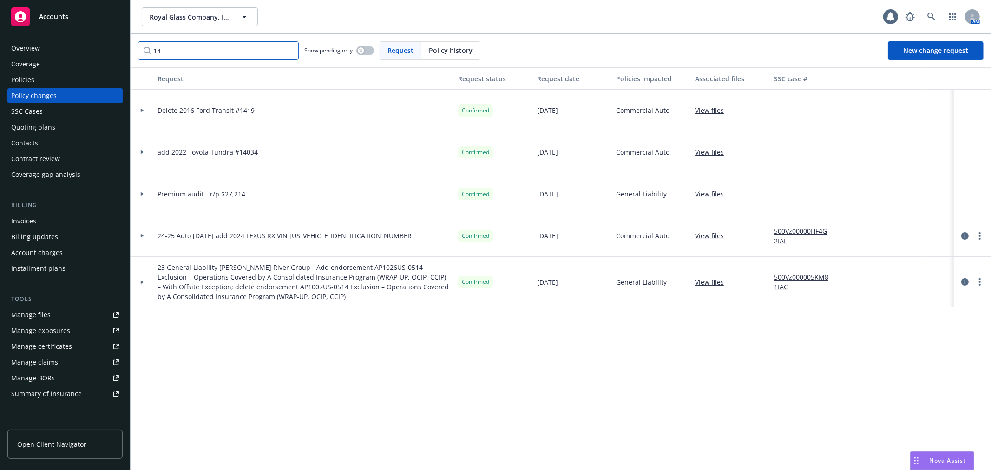
type input "1"
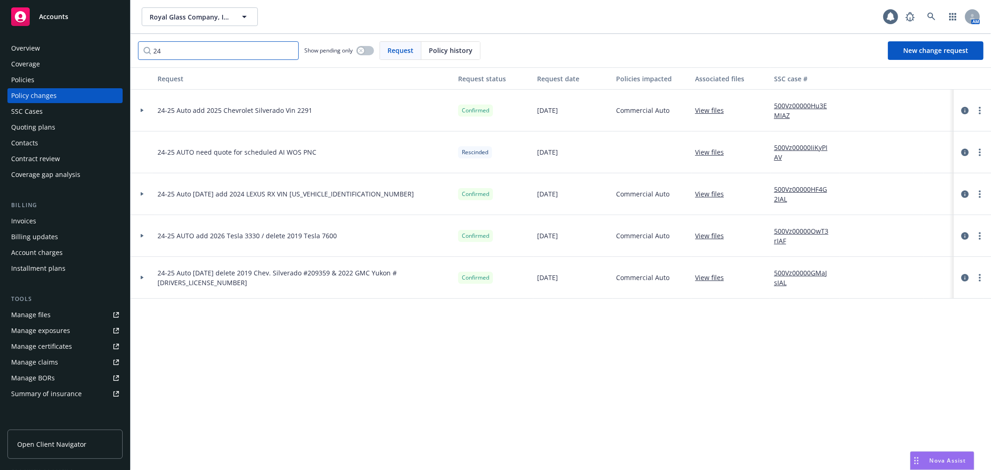
type input "2"
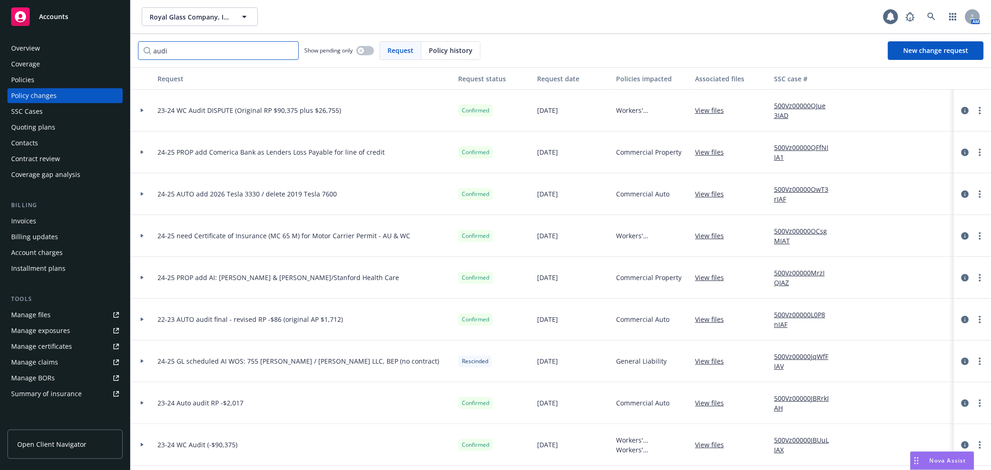
type input "audit"
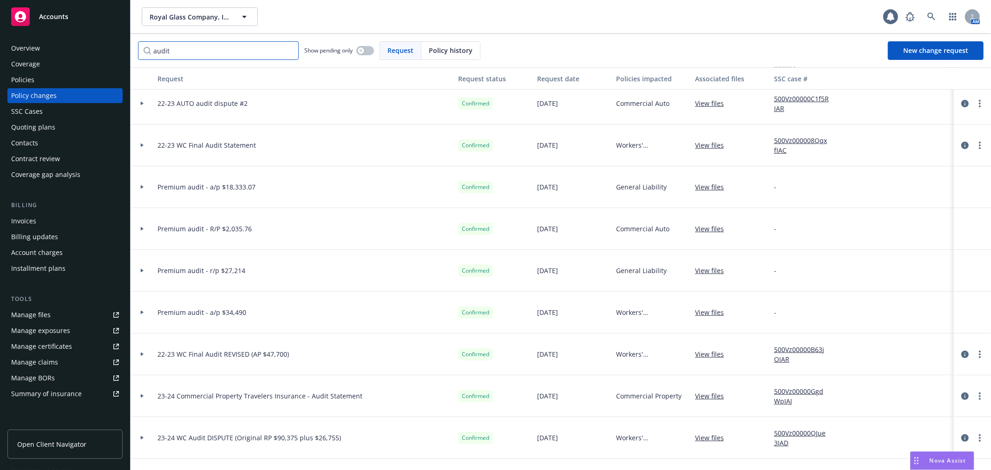
scroll to position [52, 0]
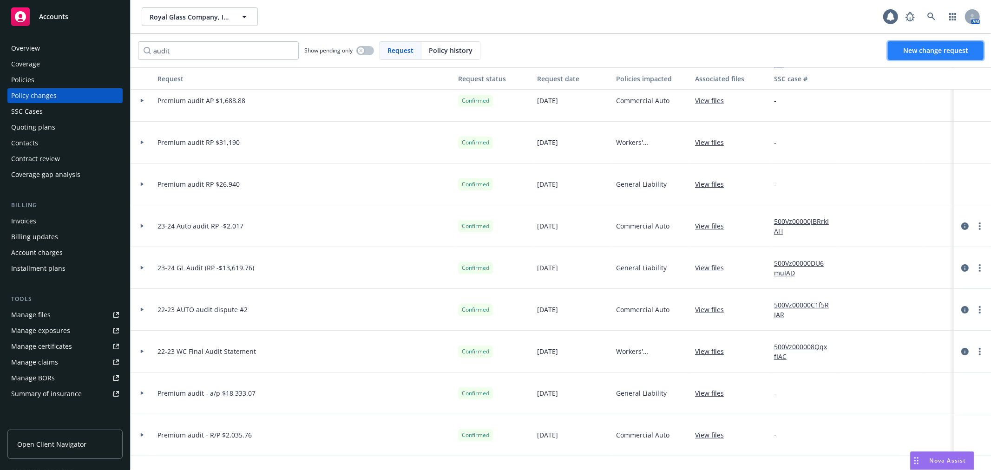
click at [916, 46] on span "New change request" at bounding box center [935, 50] width 65 height 9
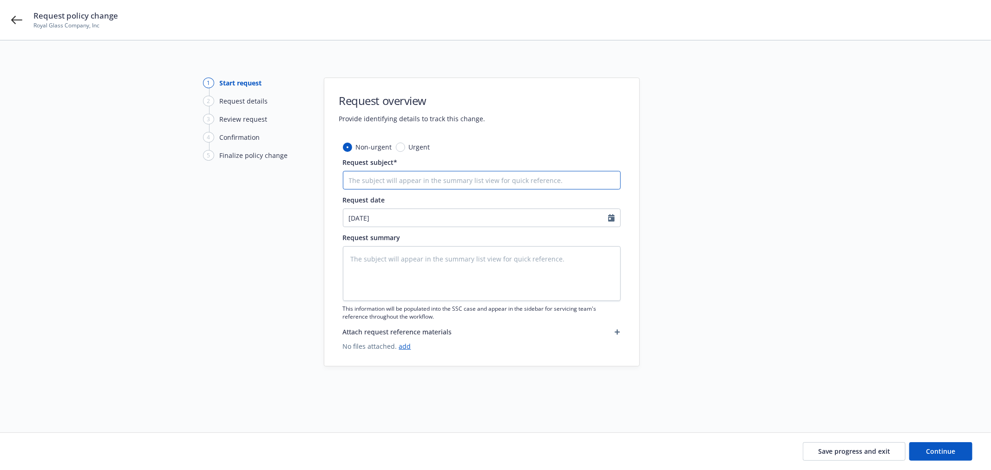
click at [370, 183] on input "Request subject*" at bounding box center [482, 180] width 278 height 19
type textarea "x"
type input "2"
type textarea "x"
type input "24"
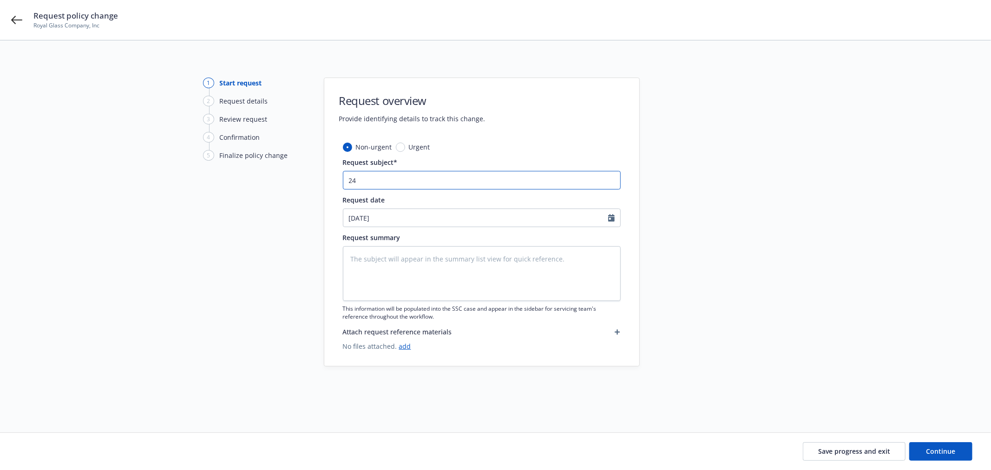
type textarea "x"
type input "24-"
type textarea "x"
type input "24-2"
type textarea "x"
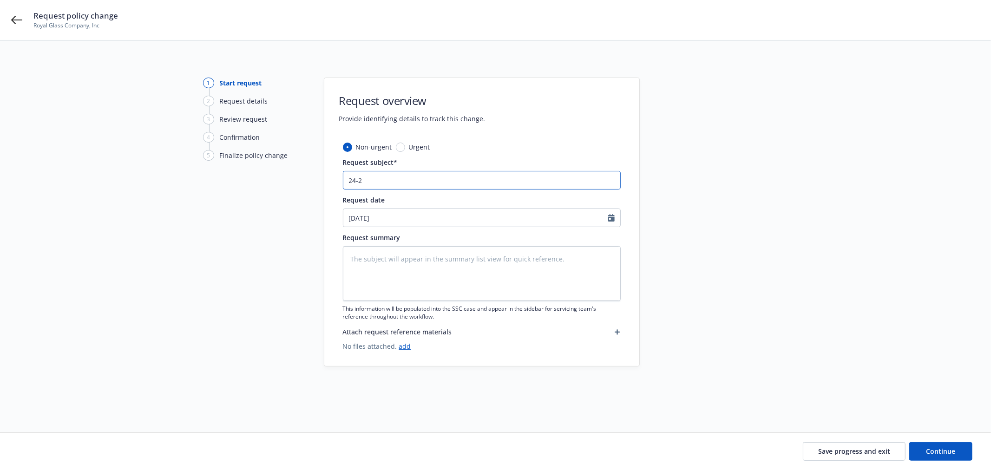
type input "24-25"
type textarea "x"
type input "24-25"
type textarea "x"
type input "24-25 A"
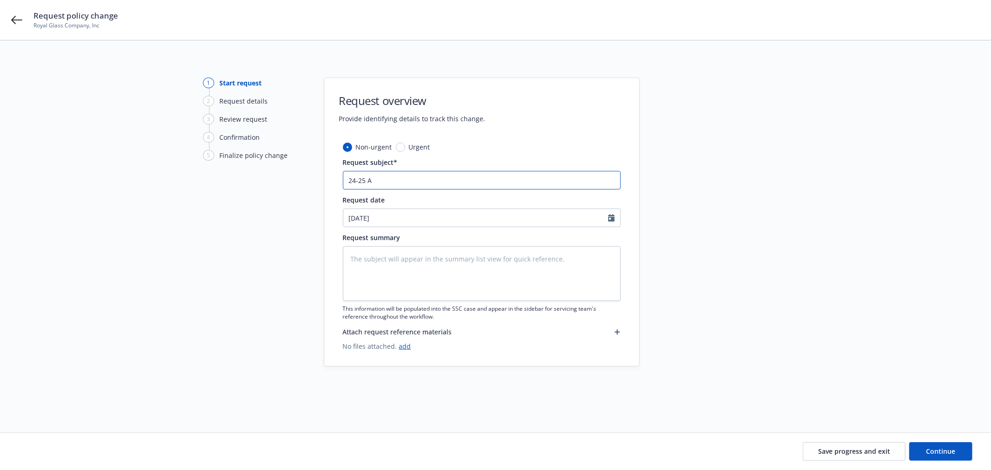
type textarea "x"
type input "24-25 Au"
type textarea "x"
type input "24-25 Aut"
type textarea "x"
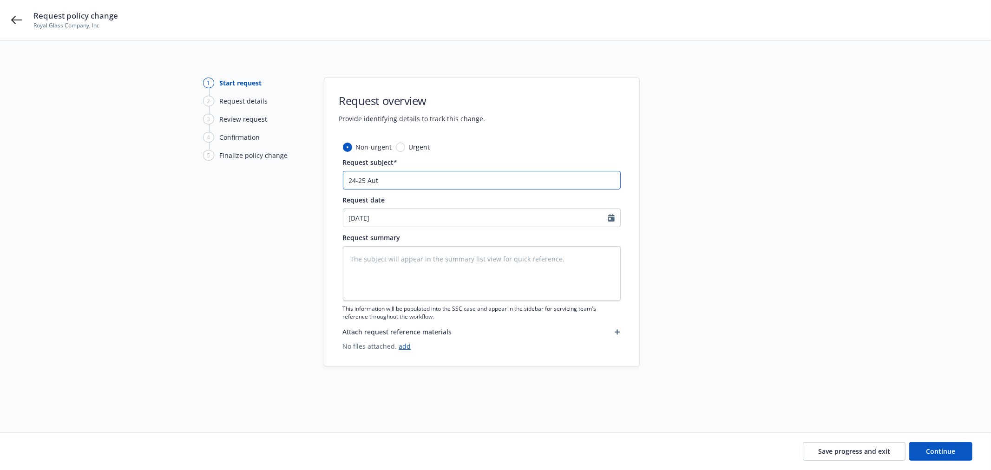
type input "24-25 Auto"
type textarea "x"
type input "24-25 Auto"
type textarea "x"
type input "24-25 Auto A"
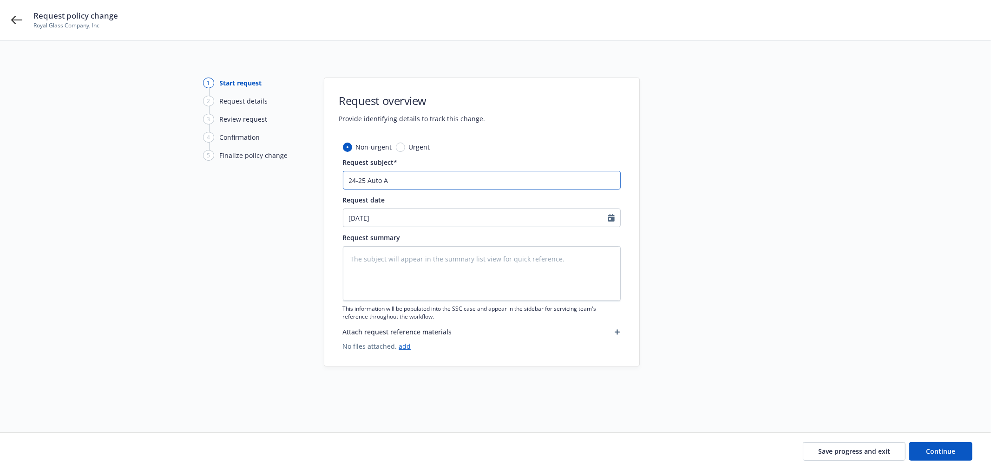
type textarea "x"
type input "24-25 Auto Au"
type textarea "x"
type input "24-25 Auto Audi"
type textarea "x"
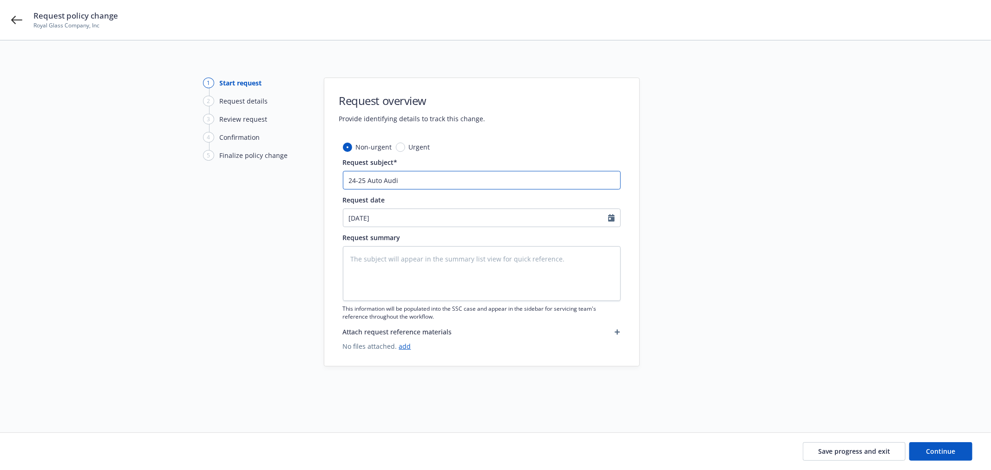
type input "24-25 Auto Audit"
type textarea "x"
type input "24-25 Auto Audit"
type textarea "x"
type input "24-25 Auto Audit -"
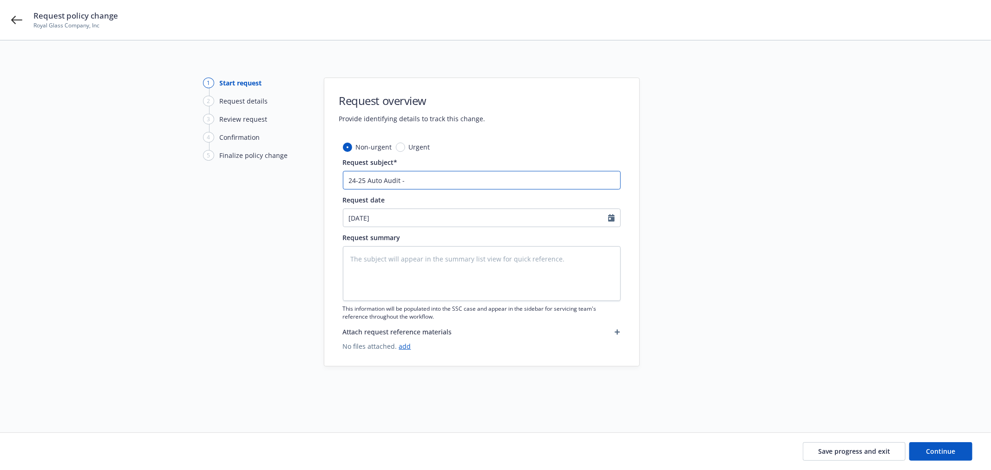
type textarea "x"
type input "24-25 Auto Audit -"
type textarea "x"
type input "24-25 Auto Audit - P"
type textarea "x"
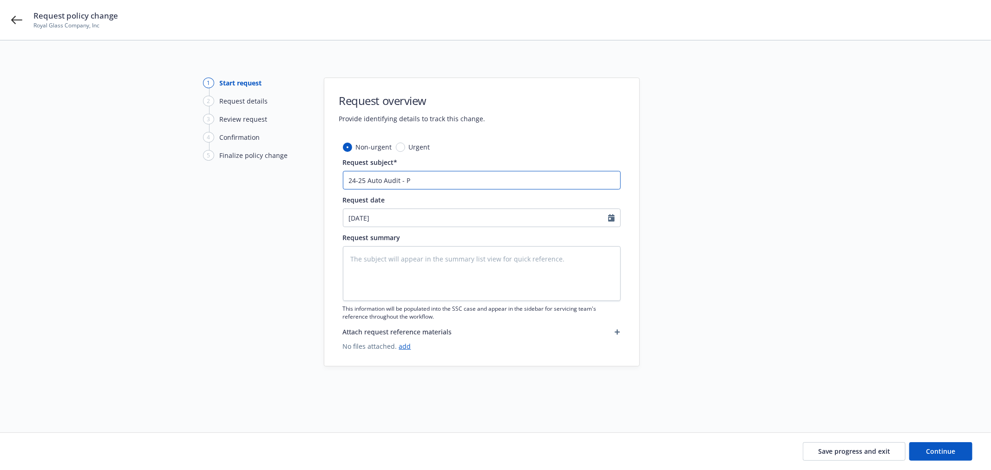
type input "24-25 Auto Audit - Pe"
type textarea "x"
type input "24-25 Auto Audit - Pen"
type textarea "x"
type input "24-25 Auto Audit - Pend"
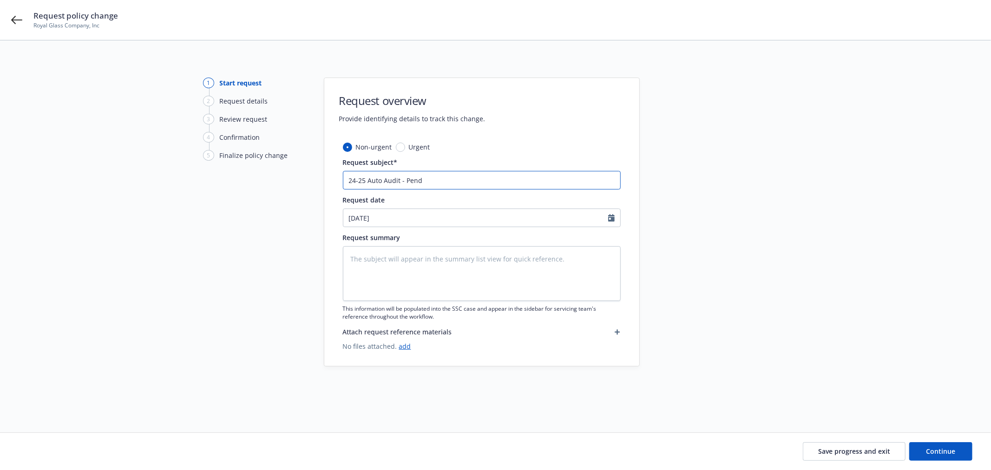
type textarea "x"
type input "24-25 Auto Audit - Pendi"
type textarea "x"
type input "24-25 Auto Audit - Pendin"
type textarea "x"
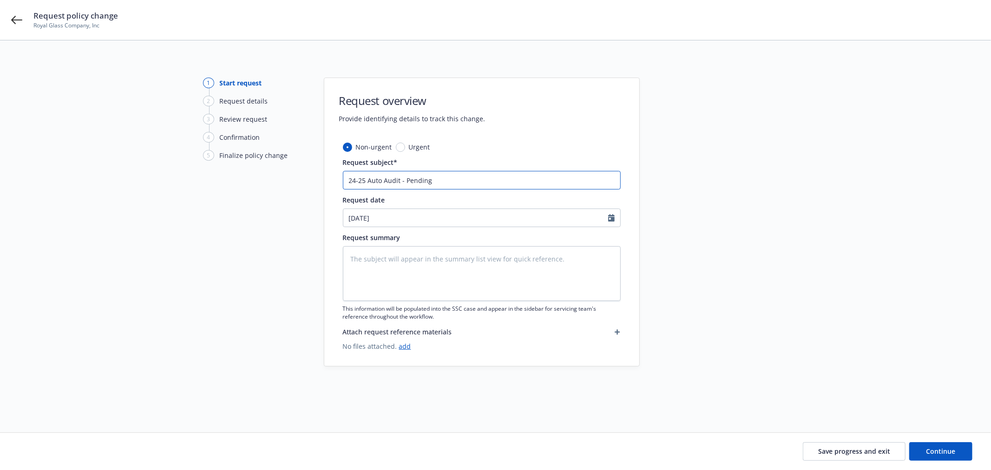
type input "24-25 Auto Audit - Pending"
click at [447, 267] on textarea at bounding box center [482, 273] width 278 height 55
paste textarea "24-25 Auto Audit - Pending"
type textarea "x"
type textarea "24-25 Auto Audit - Pending"
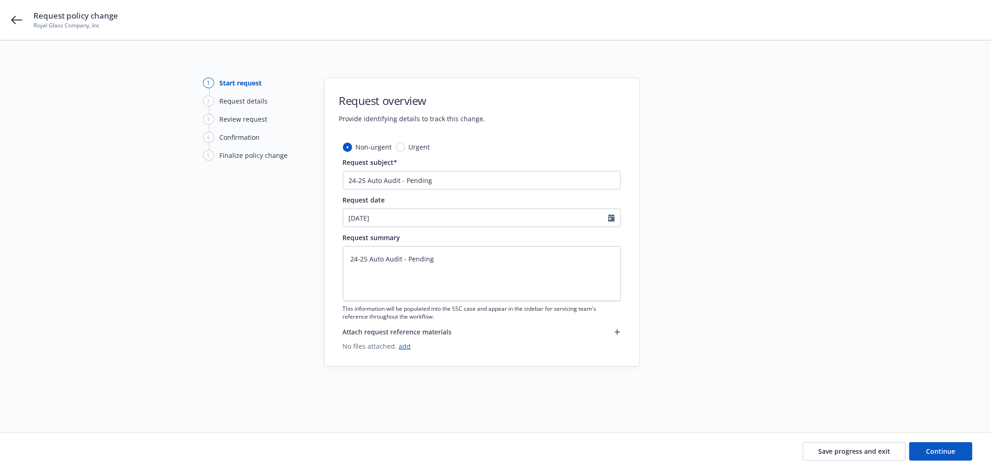
click at [931, 462] on div "Save progress and exit Continue" at bounding box center [495, 451] width 991 height 37
click at [937, 452] on span "Continue" at bounding box center [940, 451] width 29 height 9
type textarea "x"
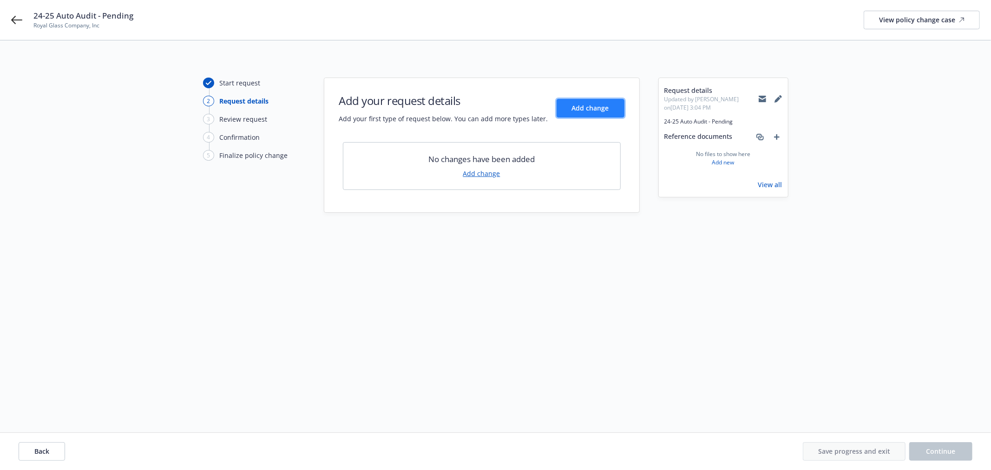
click at [580, 115] on button "Add change" at bounding box center [591, 108] width 68 height 19
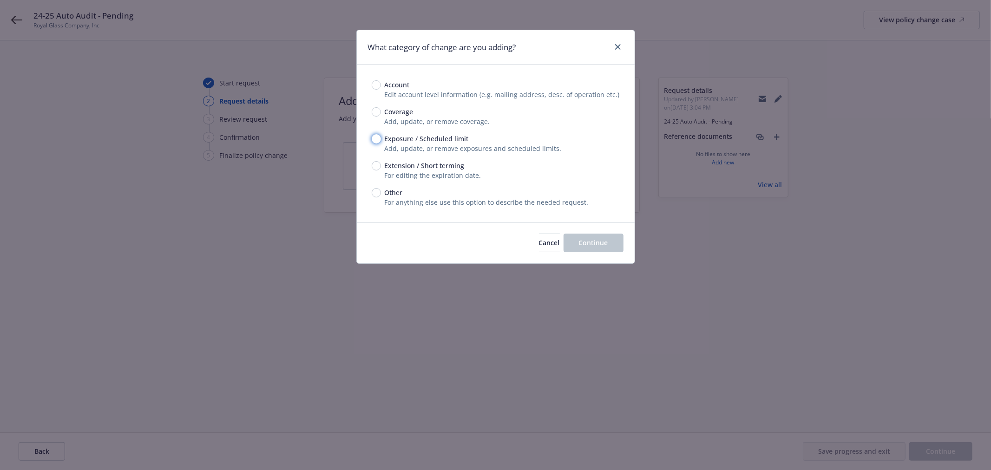
click at [375, 141] on input "Exposure / Scheduled limit" at bounding box center [376, 138] width 9 height 9
radio input "true"
click at [583, 250] on button "Continue" at bounding box center [594, 243] width 60 height 19
type textarea "x"
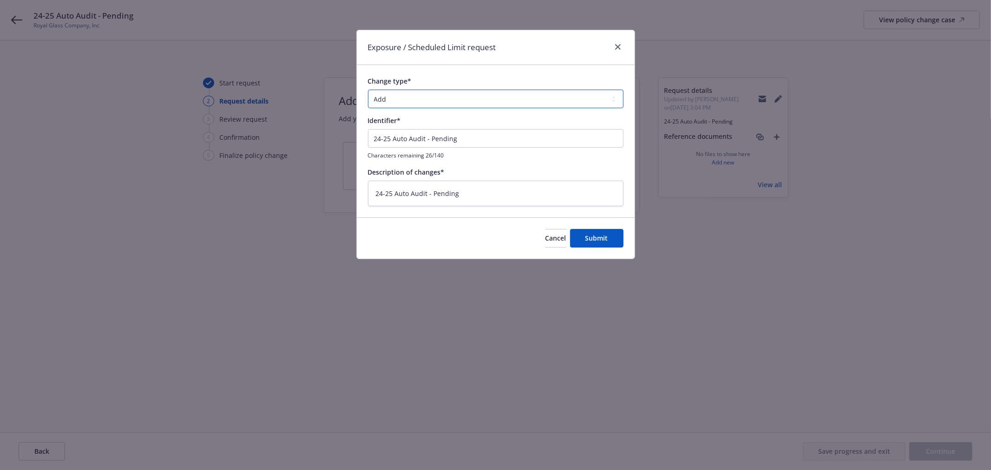
click at [398, 98] on select "Add Audit Change Remove" at bounding box center [496, 99] width 256 height 19
select select "AUDIT"
click at [368, 90] on select "Add Audit Change Remove" at bounding box center [496, 99] width 256 height 19
click at [600, 236] on span "Submit" at bounding box center [596, 238] width 23 height 9
type textarea "x"
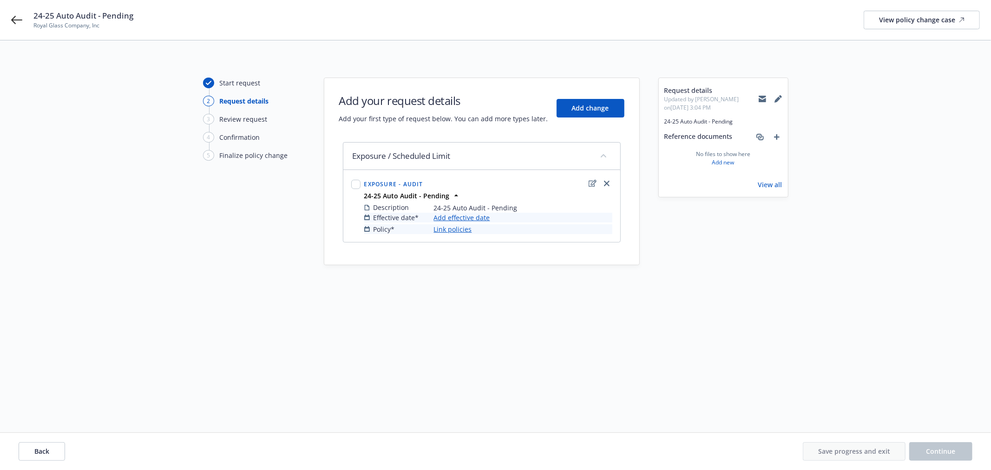
click at [472, 217] on link "Add effective date" at bounding box center [462, 218] width 56 height 10
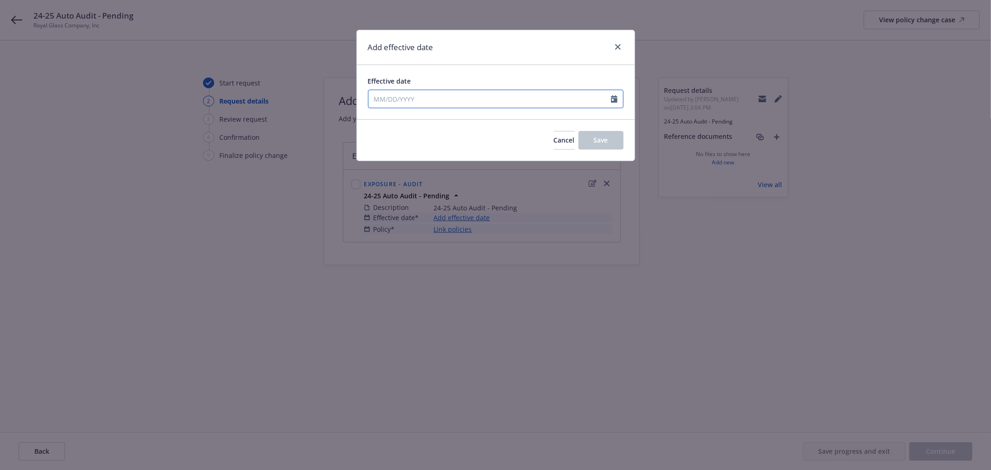
select select "8"
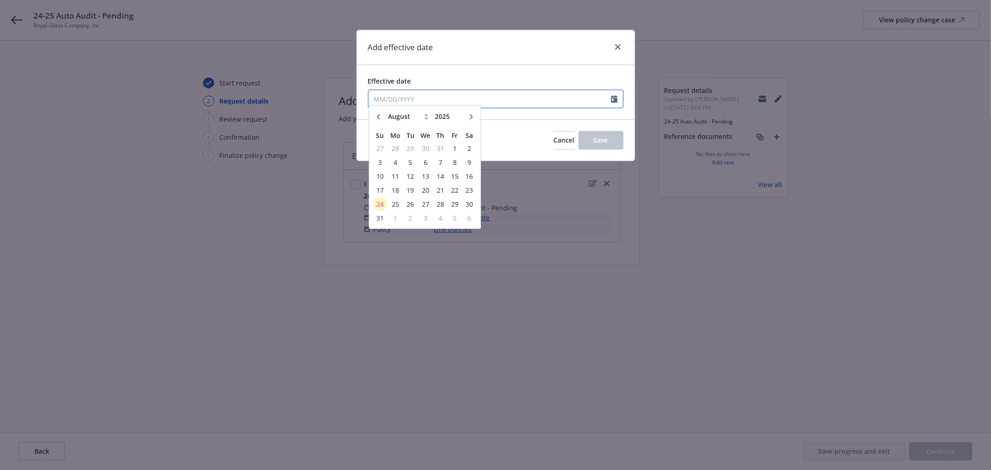
click at [434, 98] on input "Effective date" at bounding box center [489, 99] width 243 height 18
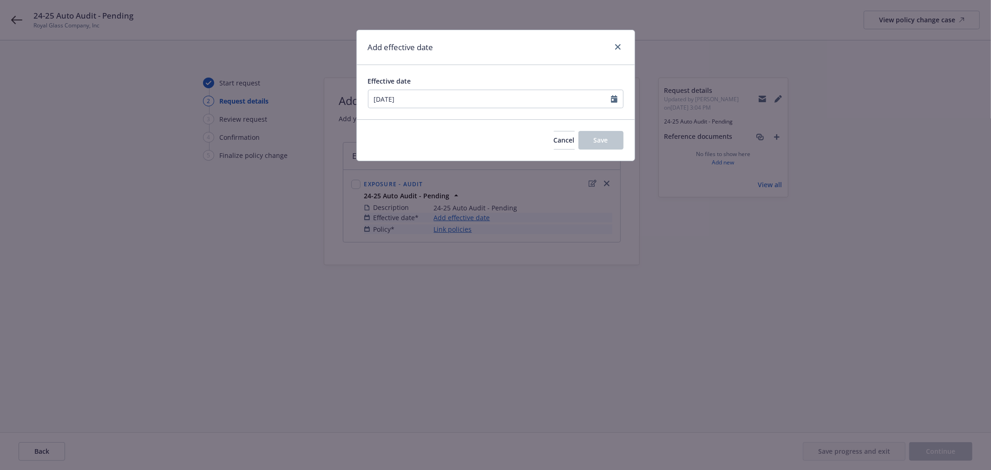
type input "09/01/2024"
click at [503, 57] on div "Add effective date" at bounding box center [496, 47] width 278 height 35
click at [611, 143] on button "Save" at bounding box center [600, 140] width 45 height 19
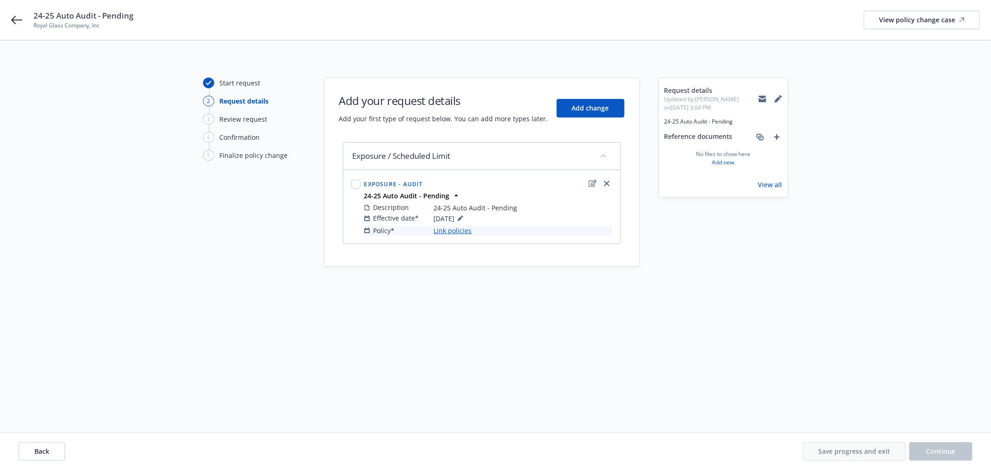
click at [448, 234] on link "Link policies" at bounding box center [453, 231] width 38 height 10
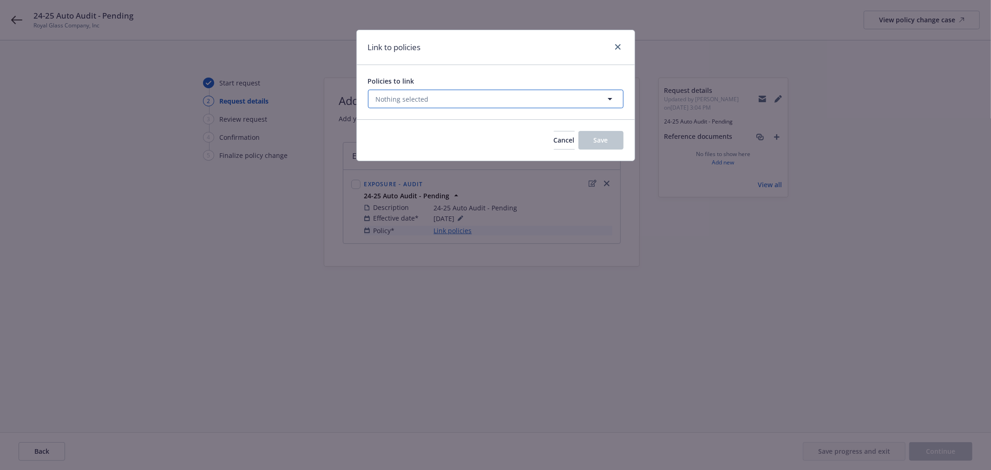
click at [439, 104] on button "Nothing selected" at bounding box center [496, 99] width 256 height 19
select select "ACTIVE"
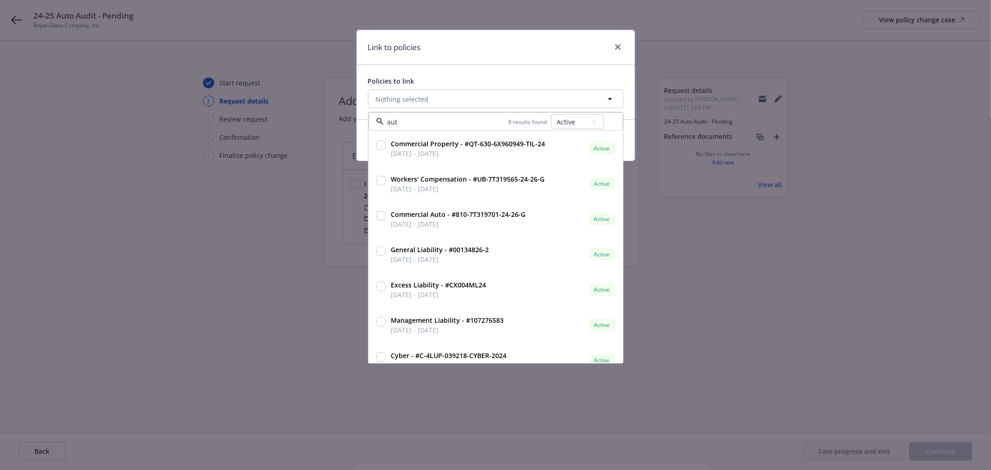
type input "auto"
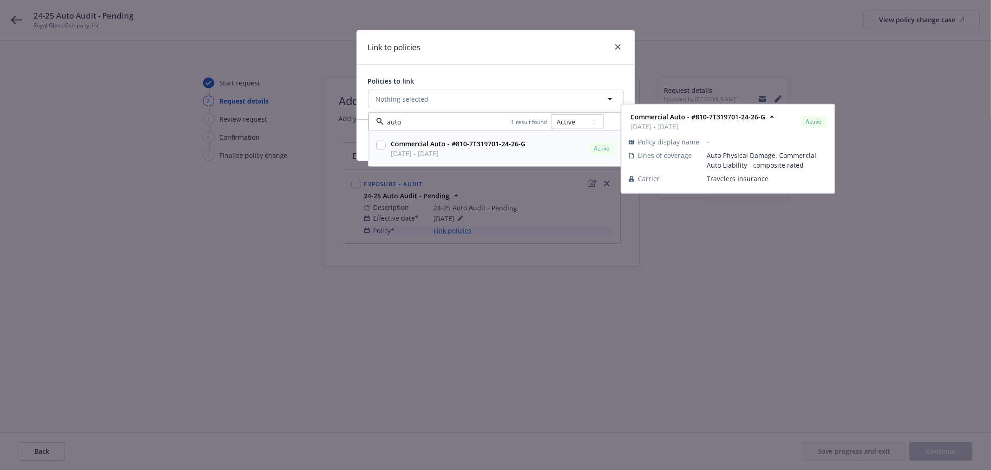
click at [380, 149] on input "checkbox" at bounding box center [380, 145] width 9 height 9
checkbox input "true"
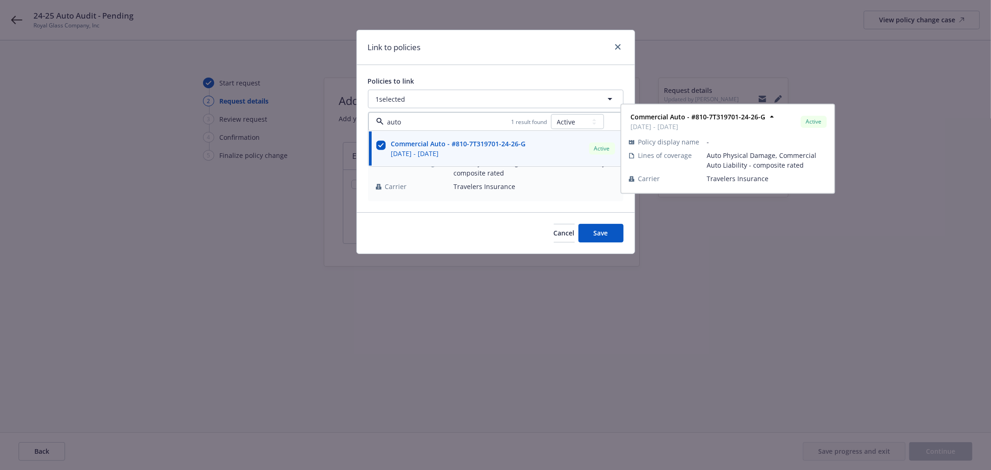
type input "auto"
click at [568, 119] on select "All Active Upcoming Expired Cancelled" at bounding box center [577, 121] width 53 height 15
click at [382, 145] on input "checkbox" at bounding box center [380, 145] width 9 height 9
checkbox input "false"
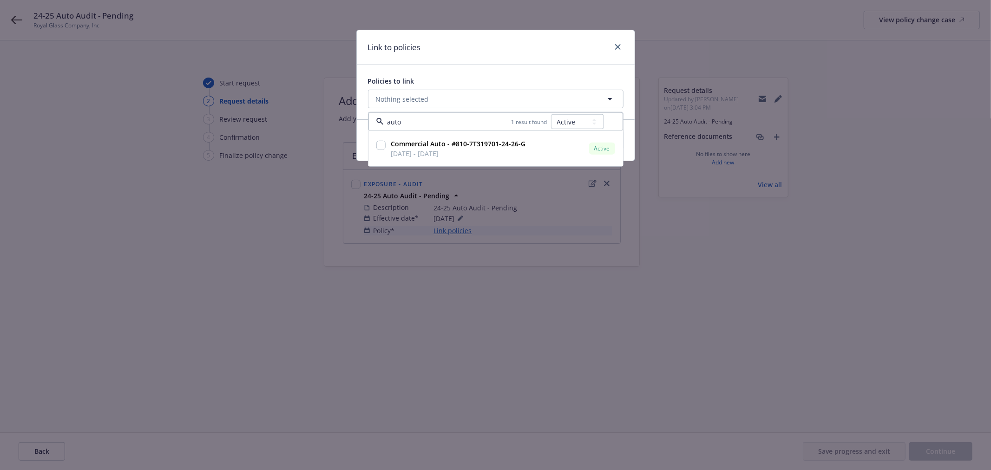
click at [463, 82] on div "Policies to link" at bounding box center [496, 81] width 256 height 10
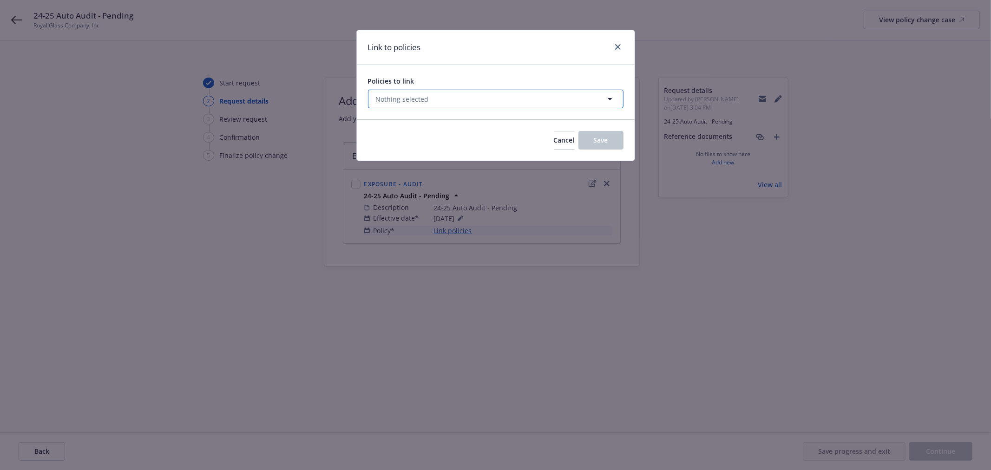
click at [438, 96] on button "Nothing selected" at bounding box center [496, 99] width 256 height 19
select select "ACTIVE"
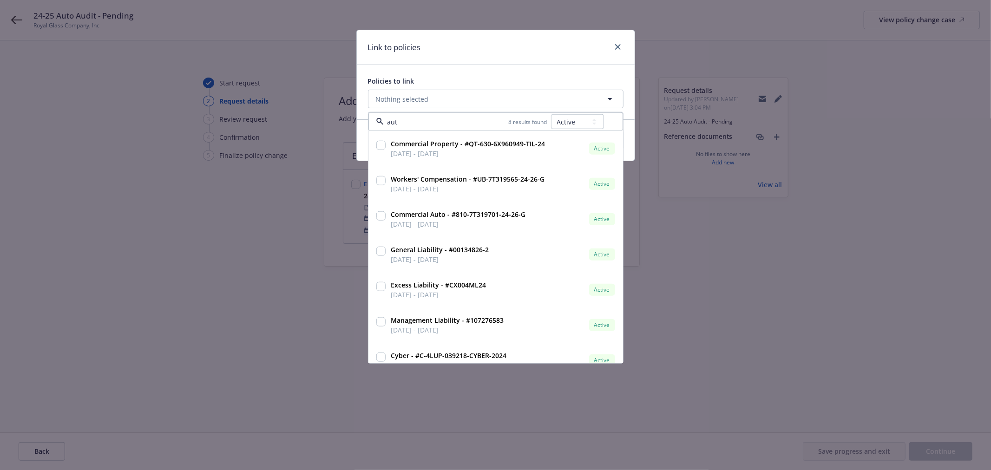
type input "auto"
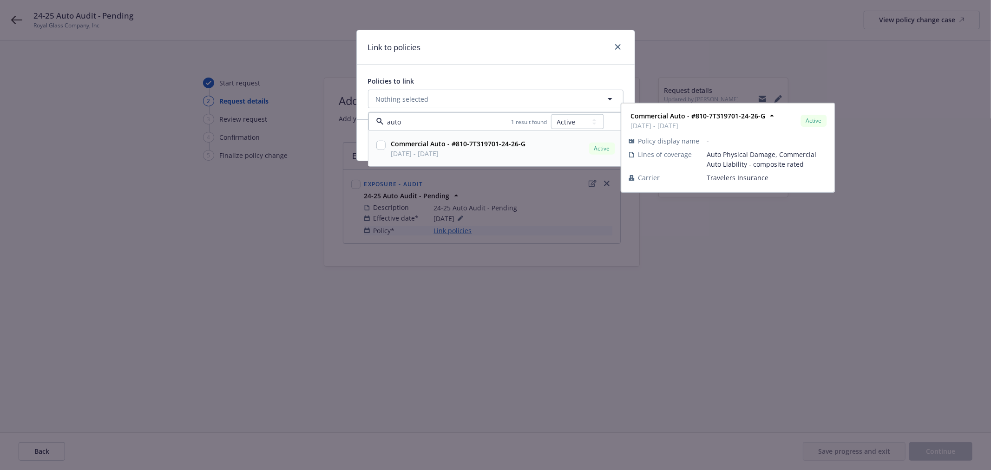
click at [381, 145] on input "checkbox" at bounding box center [380, 145] width 9 height 9
checkbox input "true"
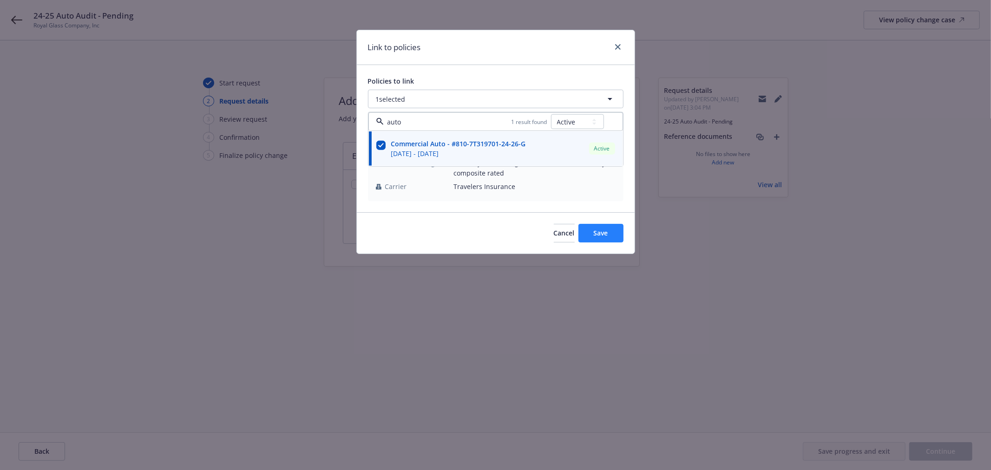
type input "auto"
click at [607, 236] on span "Save" at bounding box center [601, 233] width 14 height 9
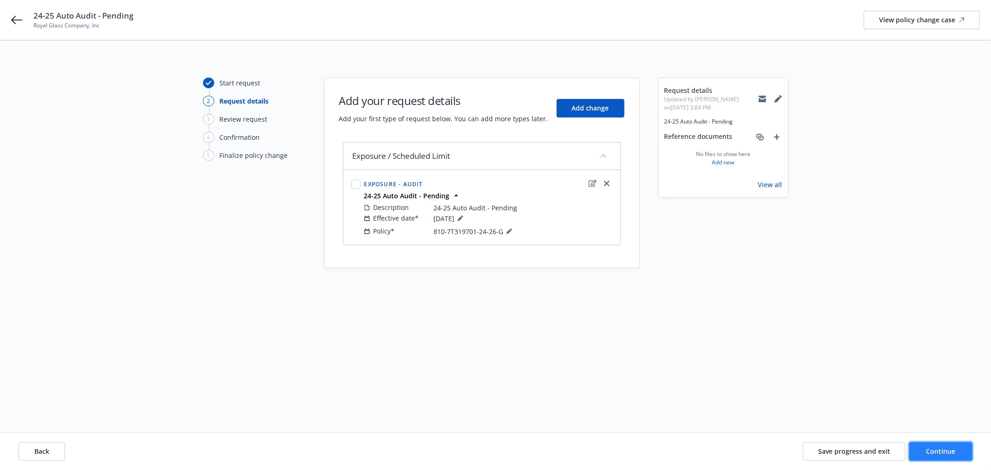
click at [948, 456] on button "Continue" at bounding box center [940, 451] width 63 height 19
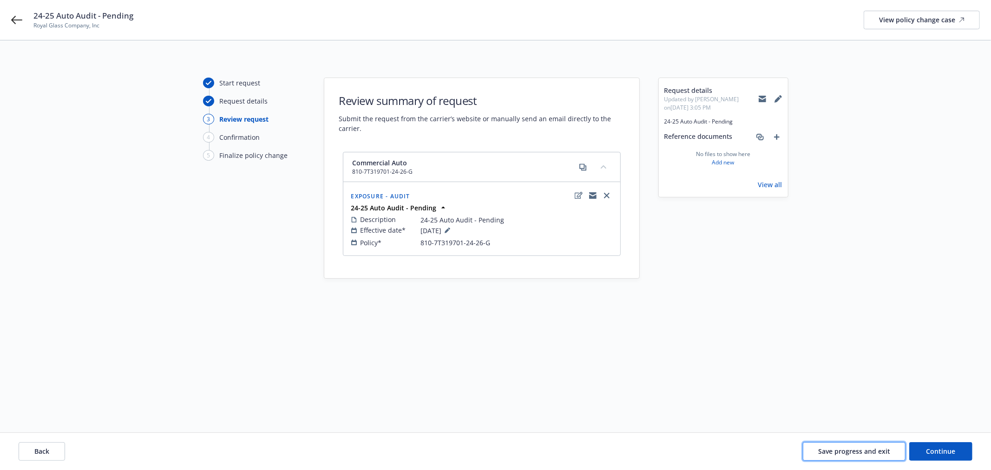
click at [857, 453] on span "Save progress and exit" at bounding box center [854, 451] width 72 height 9
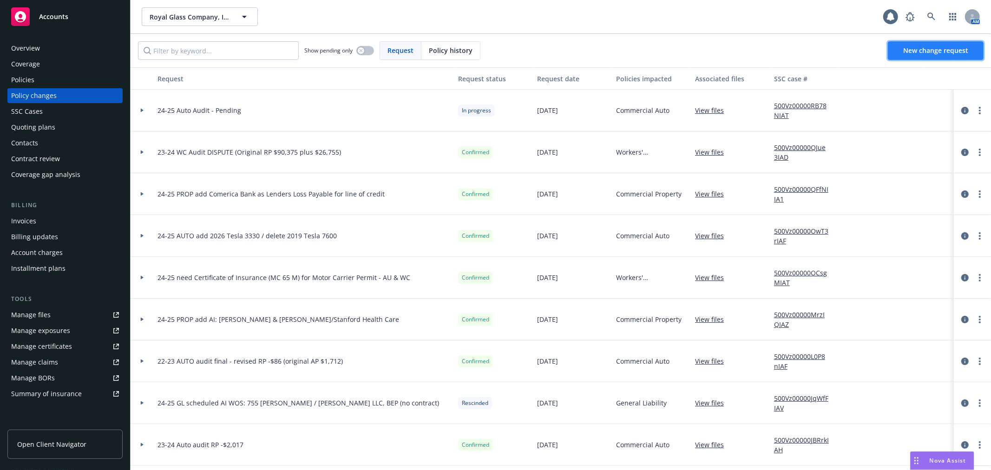
click at [933, 52] on span "New change request" at bounding box center [935, 50] width 65 height 9
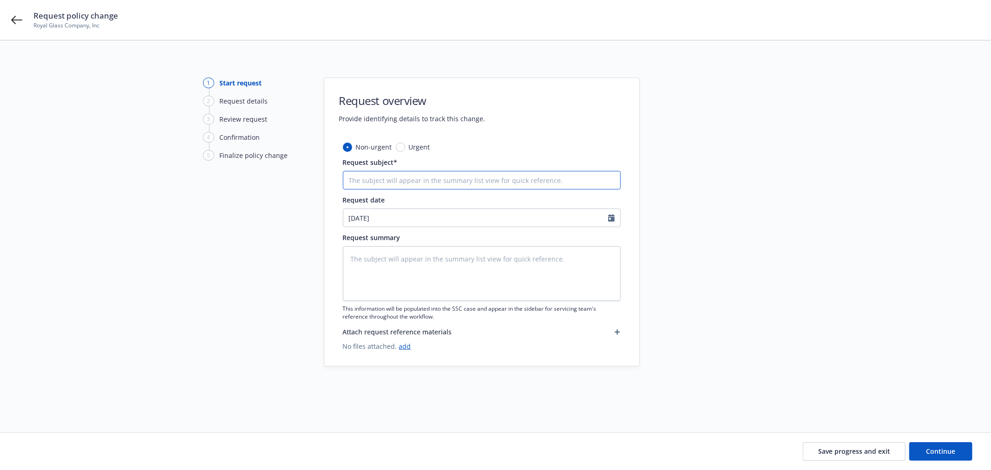
click at [433, 177] on input "Request subject*" at bounding box center [482, 180] width 278 height 19
paste input "24-25 Auto Audit - Pending"
type textarea "x"
type input "24-25 Auto Audit - Pending"
click at [373, 180] on input "24-25 Auto Audit - Pending" at bounding box center [482, 180] width 278 height 19
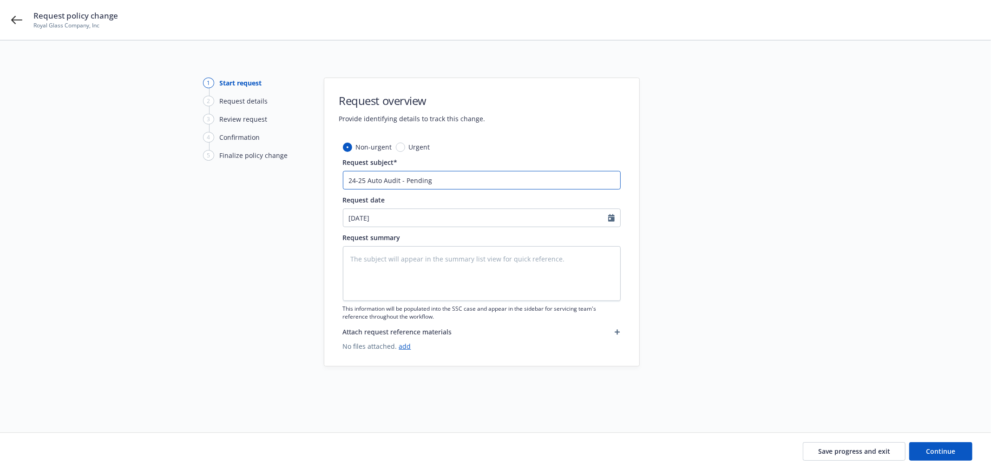
click at [373, 180] on input "24-25 Auto Audit - Pending" at bounding box center [482, 180] width 278 height 19
type textarea "x"
type input "24-25 WAudit - Pending"
type textarea "x"
type input "24-25 WCAudit - Pending"
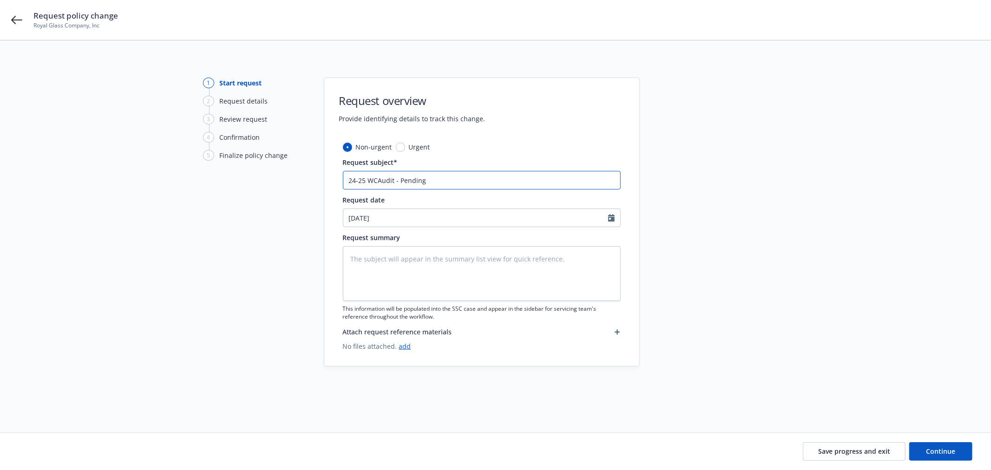
type textarea "x"
type input "24-25 WC Audit - Pending"
click at [415, 265] on textarea at bounding box center [482, 273] width 278 height 55
paste textarea "24-25 WC Audit - Pending"
type textarea "x"
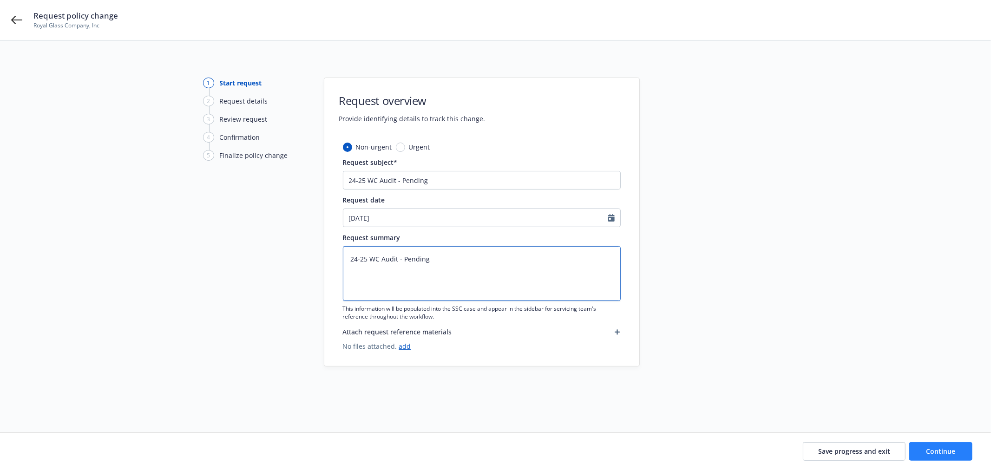
type textarea "24-25 WC Audit - Pending"
click at [947, 452] on span "Continue" at bounding box center [940, 451] width 29 height 9
type textarea "x"
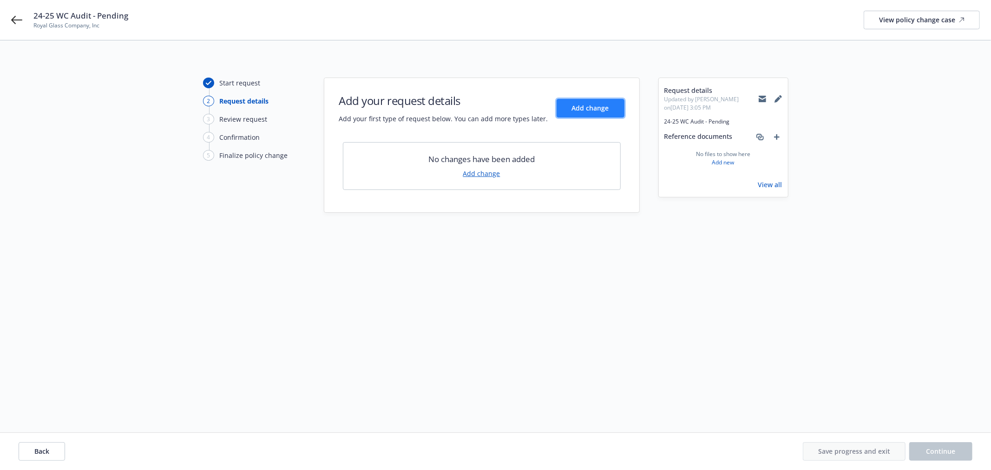
click at [582, 110] on span "Add change" at bounding box center [590, 108] width 37 height 9
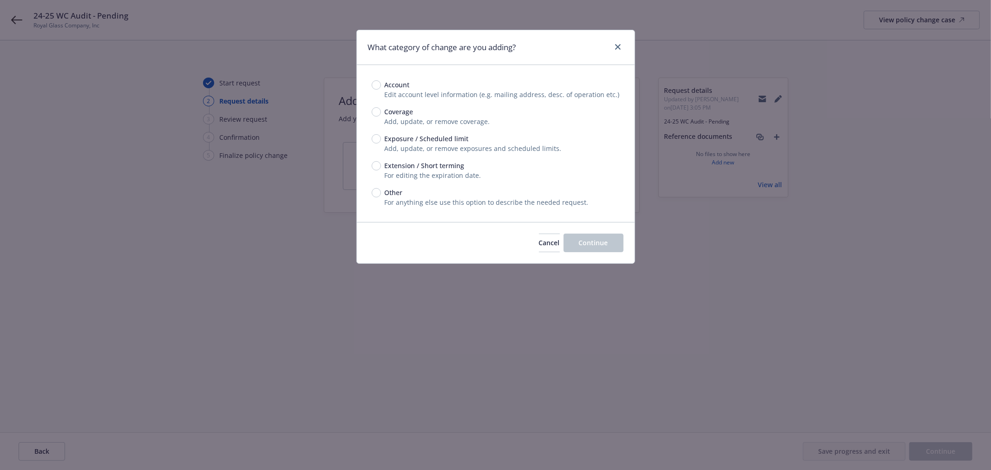
click at [376, 144] on div "Exposure / Scheduled limit Add, update, or remove exposures and scheduled limit…" at bounding box center [496, 144] width 248 height 20
click at [376, 138] on input "Exposure / Scheduled limit" at bounding box center [376, 138] width 9 height 9
radio input "true"
click at [597, 247] on span "Continue" at bounding box center [593, 242] width 29 height 9
type textarea "x"
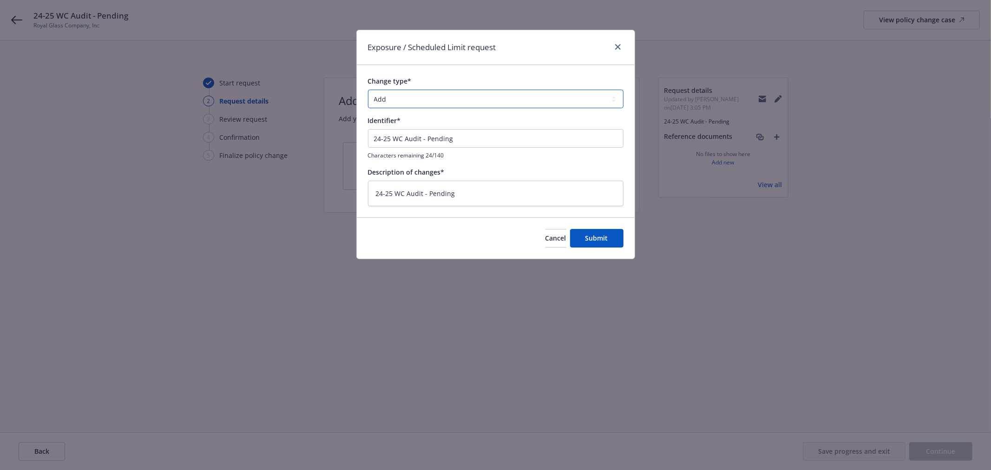
click at [444, 100] on select "Add Audit Change Remove" at bounding box center [496, 99] width 256 height 19
select select "AUDIT"
click at [368, 90] on select "Add Audit Change Remove" at bounding box center [496, 99] width 256 height 19
click at [586, 242] on span "Submit" at bounding box center [596, 238] width 23 height 9
type textarea "x"
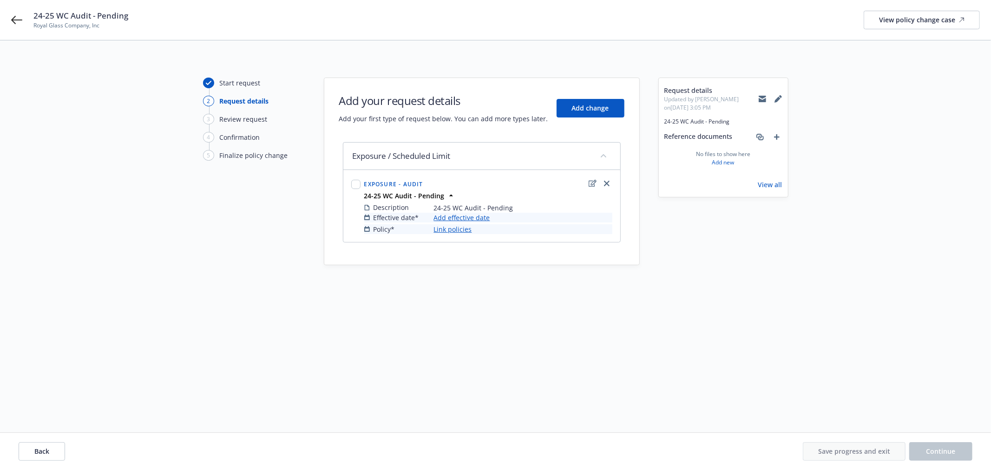
click at [451, 221] on link "Add effective date" at bounding box center [462, 218] width 56 height 10
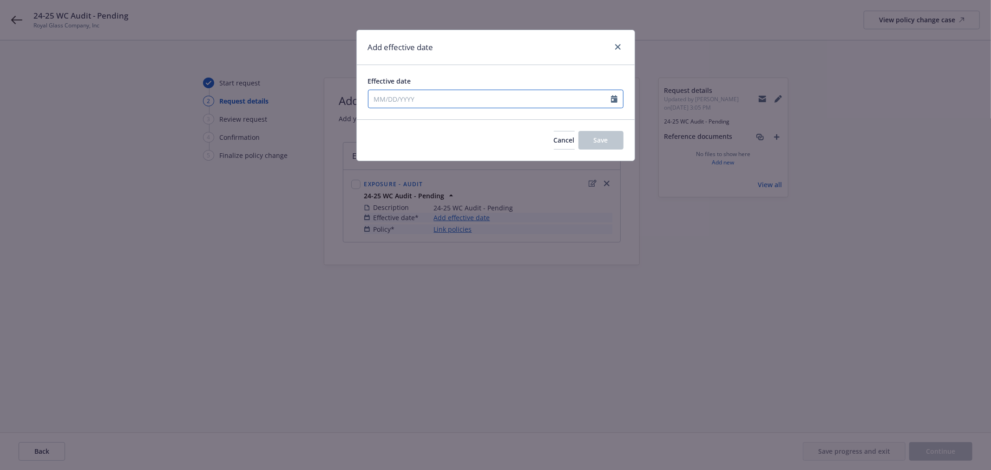
click at [450, 96] on input "Effective date" at bounding box center [489, 99] width 243 height 18
select select "8"
type input "09/01/2024"
click at [525, 58] on div "Add effective date" at bounding box center [496, 47] width 278 height 35
click at [603, 143] on span "Save" at bounding box center [601, 140] width 14 height 9
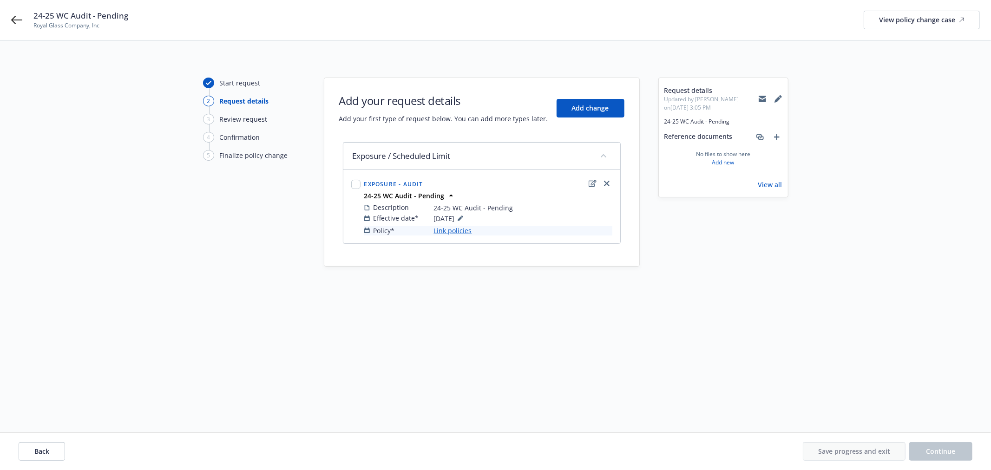
click at [452, 233] on link "Link policies" at bounding box center [453, 231] width 38 height 10
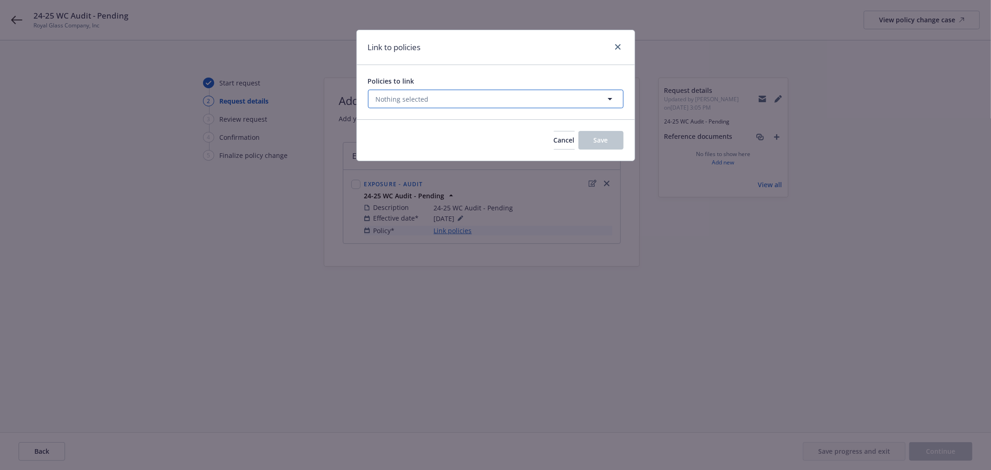
click at [447, 102] on button "Nothing selected" at bounding box center [496, 99] width 256 height 19
select select "ACTIVE"
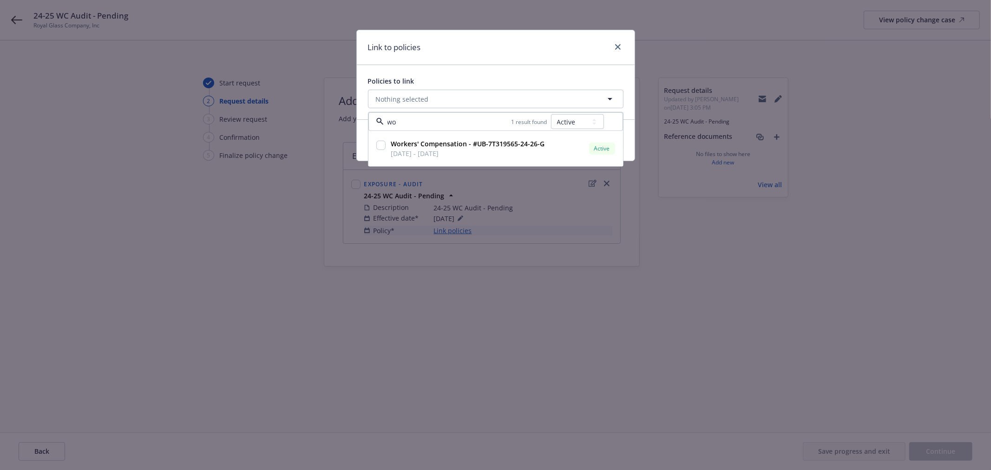
type input "wor"
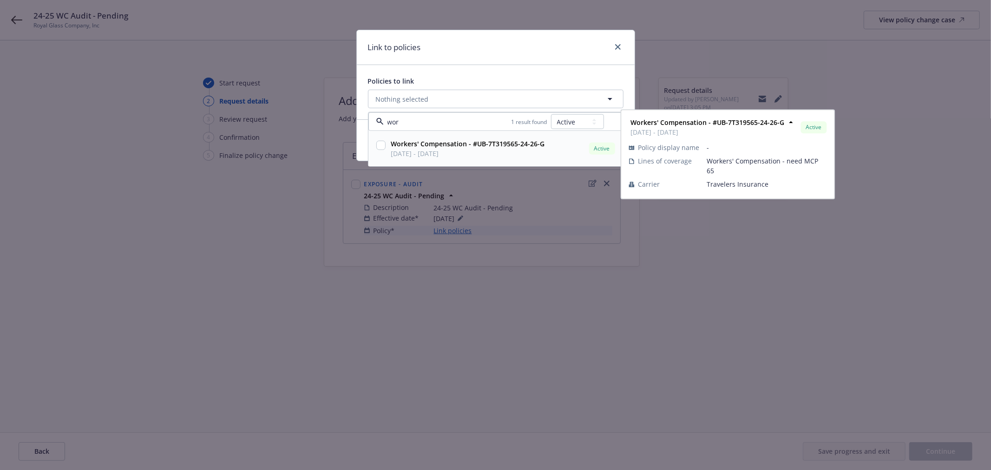
click at [381, 145] on input "checkbox" at bounding box center [380, 145] width 9 height 9
checkbox input "true"
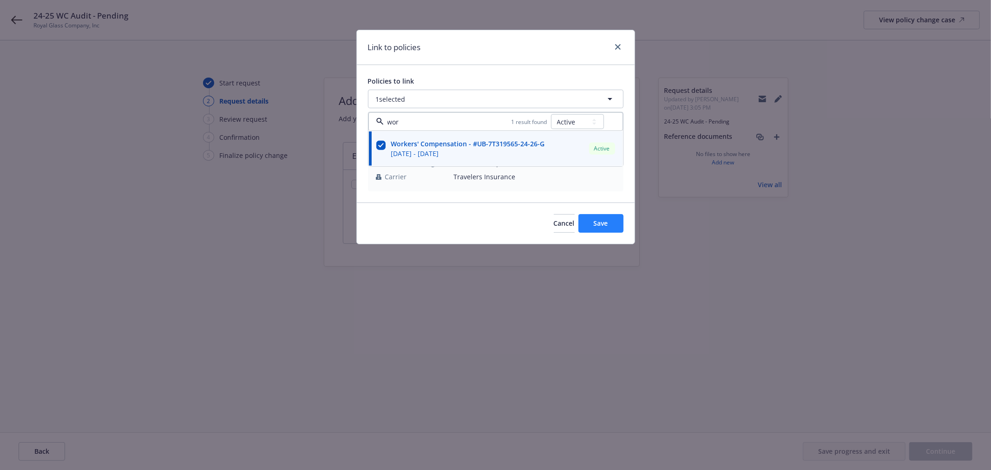
type input "wor"
click at [602, 229] on button "Save" at bounding box center [600, 223] width 45 height 19
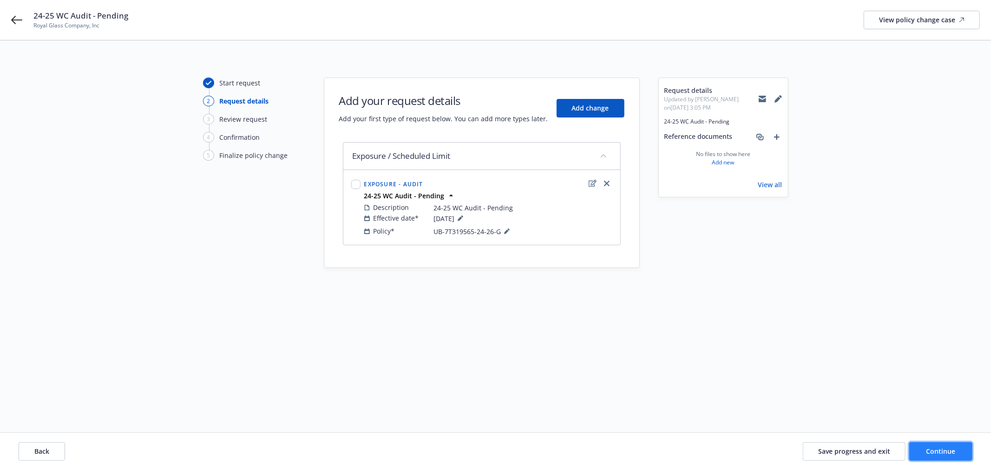
click at [945, 457] on button "Continue" at bounding box center [940, 451] width 63 height 19
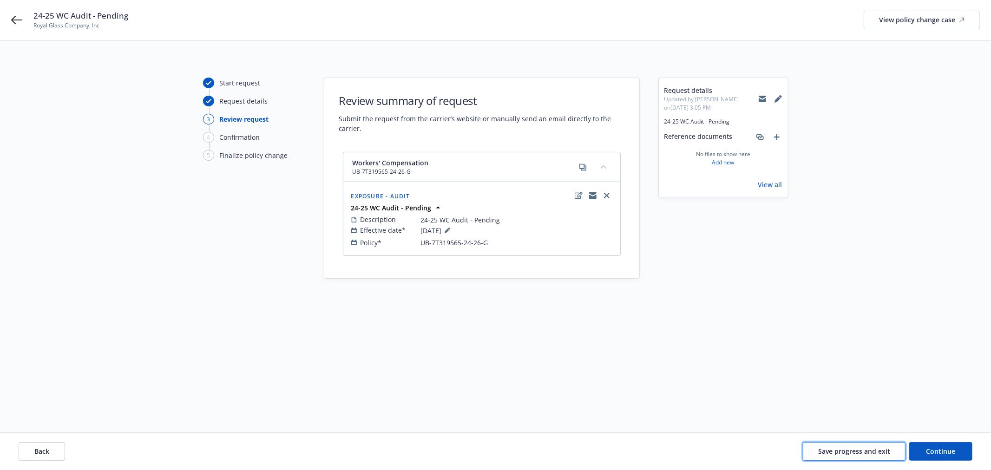
click at [872, 447] on span "Save progress and exit" at bounding box center [854, 451] width 72 height 9
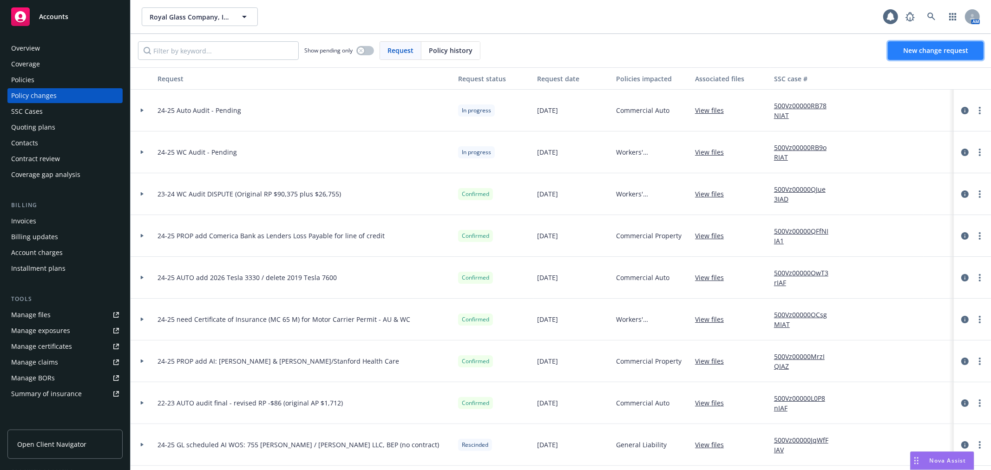
click at [920, 48] on span "New change request" at bounding box center [935, 50] width 65 height 9
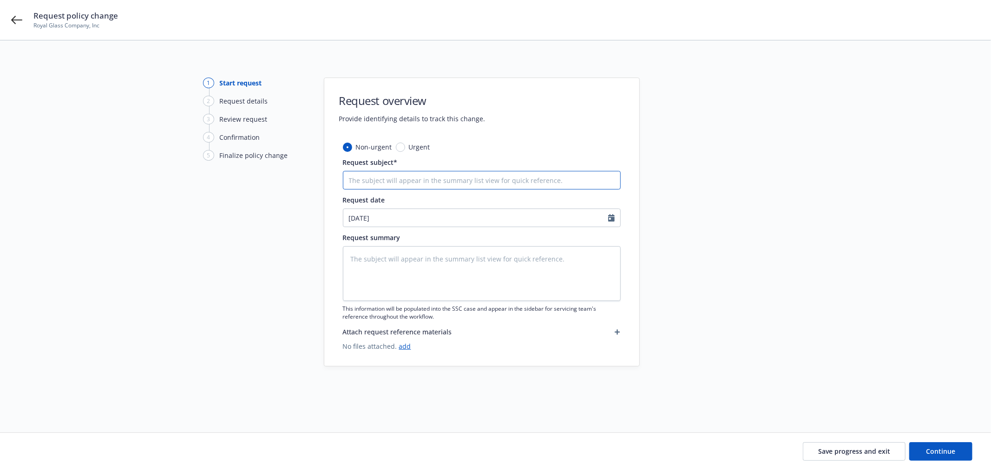
click at [400, 182] on input "Request subject*" at bounding box center [482, 180] width 278 height 19
paste input "24-25 WC Audit - Pending"
type textarea "x"
type input "24-25 WC Audit - Pending"
click at [376, 173] on input "24-25 WC Audit - Pending" at bounding box center [482, 180] width 278 height 19
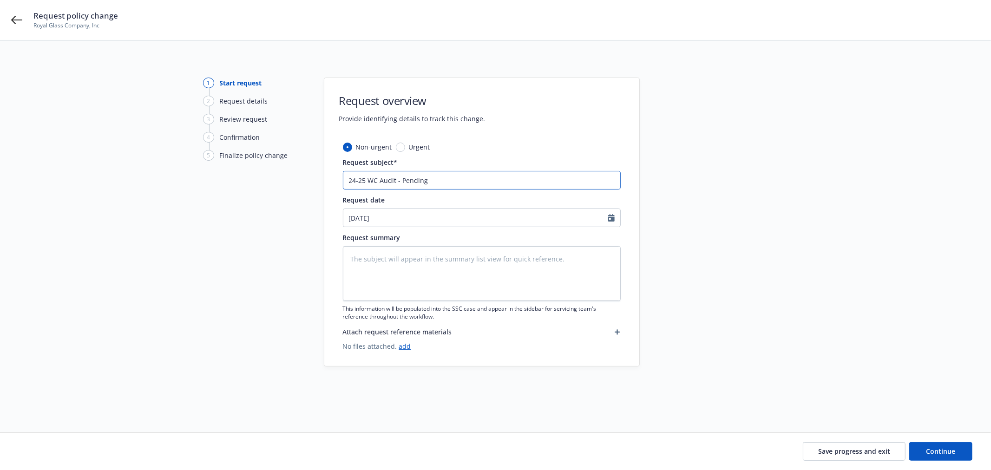
type textarea "x"
type input "24-25 W Audit - Pending"
type textarea "x"
type input "24-25 Audit - Pending"
type textarea "x"
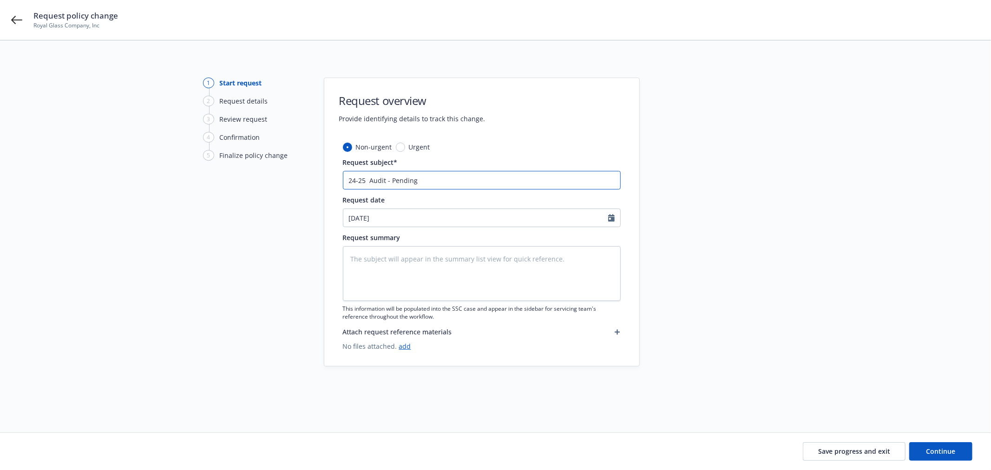
type input "24-25 G Audit - Pending"
type textarea "x"
type input "24-25 GL Audit - Pending"
click at [400, 263] on textarea at bounding box center [482, 273] width 278 height 55
paste textarea "24-25 GL Audit - Pending"
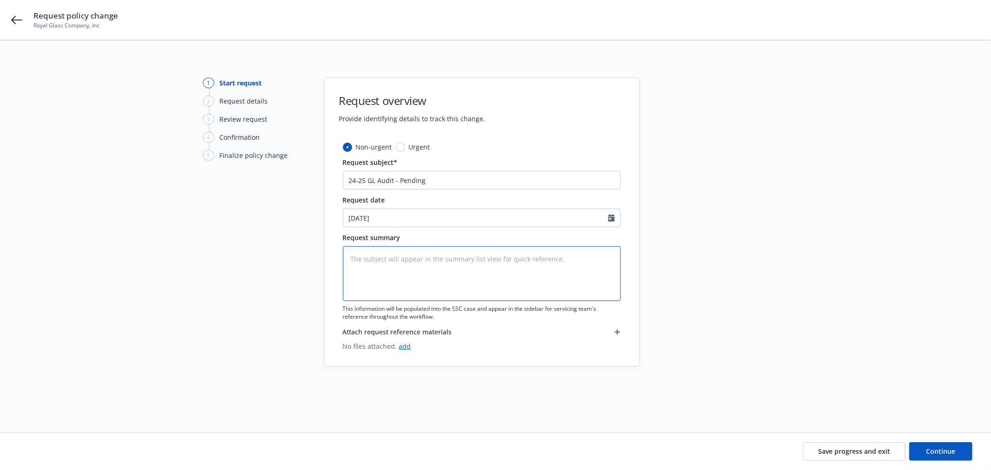
type textarea "x"
type textarea "24-25 GL Audit - Pending"
click at [947, 451] on span "Continue" at bounding box center [940, 451] width 29 height 9
type textarea "x"
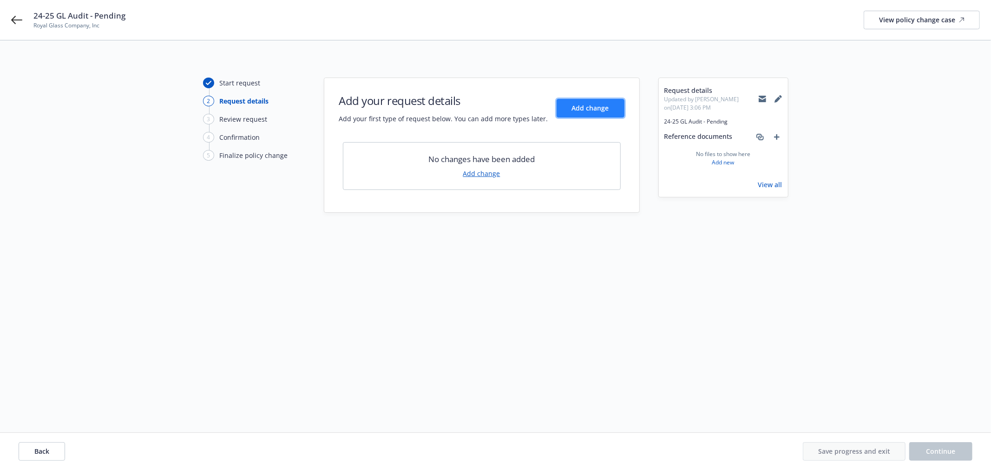
click at [586, 107] on span "Add change" at bounding box center [590, 108] width 37 height 9
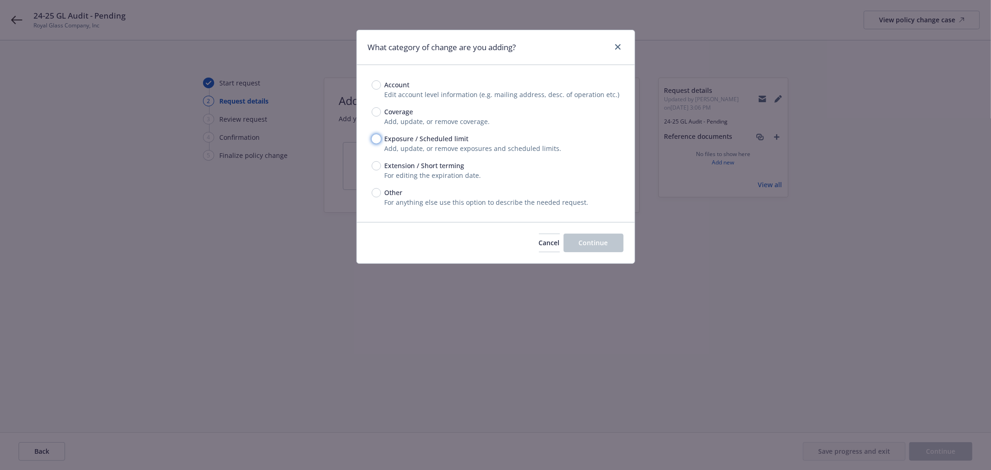
click at [372, 137] on input "Exposure / Scheduled limit" at bounding box center [376, 138] width 9 height 9
radio input "true"
click at [596, 239] on span "Continue" at bounding box center [593, 242] width 29 height 9
type textarea "x"
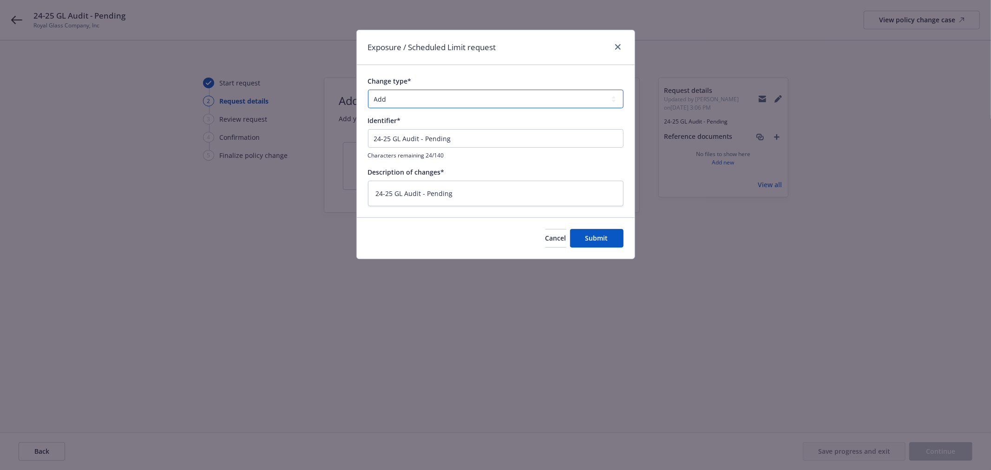
click at [462, 99] on select "Add Audit Change Remove" at bounding box center [496, 99] width 256 height 19
select select "AUDIT"
click at [368, 90] on select "Add Audit Change Remove" at bounding box center [496, 99] width 256 height 19
click at [590, 238] on span "Submit" at bounding box center [596, 238] width 23 height 9
type textarea "x"
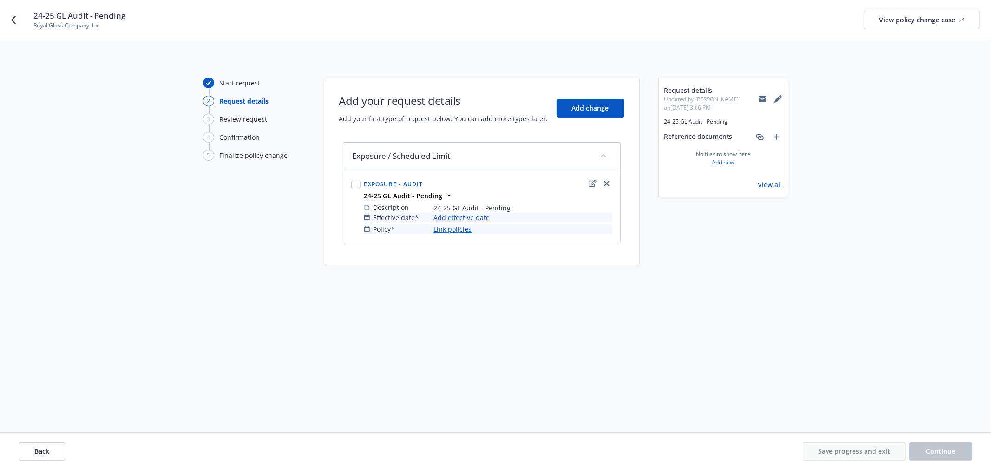
click at [472, 215] on link "Add effective date" at bounding box center [462, 218] width 56 height 10
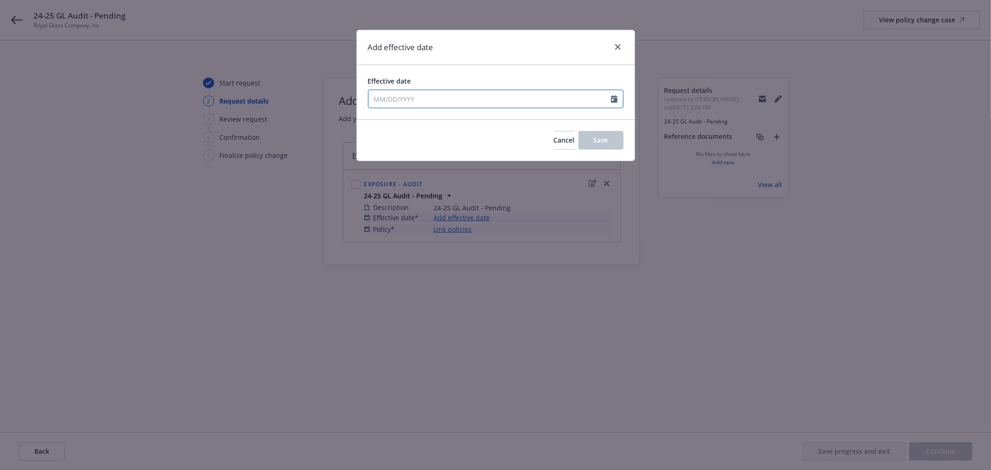
select select "8"
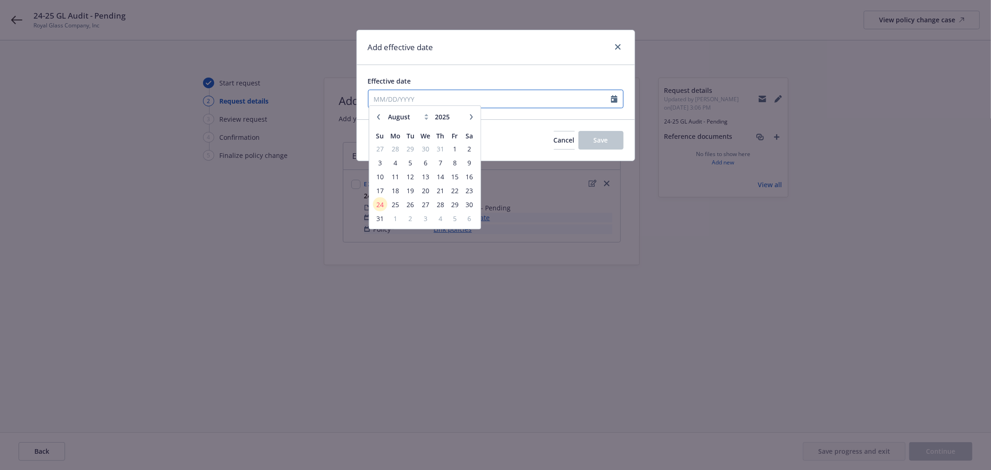
click at [455, 97] on input "Effective date" at bounding box center [489, 99] width 243 height 18
type input "09/01/2024"
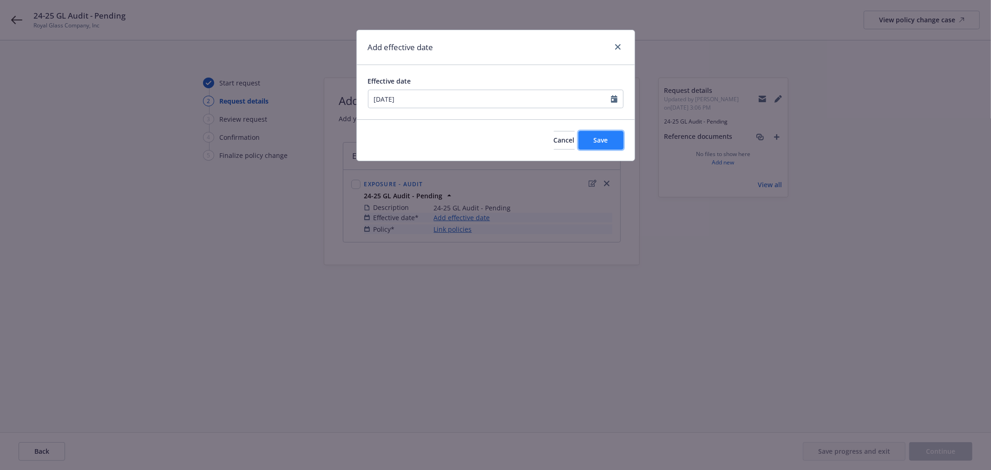
click at [621, 145] on button "Save" at bounding box center [600, 140] width 45 height 19
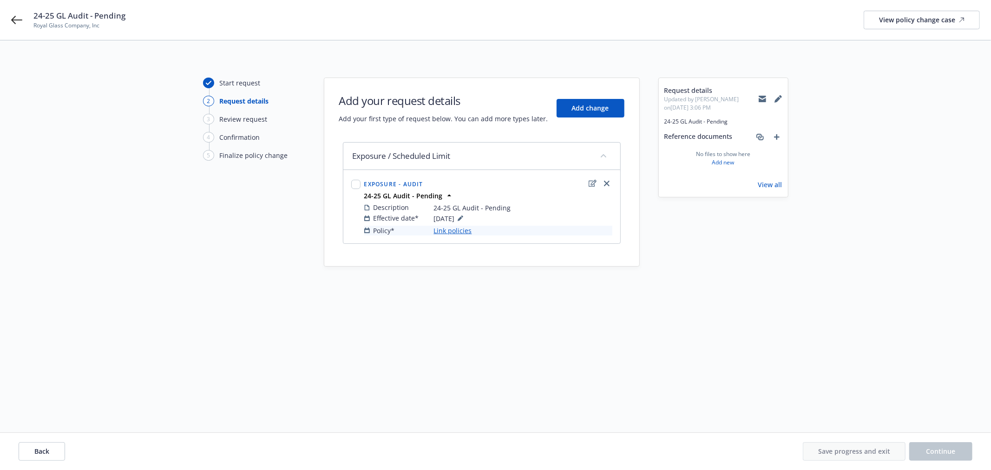
click at [437, 235] on link "Link policies" at bounding box center [453, 231] width 38 height 10
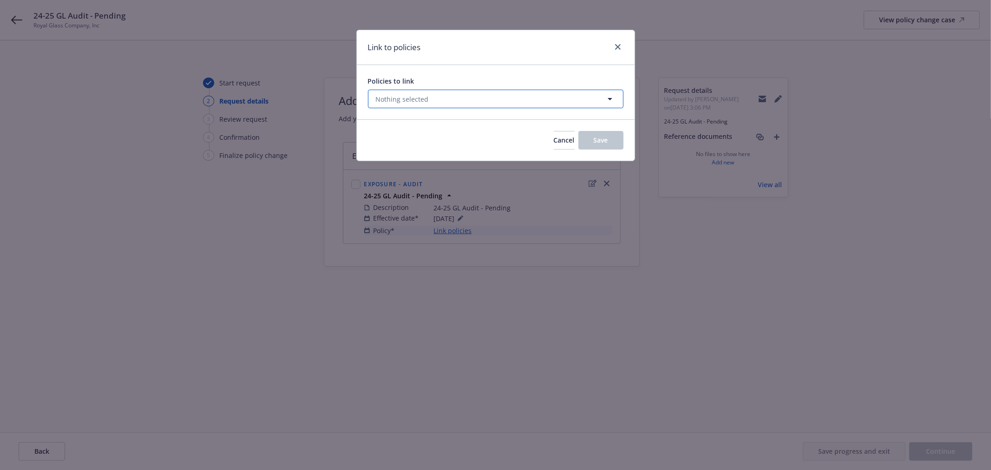
click at [439, 101] on button "Nothing selected" at bounding box center [496, 99] width 256 height 19
select select "ACTIVE"
type input "gene"
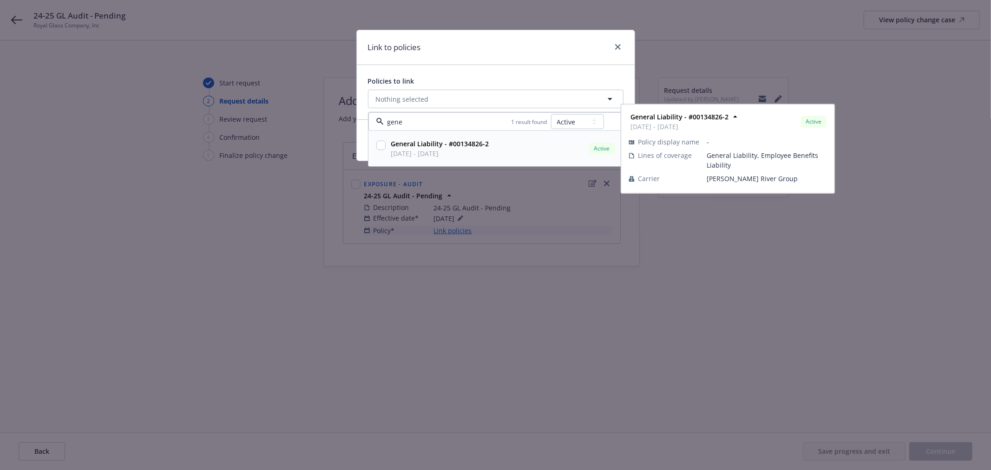
click at [380, 147] on input "checkbox" at bounding box center [380, 145] width 9 height 9
checkbox input "true"
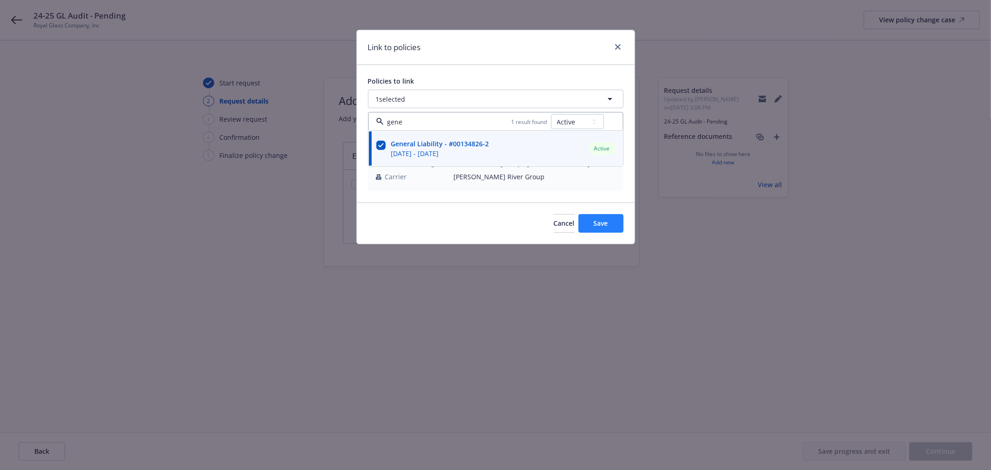
type input "gene"
click at [602, 225] on span "Save" at bounding box center [601, 223] width 14 height 9
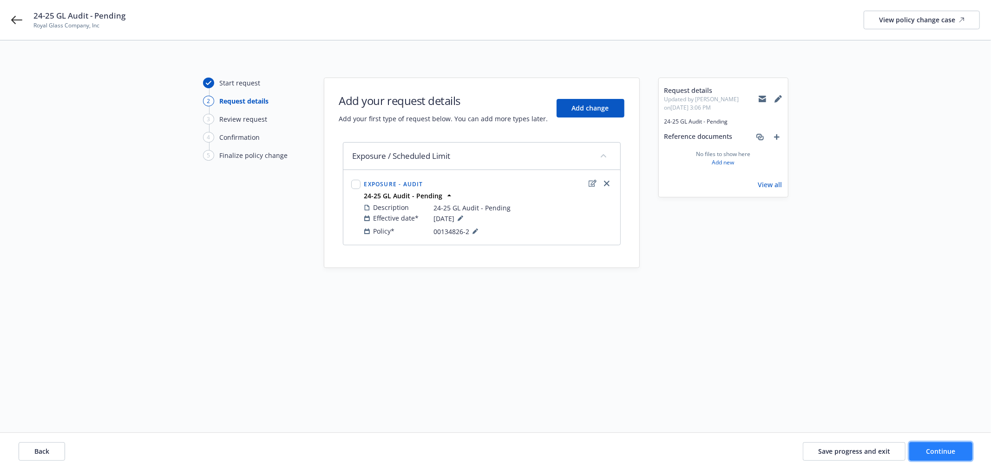
click at [943, 456] on button "Continue" at bounding box center [940, 451] width 63 height 19
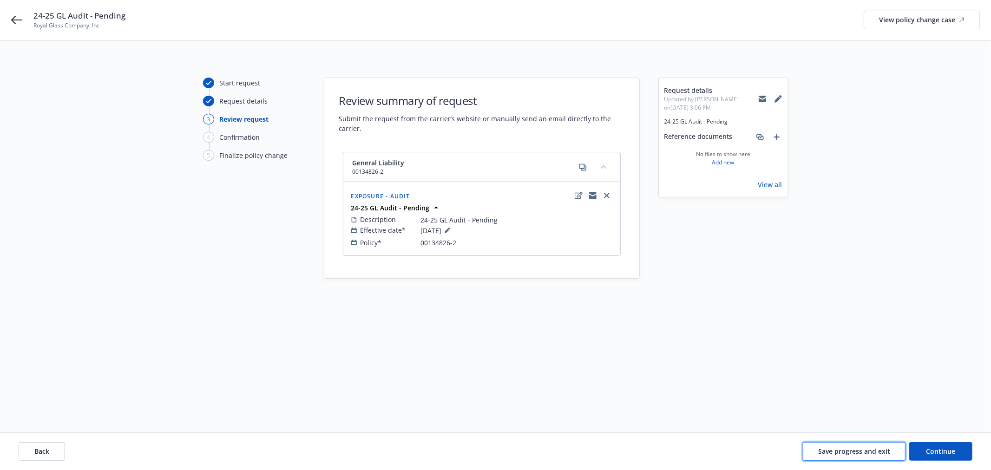
click at [872, 443] on button "Save progress and exit" at bounding box center [854, 451] width 103 height 19
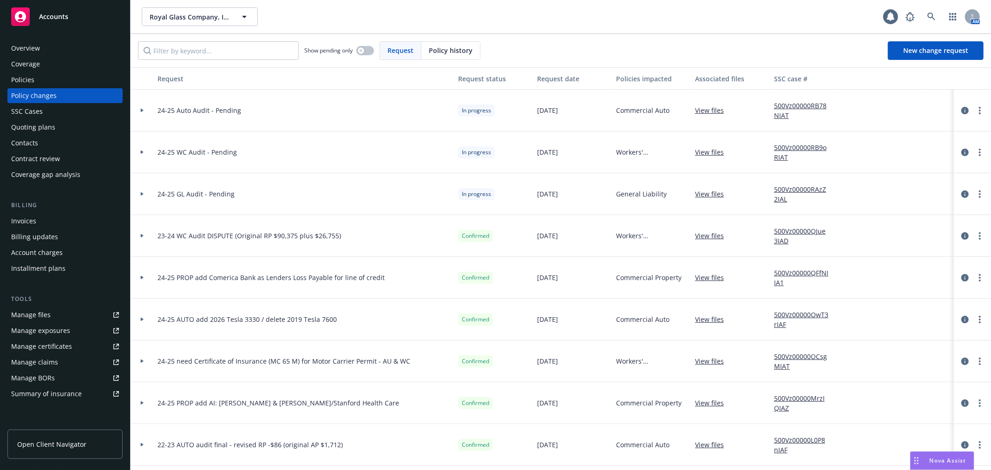
click at [70, 314] on link "Manage files" at bounding box center [64, 315] width 115 height 15
click at [72, 313] on link "Manage files" at bounding box center [64, 315] width 115 height 15
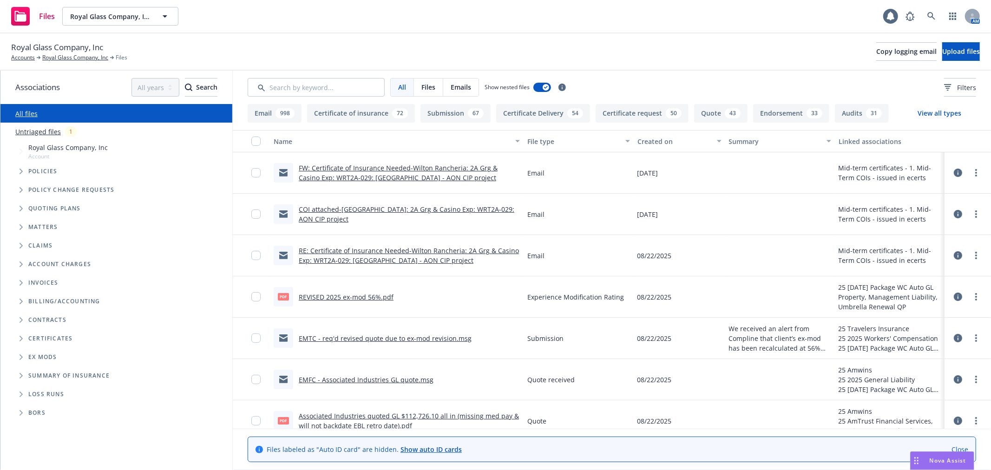
click at [47, 130] on link "Untriaged files" at bounding box center [38, 132] width 46 height 10
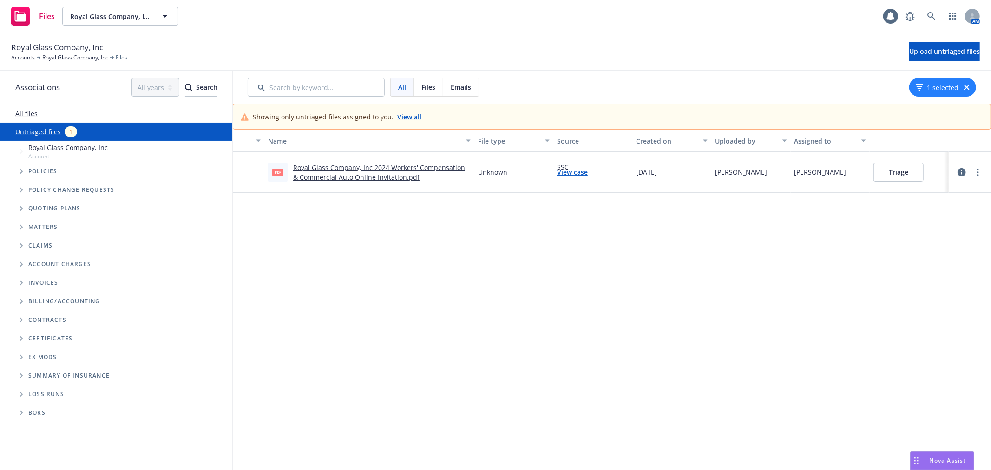
click at [911, 175] on button "Triage" at bounding box center [898, 172] width 50 height 19
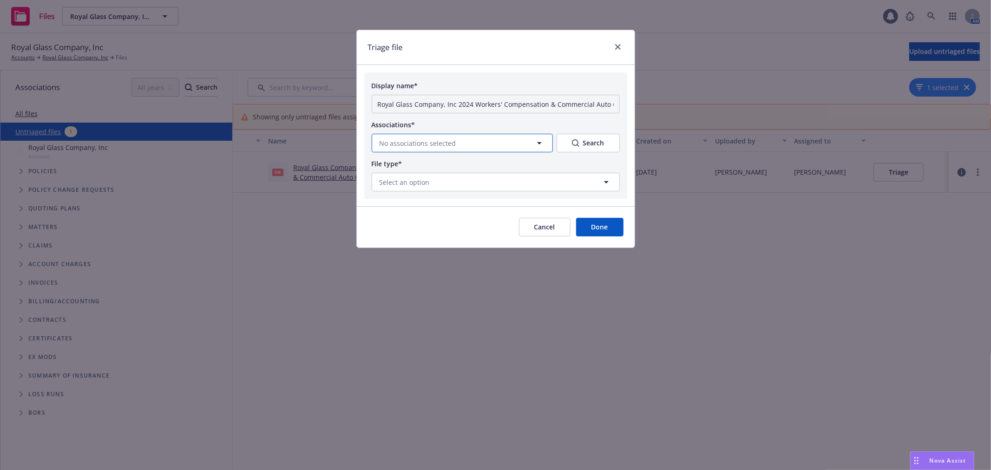
click at [539, 144] on icon "button" at bounding box center [539, 143] width 5 height 2
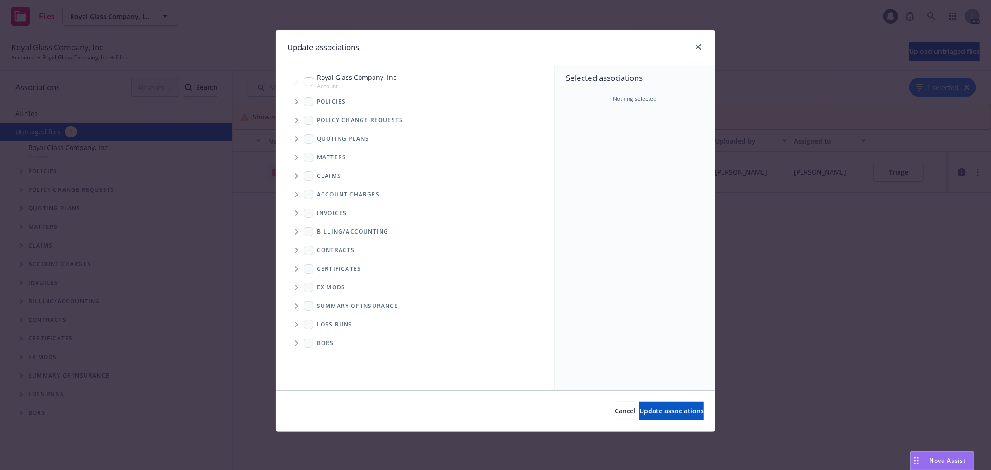
click at [295, 122] on icon "Tree Example" at bounding box center [296, 121] width 3 height 6
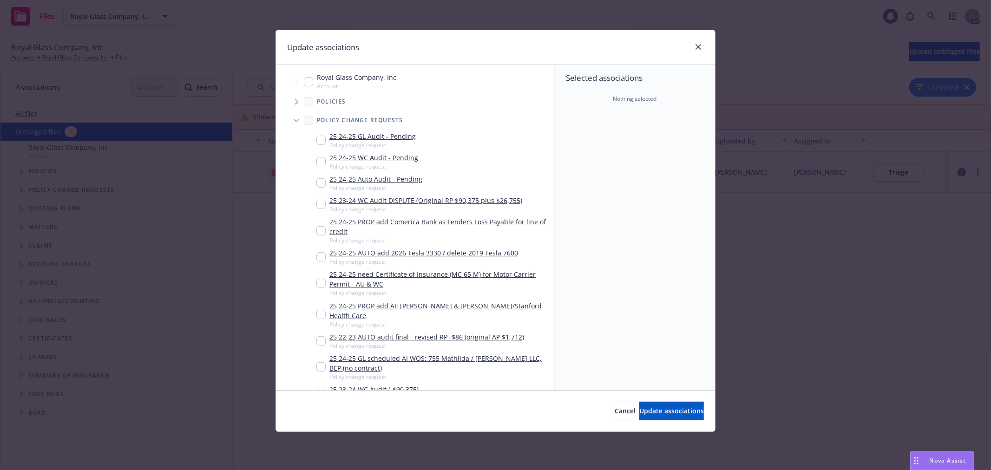
click at [319, 158] on input "Tree Example" at bounding box center [320, 161] width 9 height 9
checkbox input "true"
click at [318, 182] on input "Tree Example" at bounding box center [320, 182] width 9 height 9
checkbox input "true"
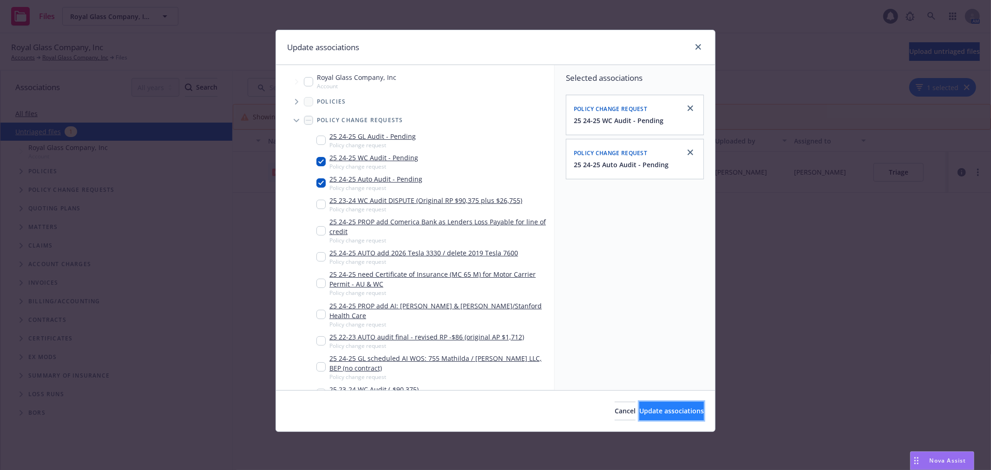
click at [659, 416] on button "Update associations" at bounding box center [671, 411] width 65 height 19
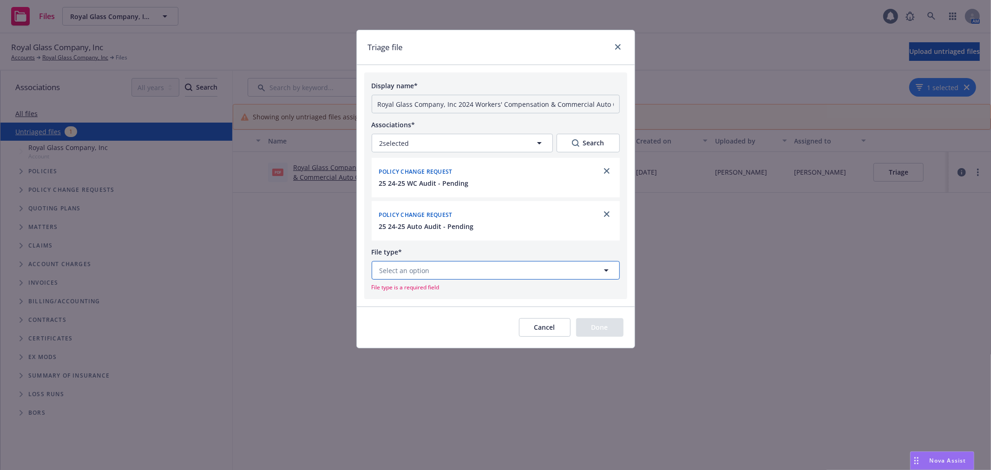
click at [503, 266] on button "Select an option" at bounding box center [496, 270] width 248 height 19
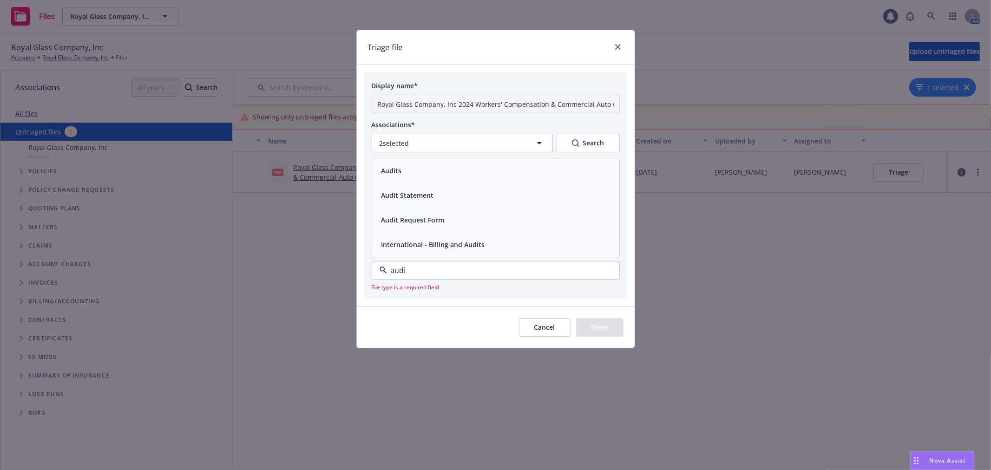
type input "audit"
click at [471, 220] on div "Audit Request Form" at bounding box center [496, 220] width 236 height 13
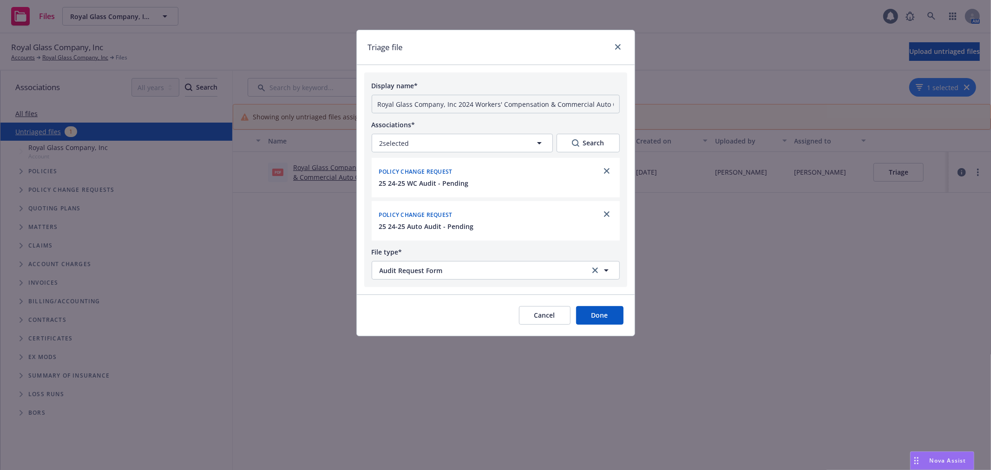
click at [601, 319] on button "Done" at bounding box center [599, 315] width 47 height 19
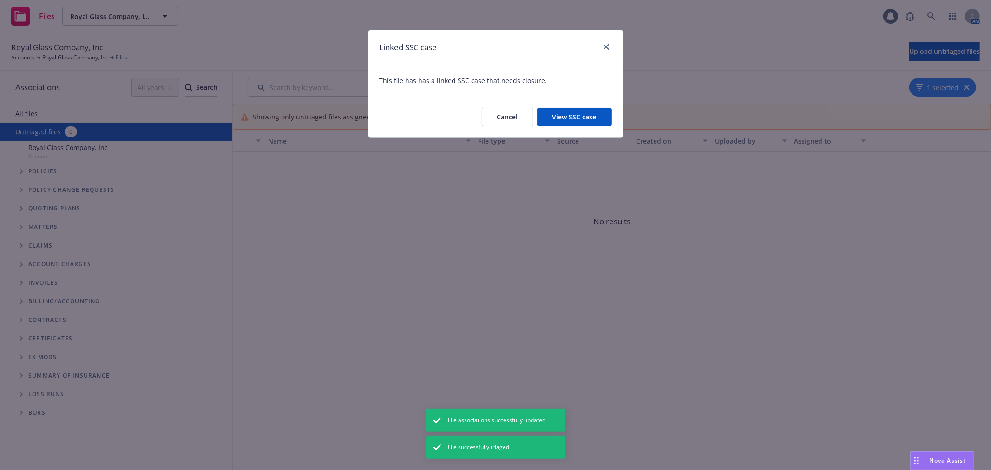
click at [582, 117] on button "View SSC case" at bounding box center [574, 117] width 75 height 19
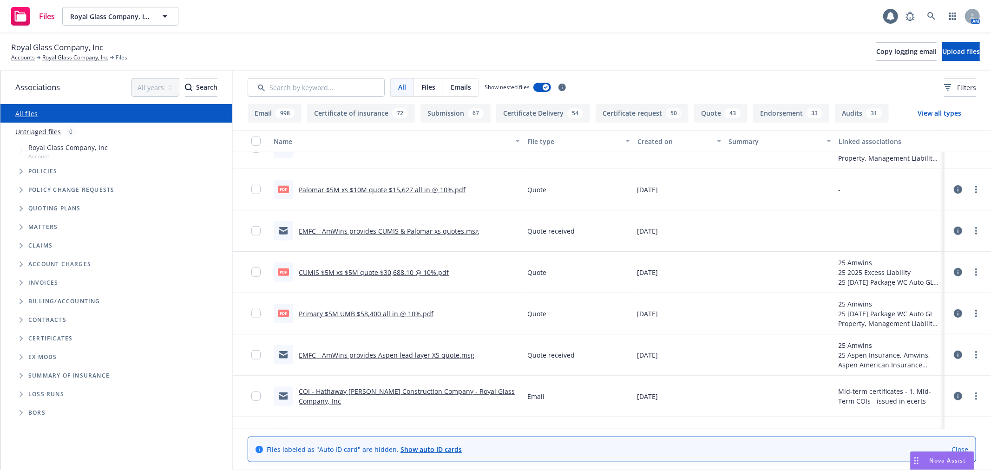
scroll to position [516, 0]
click at [66, 58] on link "Royal Glass Company, Inc" at bounding box center [75, 57] width 66 height 8
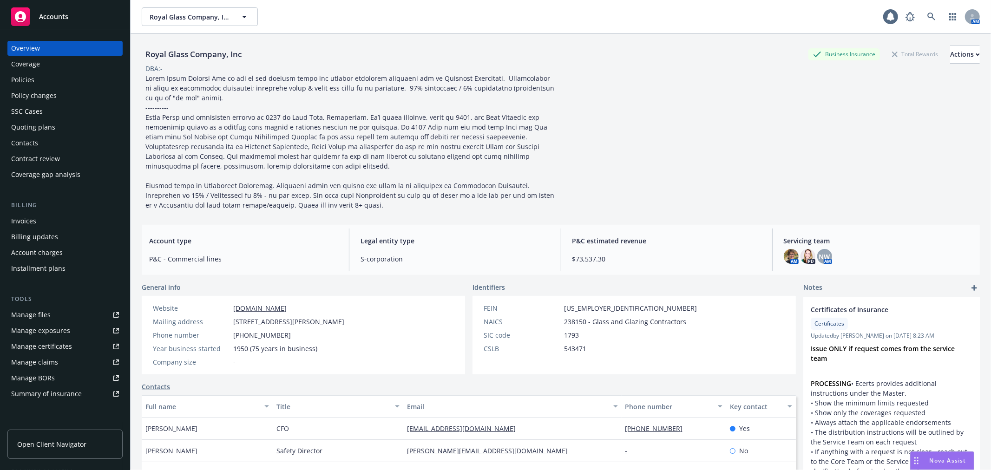
click at [62, 92] on div "Policy changes" at bounding box center [65, 95] width 108 height 15
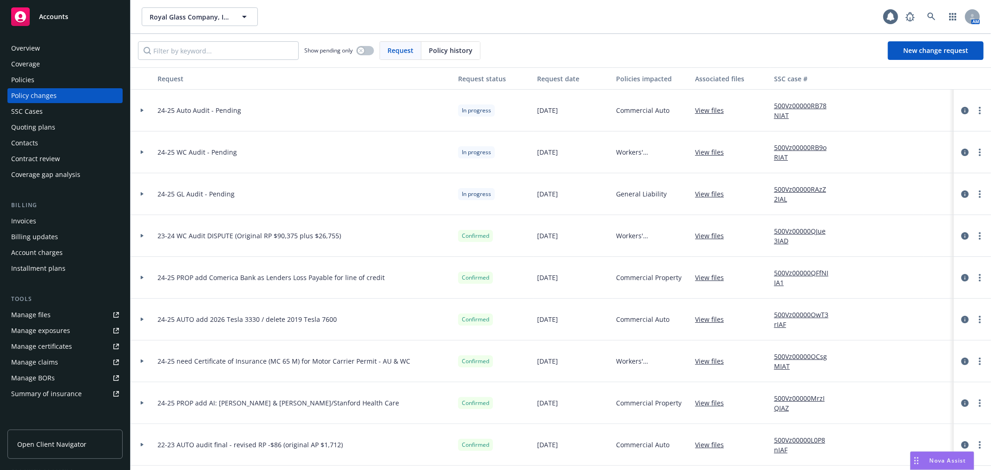
click at [141, 112] on icon at bounding box center [142, 111] width 3 height 4
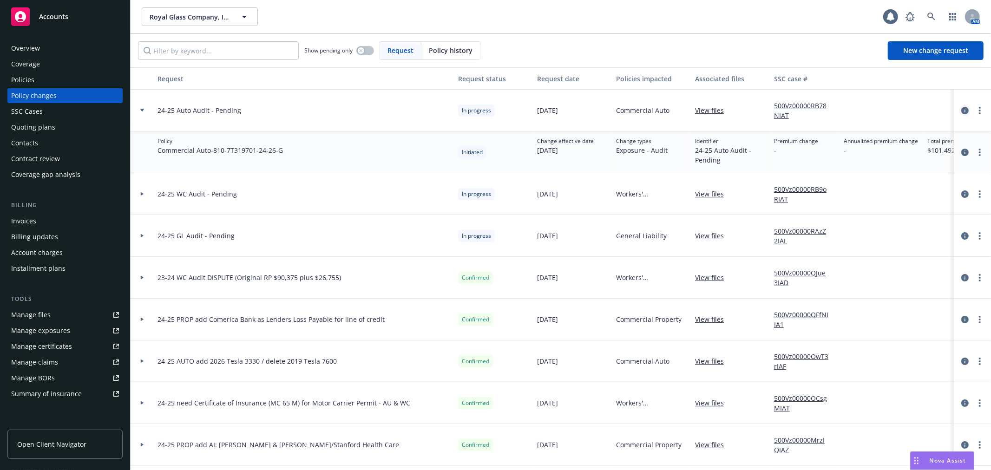
click at [961, 110] on icon "circleInformation" at bounding box center [964, 110] width 7 height 7
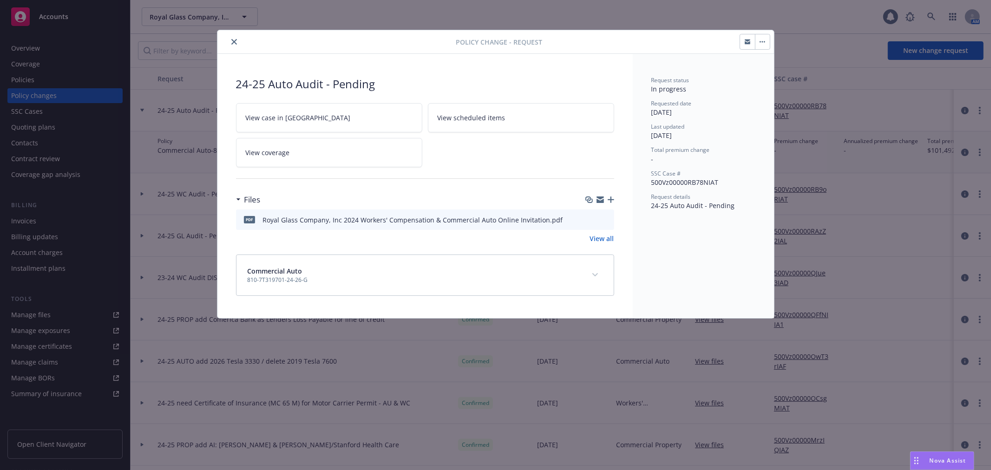
click at [232, 42] on icon "close" at bounding box center [234, 42] width 6 height 6
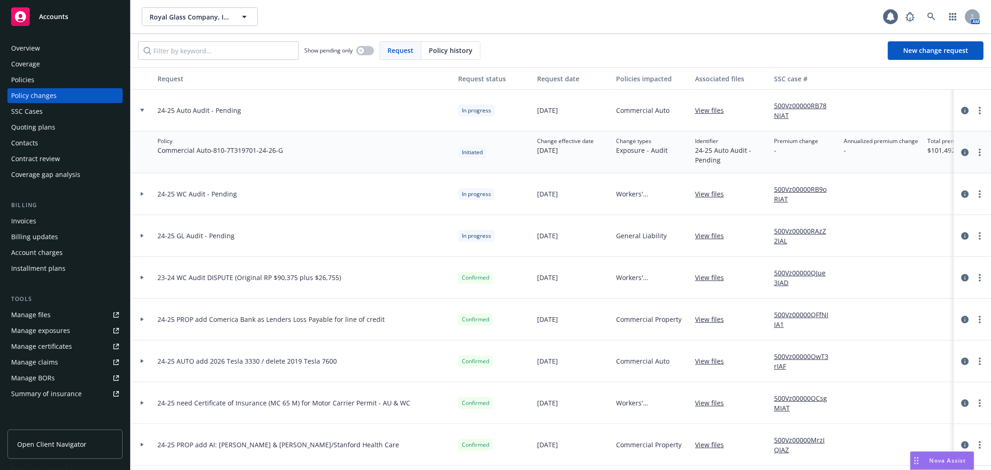
click at [46, 313] on div "Manage files" at bounding box center [30, 315] width 39 height 15
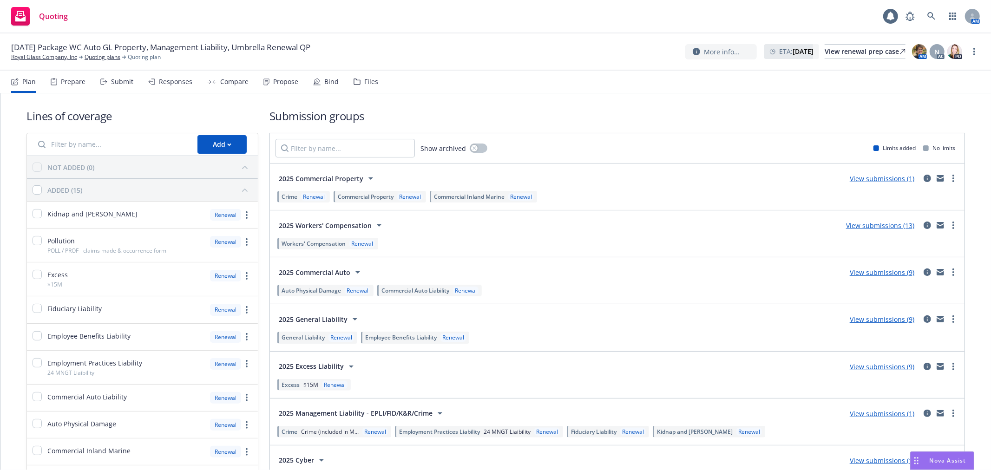
click at [364, 85] on div "Files" at bounding box center [371, 81] width 14 height 7
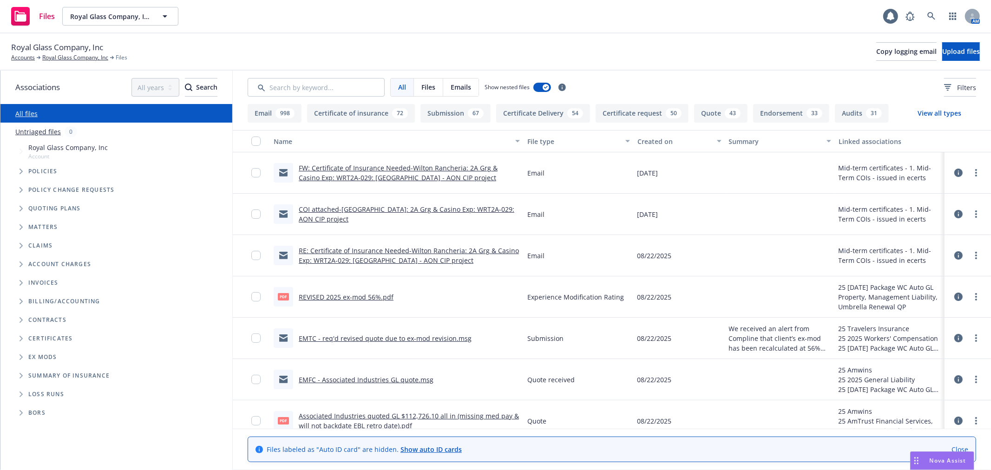
click at [22, 336] on icon "Folder Tree Example" at bounding box center [22, 339] width 4 height 6
click at [30, 374] on icon "Folder Tree Example" at bounding box center [28, 374] width 3 height 6
click at [41, 431] on link "25-26" at bounding box center [44, 430] width 17 height 10
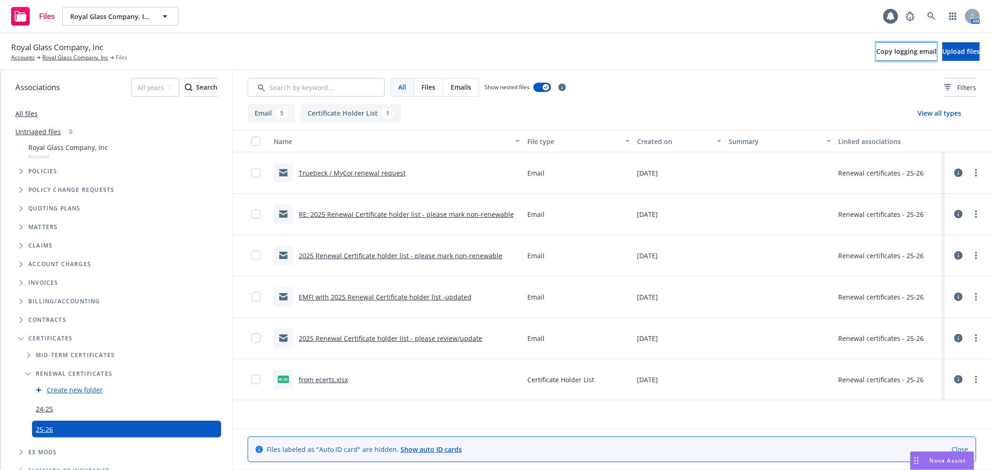
click at [876, 56] on span "Copy logging email" at bounding box center [906, 51] width 60 height 9
